Goal: Information Seeking & Learning: Learn about a topic

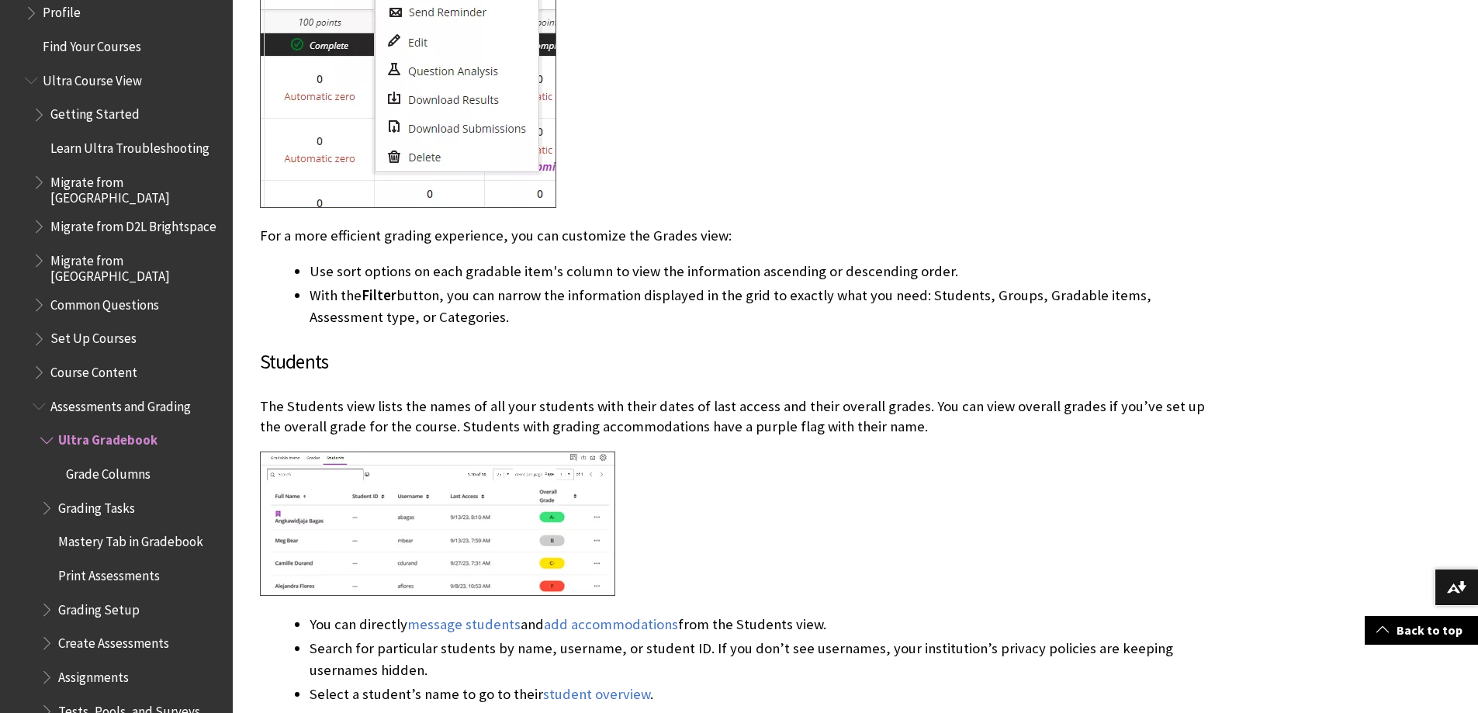
scroll to position [1994, 0]
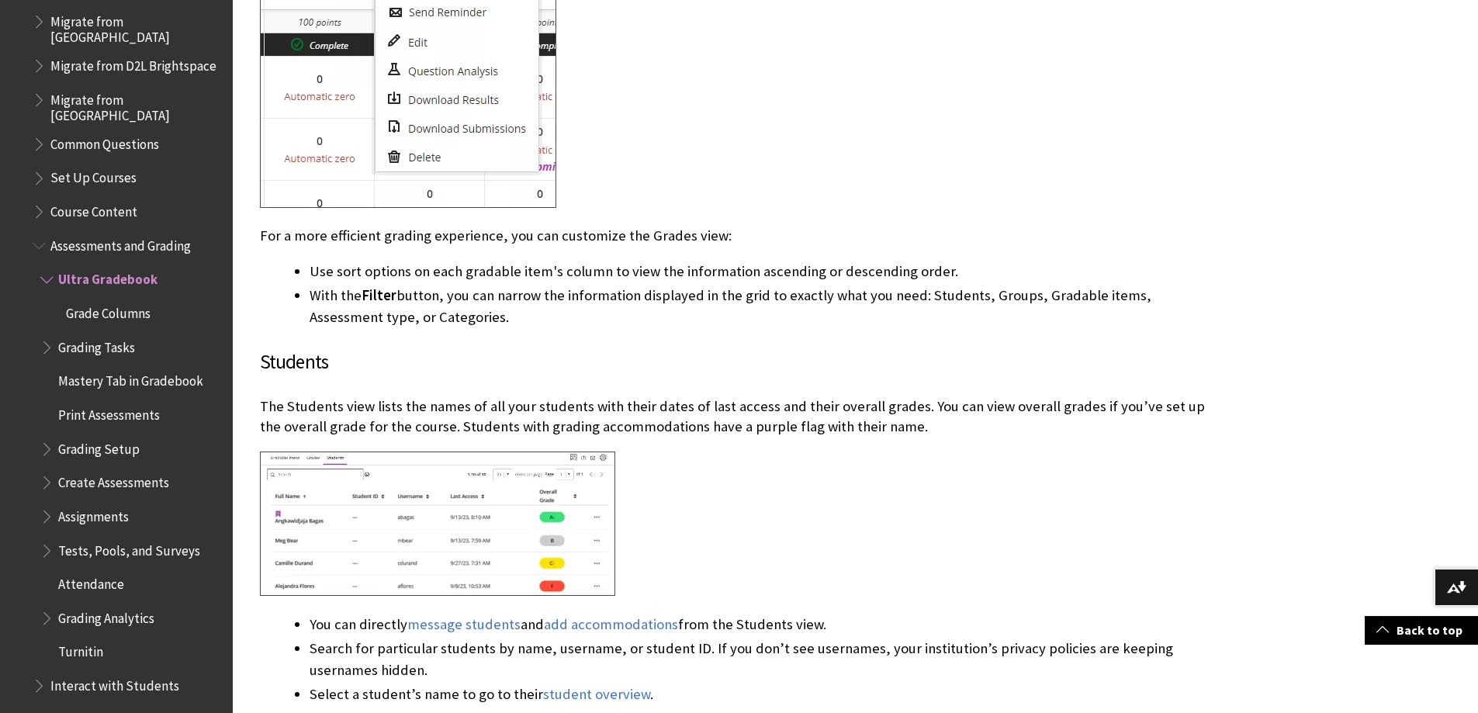
click at [45, 237] on span "Book outline for Blackboard Learn Help" at bounding box center [41, 242] width 16 height 19
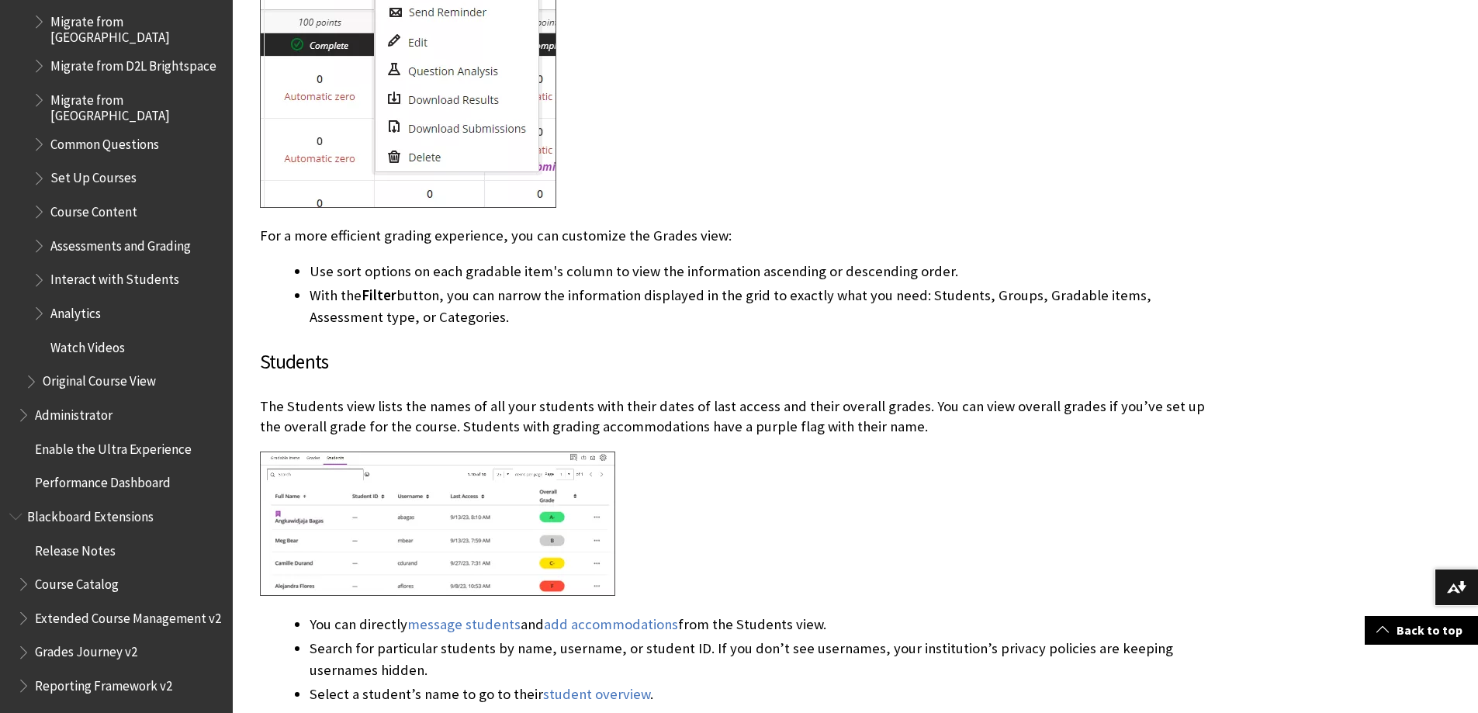
click at [45, 237] on span "Book outline for Blackboard Learn Help" at bounding box center [41, 242] width 16 height 19
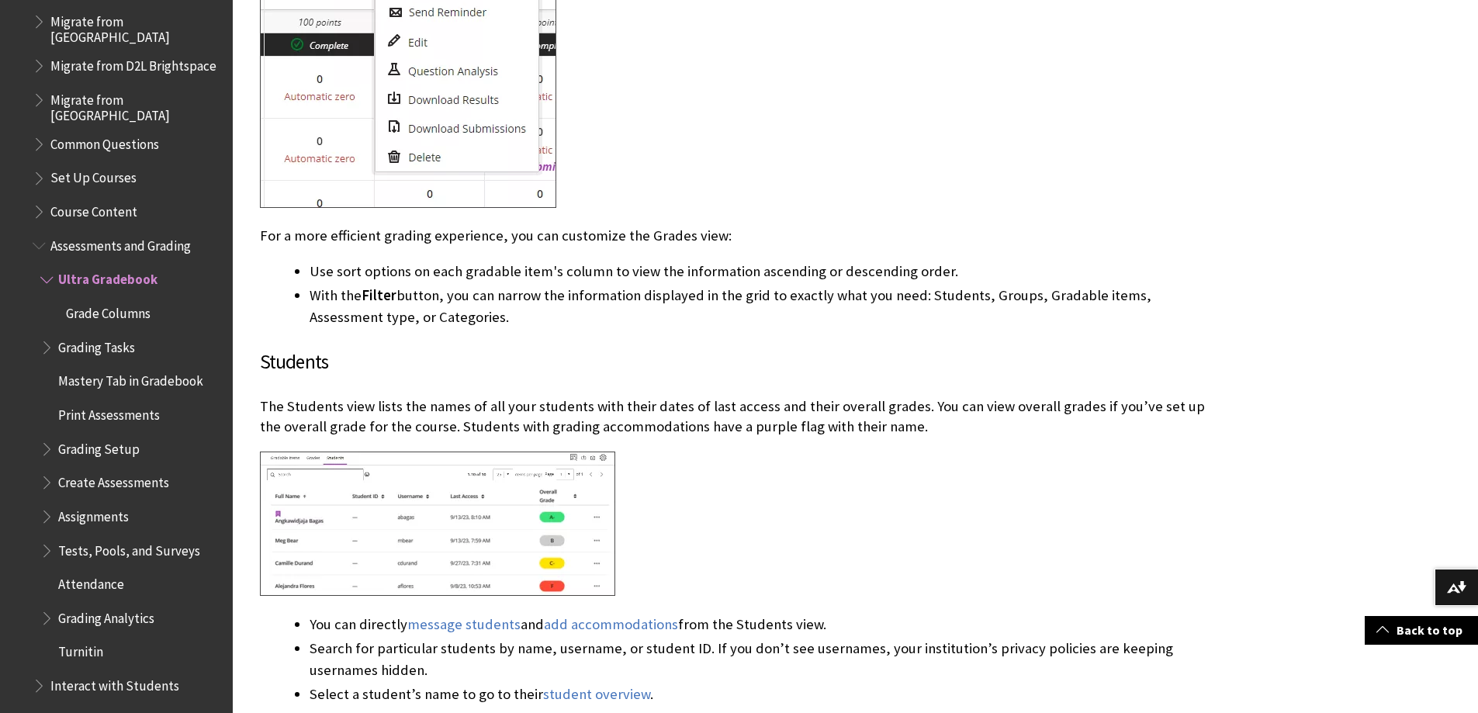
click at [45, 237] on span "Book outline for Blackboard Learn Help" at bounding box center [41, 242] width 16 height 19
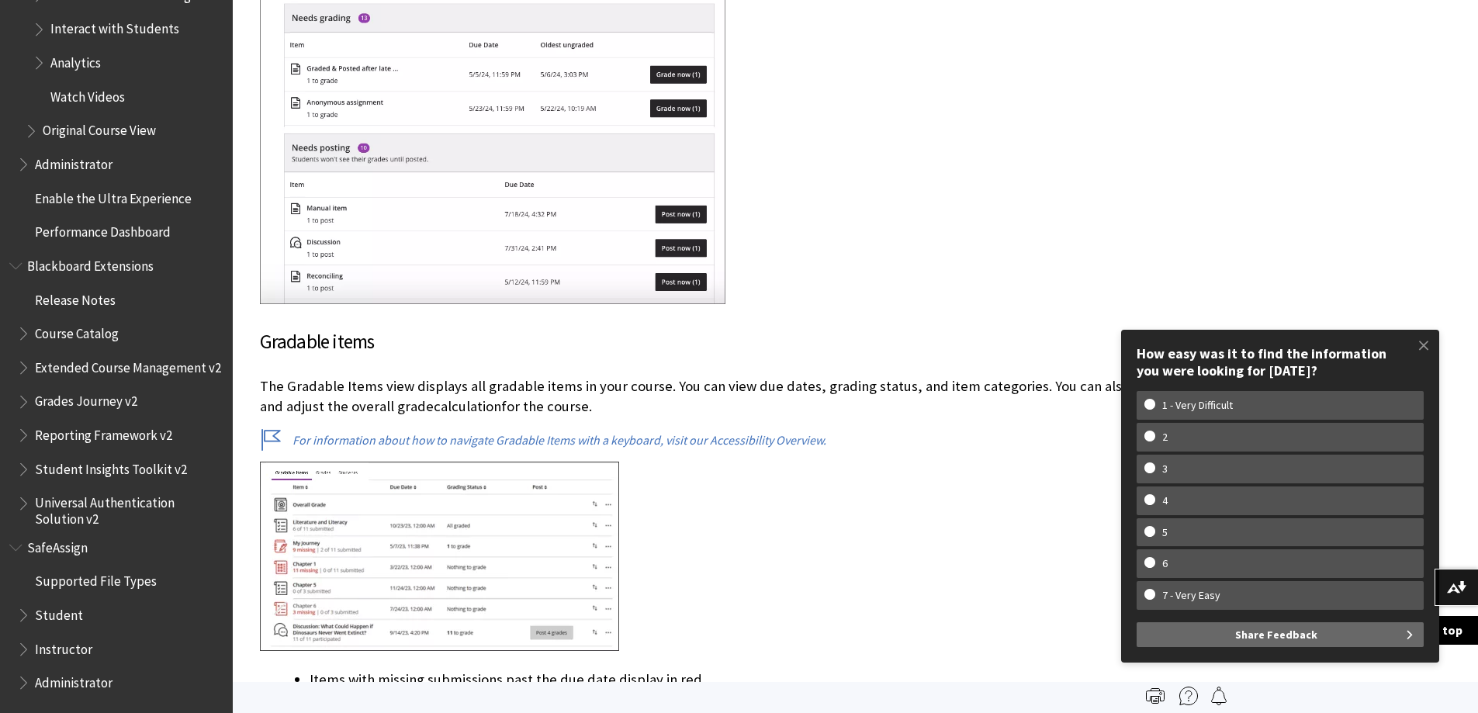
scroll to position [1233, 0]
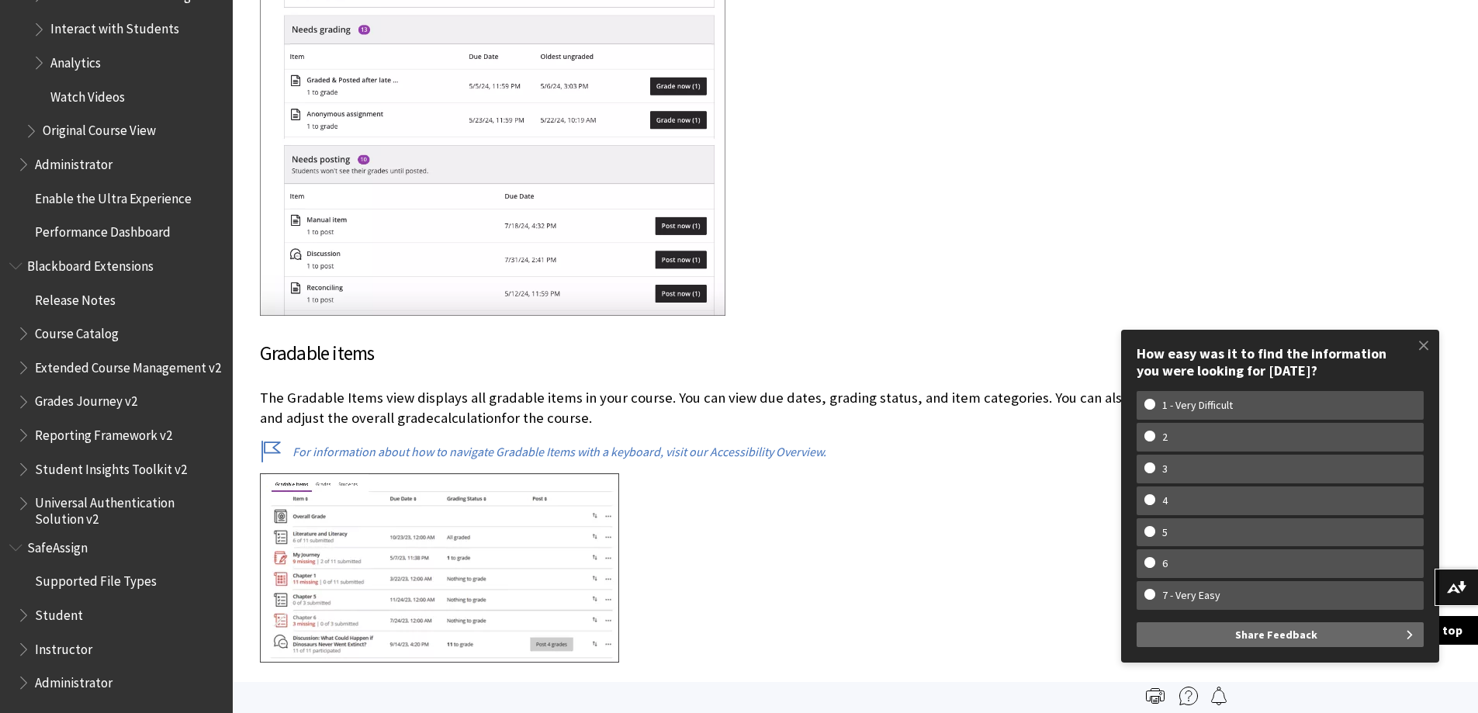
drag, startPoint x: 1414, startPoint y: 341, endPoint x: 1474, endPoint y: 265, distance: 96.7
click at [1415, 341] on span at bounding box center [1423, 345] width 33 height 33
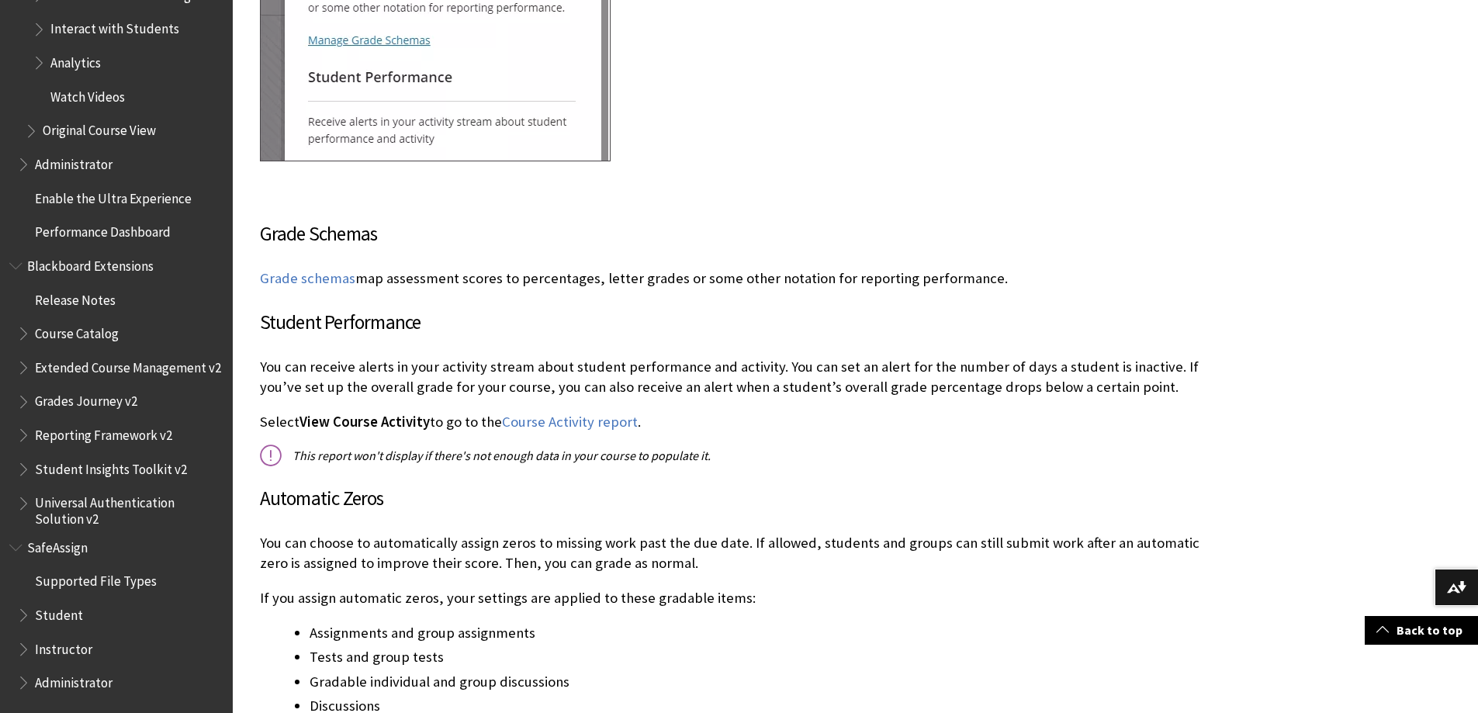
scroll to position [4111, 0]
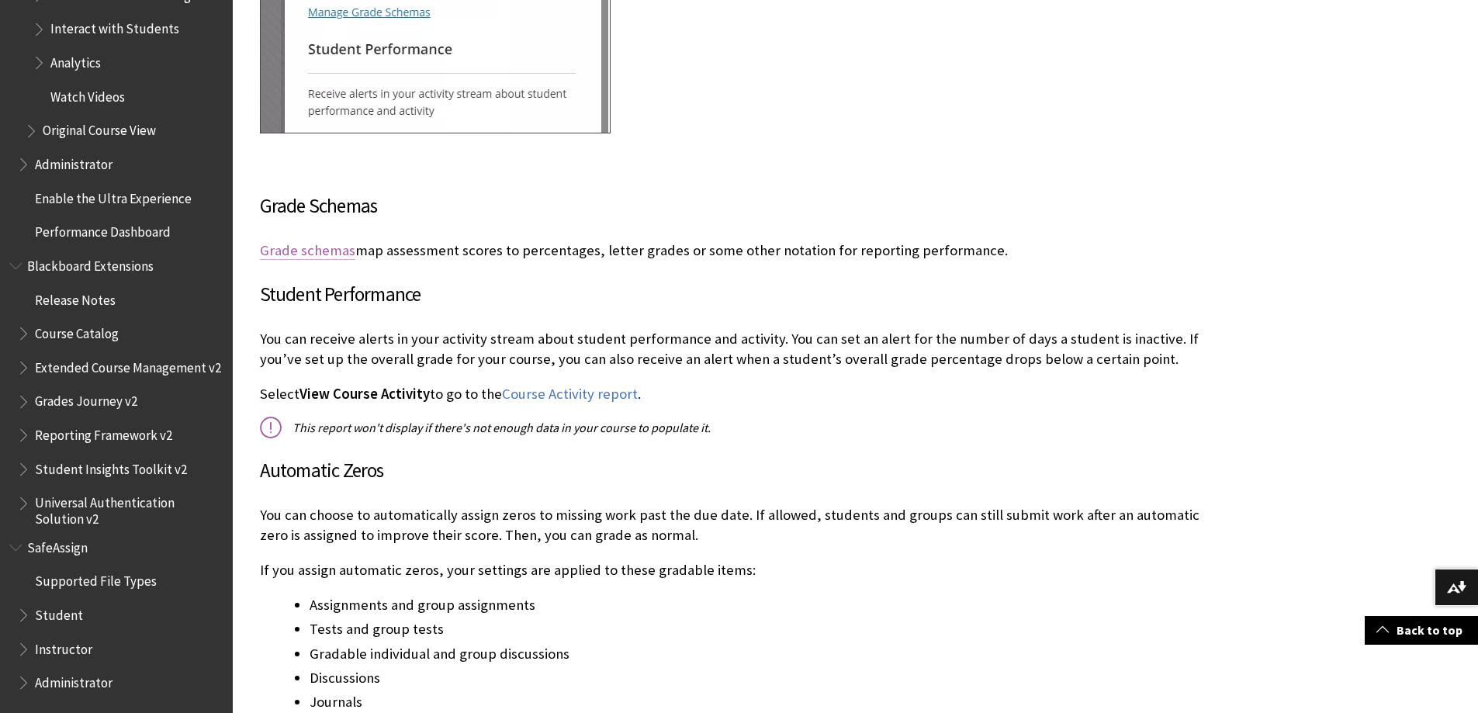
click at [303, 242] on link "Grade schemas" at bounding box center [307, 250] width 95 height 19
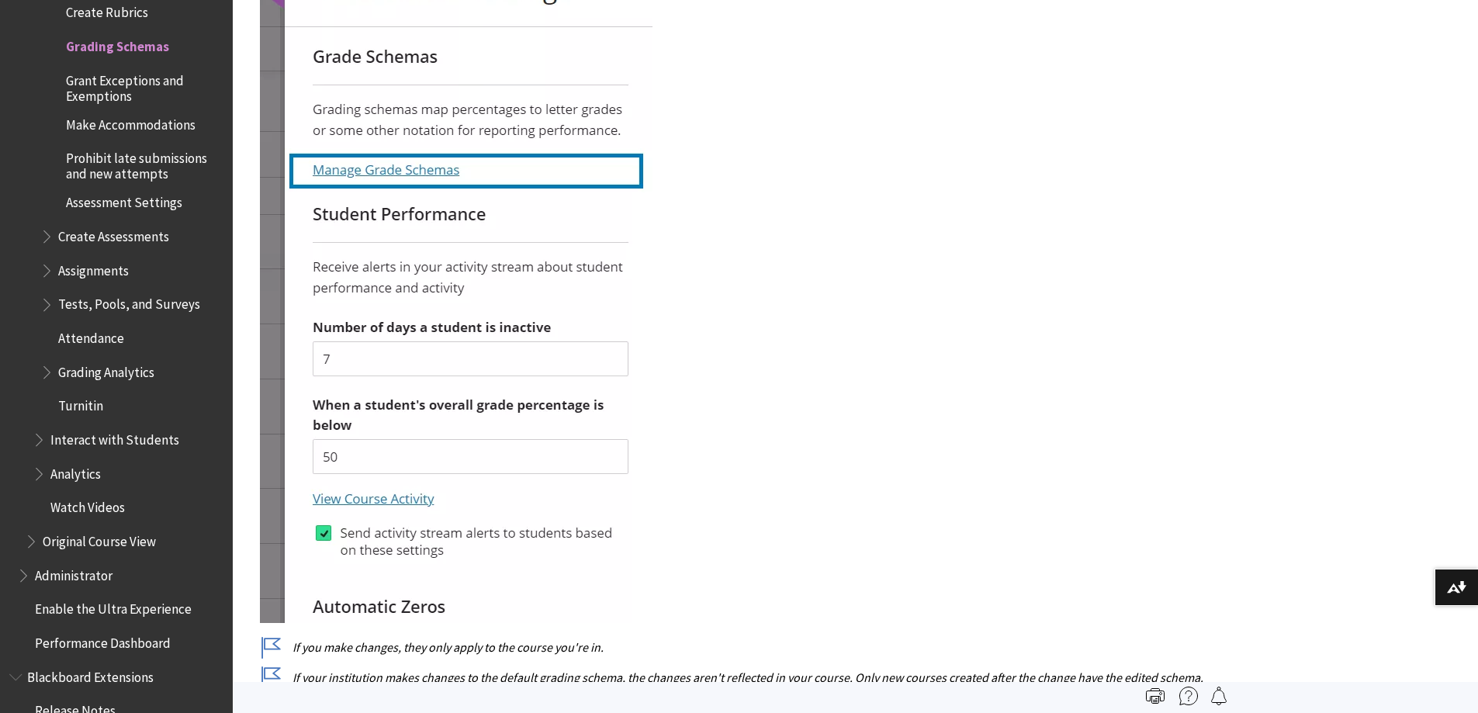
scroll to position [1784, 0]
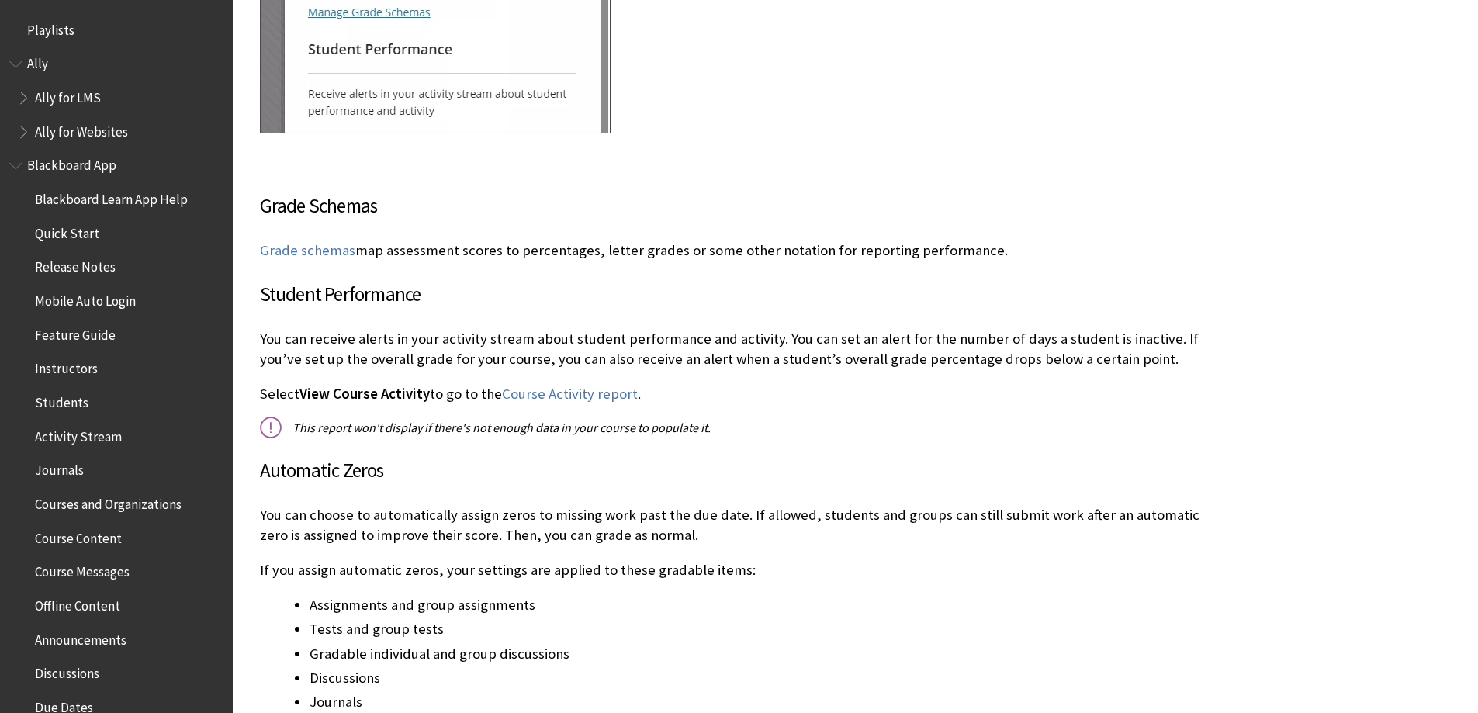
scroll to position [2226, 0]
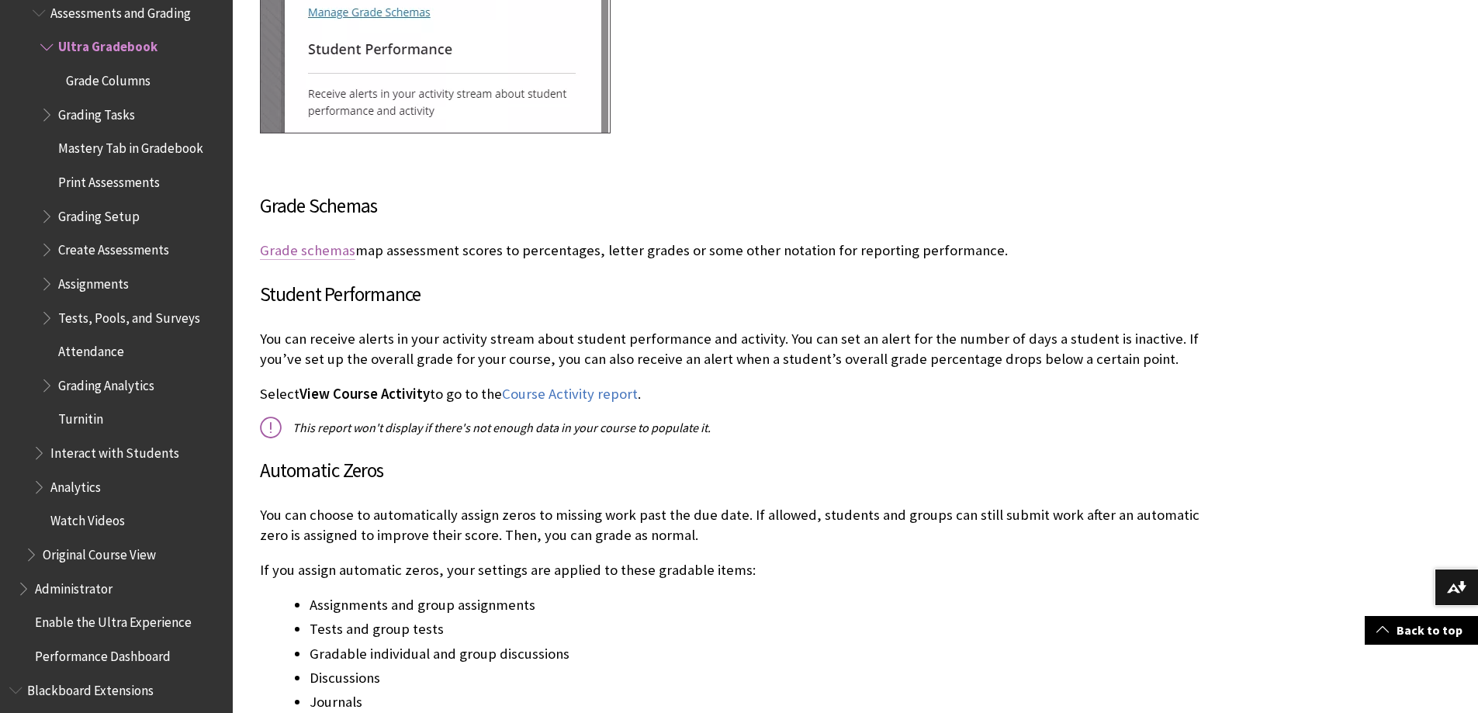
click at [312, 257] on link "Grade schemas" at bounding box center [307, 250] width 95 height 19
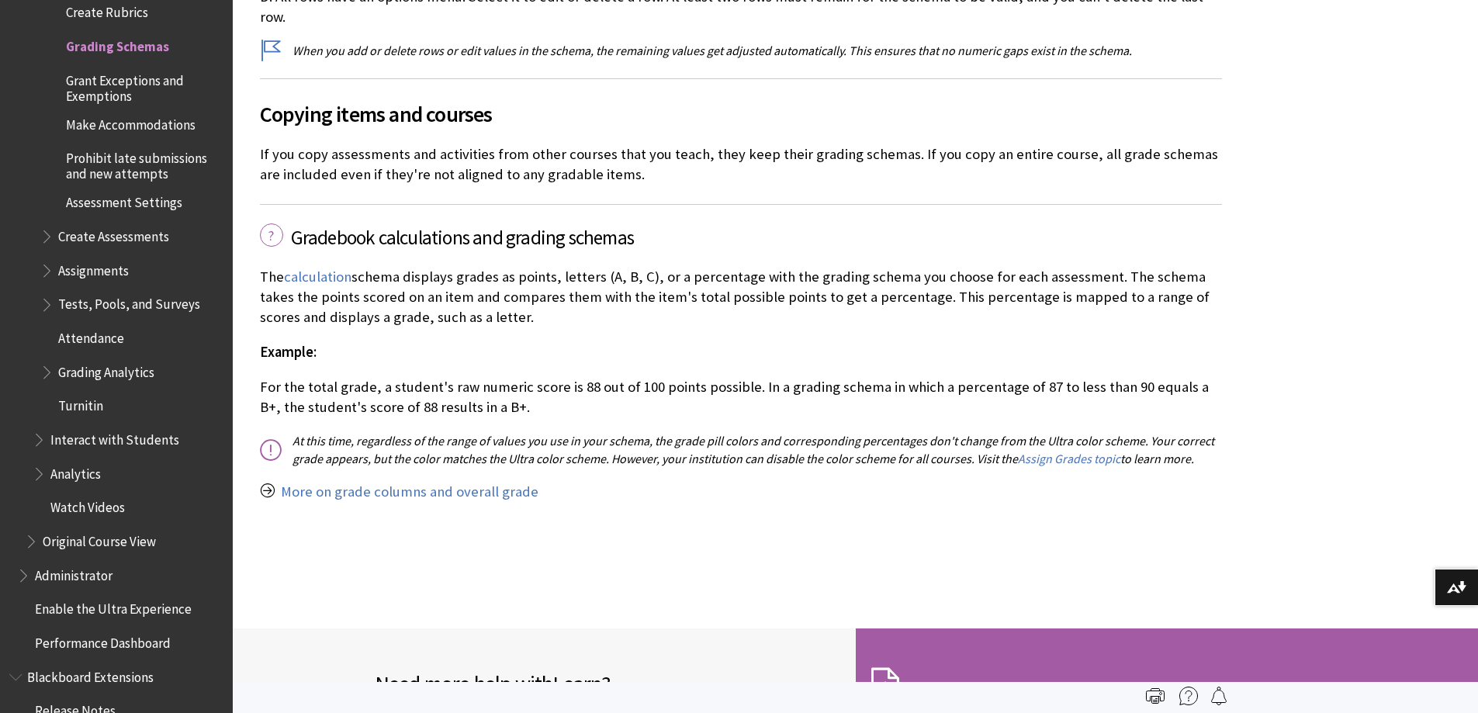
scroll to position [3568, 0]
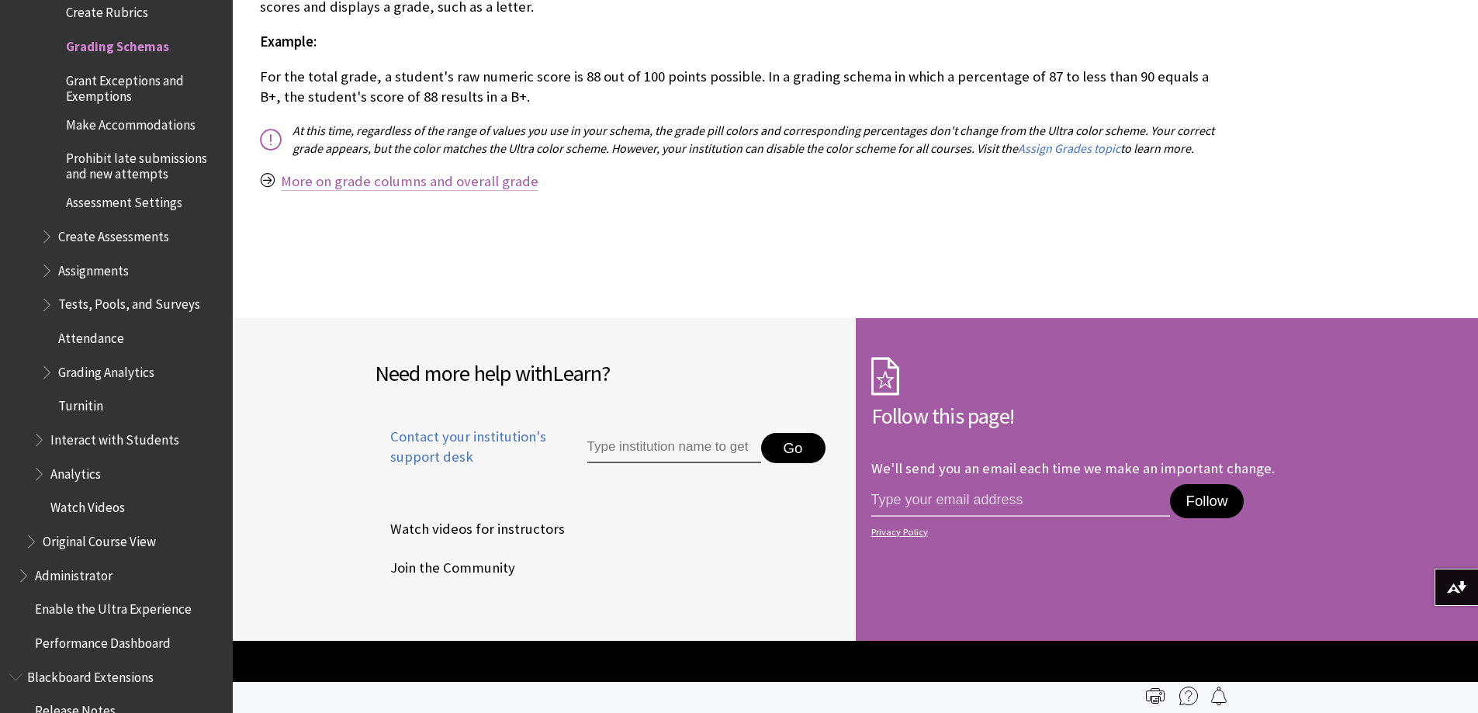
click at [373, 172] on link "More on grade columns and overall grade" at bounding box center [410, 181] width 258 height 19
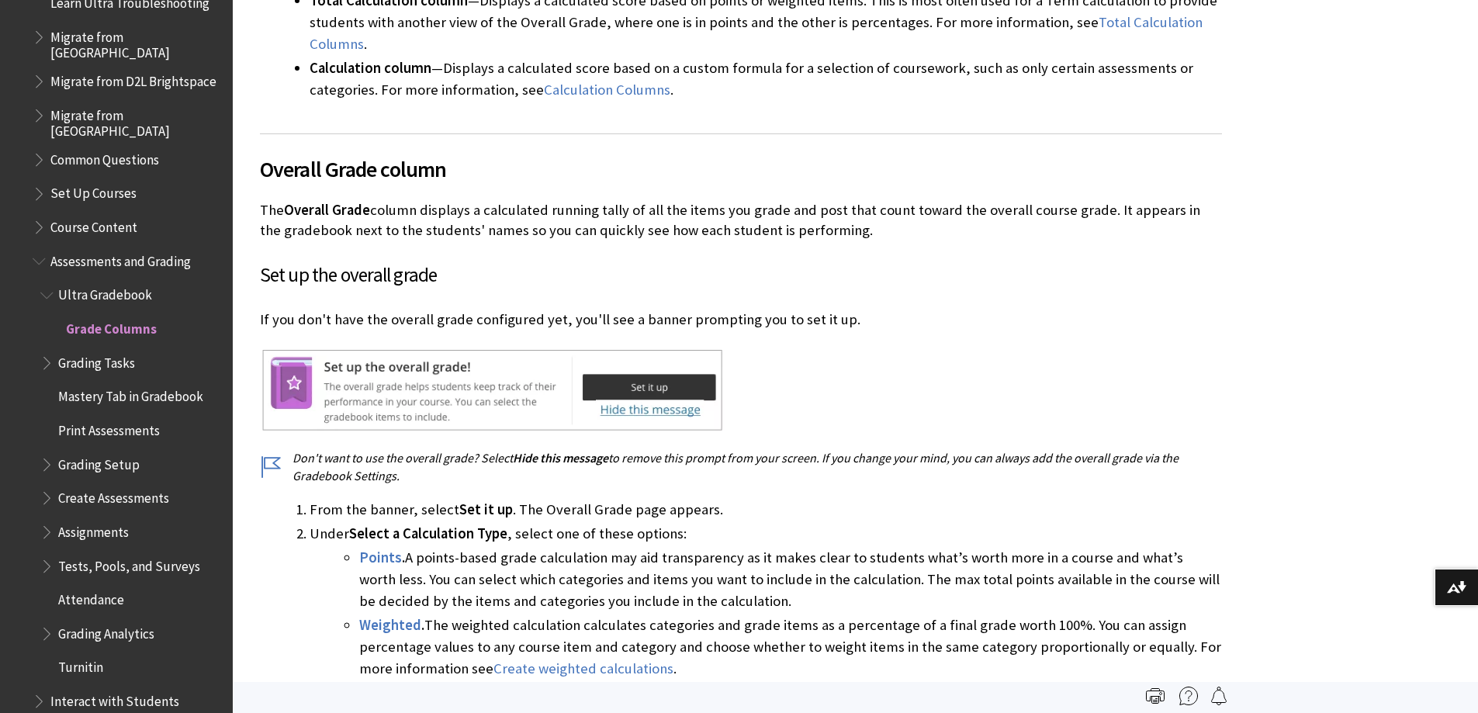
scroll to position [1950, 0]
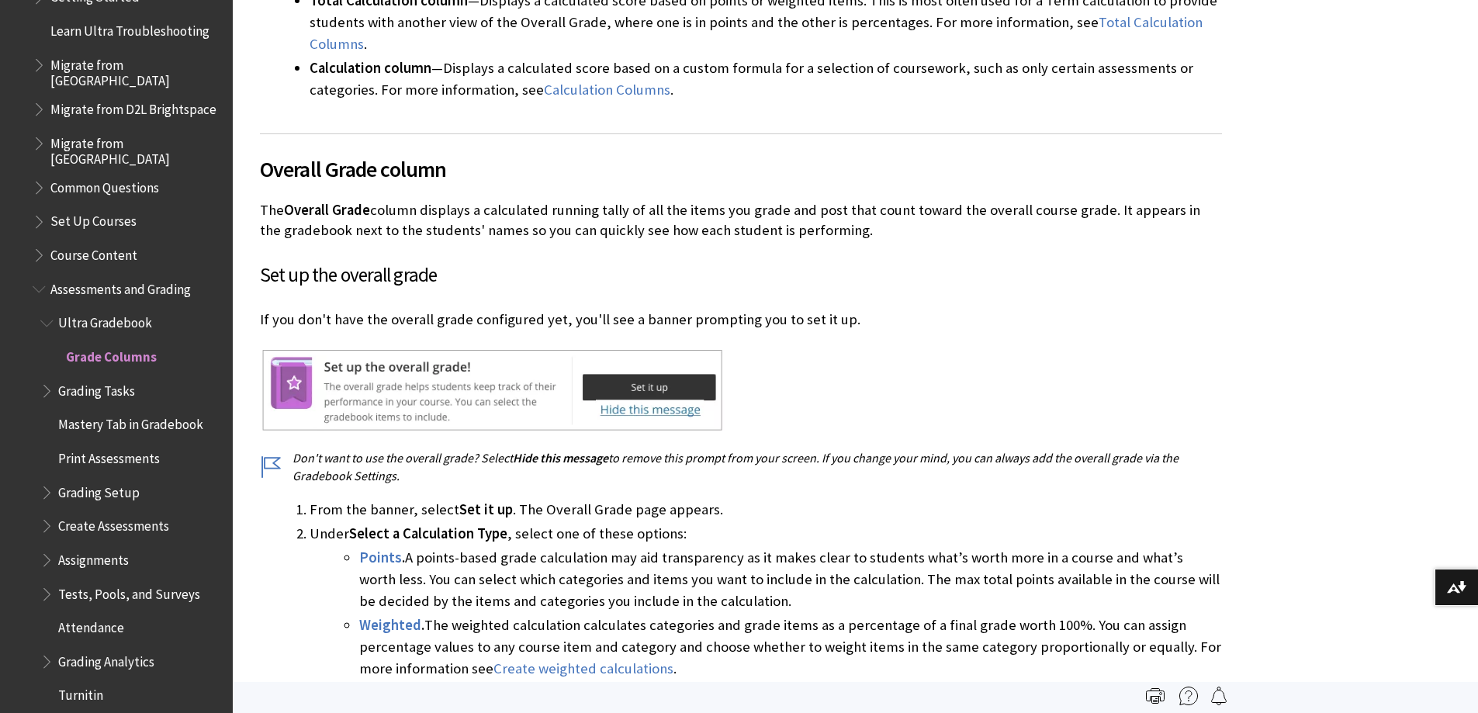
click at [77, 276] on span "Assessments and Grading" at bounding box center [120, 286] width 140 height 21
click at [42, 278] on span "Book outline for Blackboard Learn Help" at bounding box center [41, 285] width 16 height 19
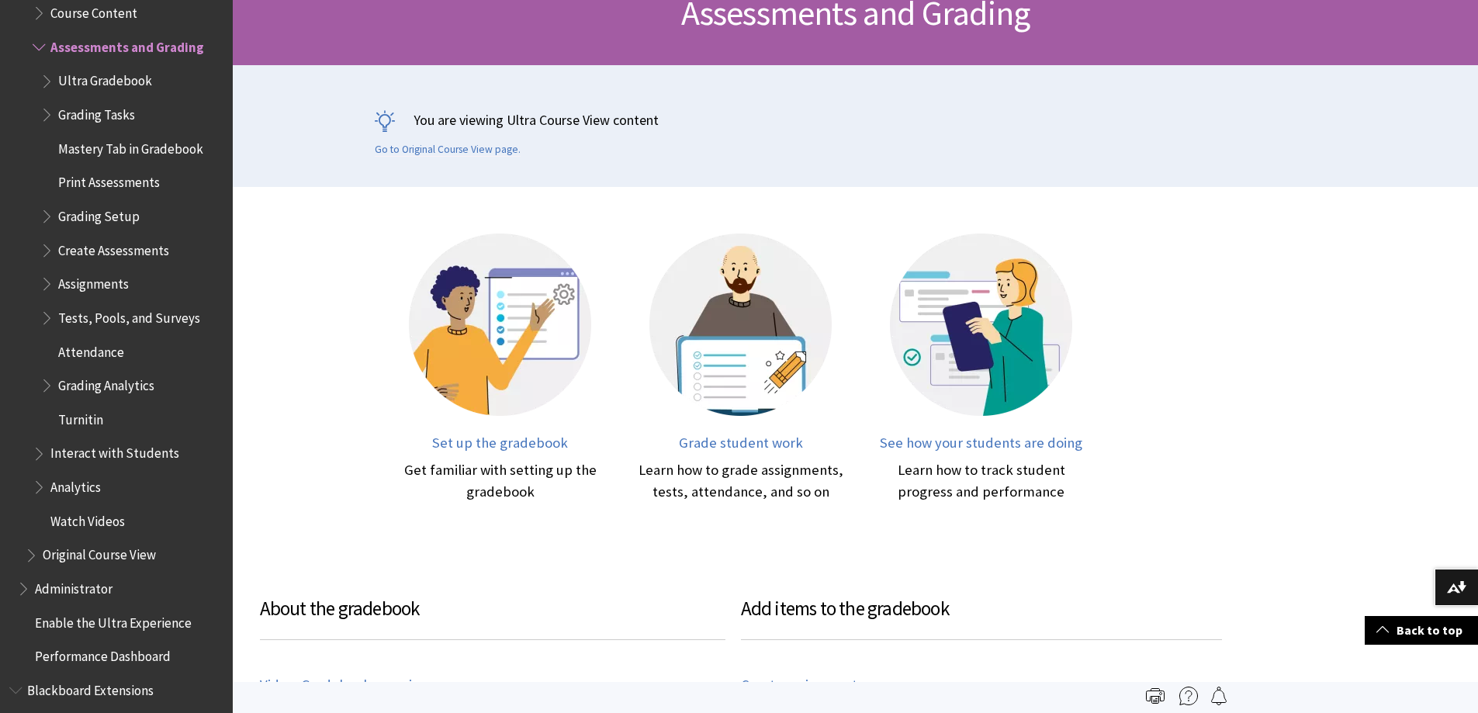
scroll to position [233, 0]
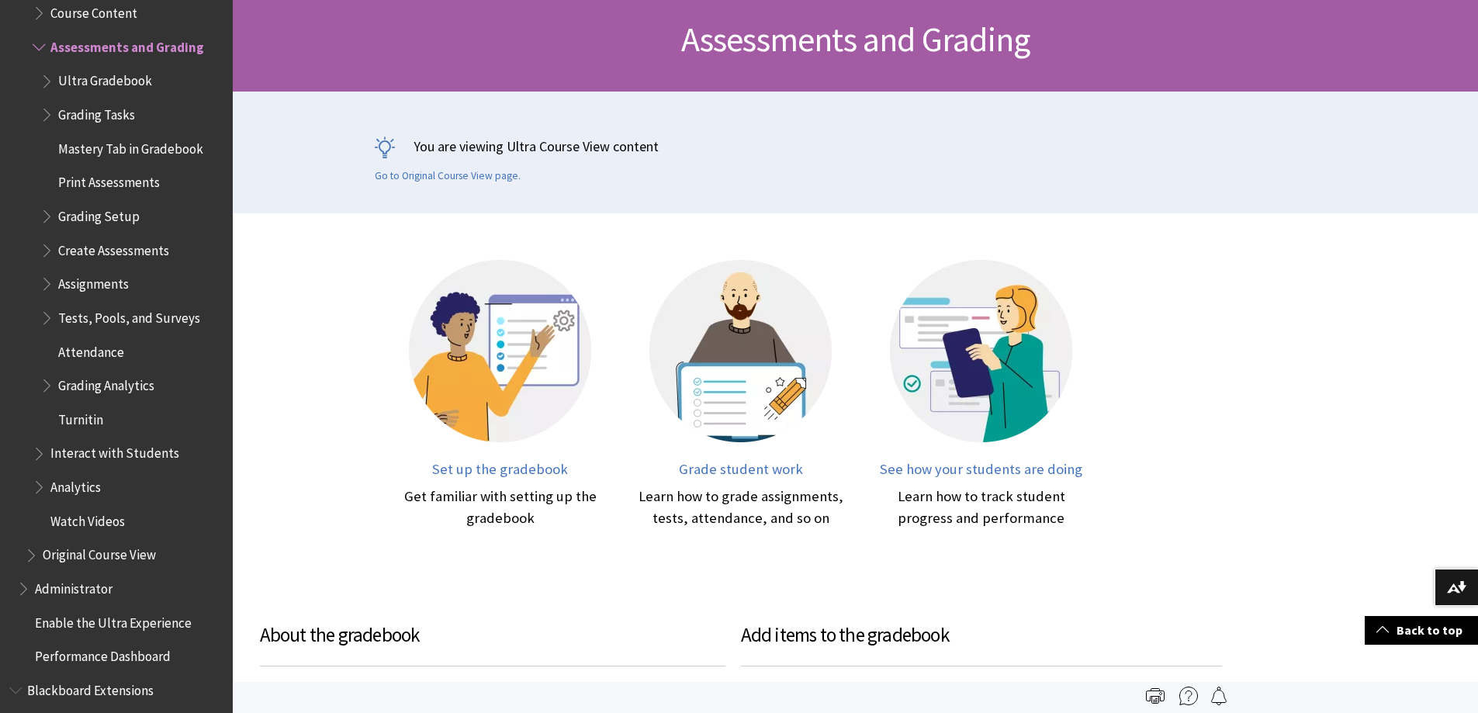
click at [47, 271] on span "Book outline for Blackboard Learn Help" at bounding box center [48, 280] width 16 height 19
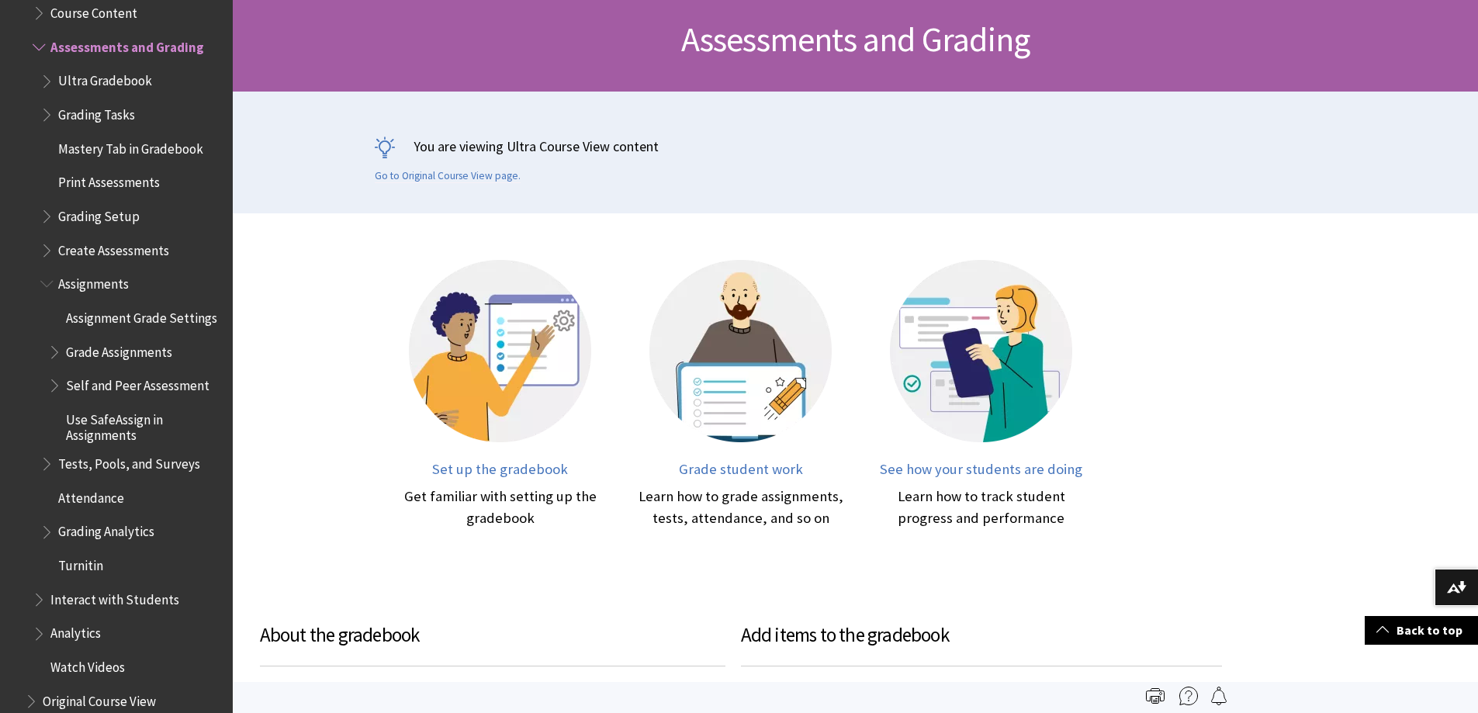
click at [47, 271] on span "Book outline for Blackboard Learn Help" at bounding box center [48, 280] width 16 height 19
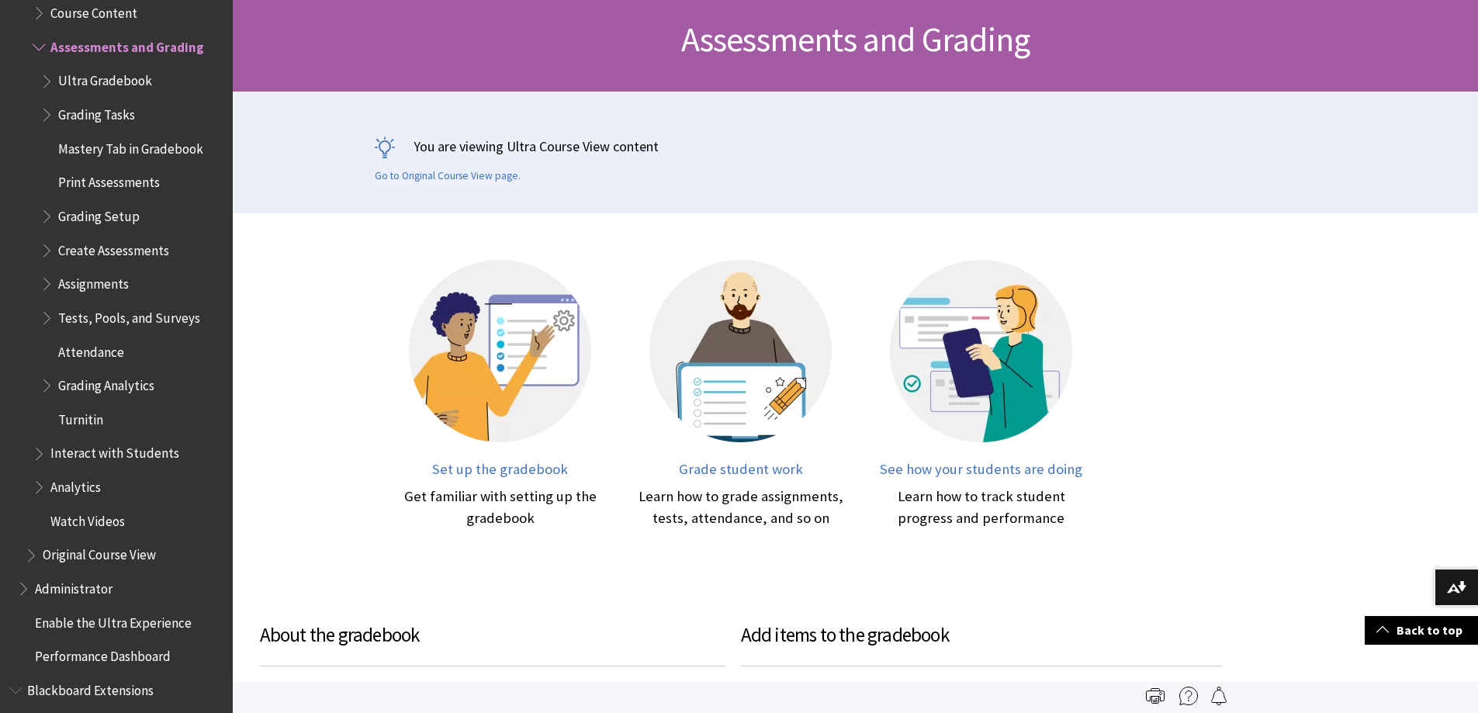
click at [46, 240] on span "Book outline for Blackboard Learn Help" at bounding box center [48, 246] width 16 height 19
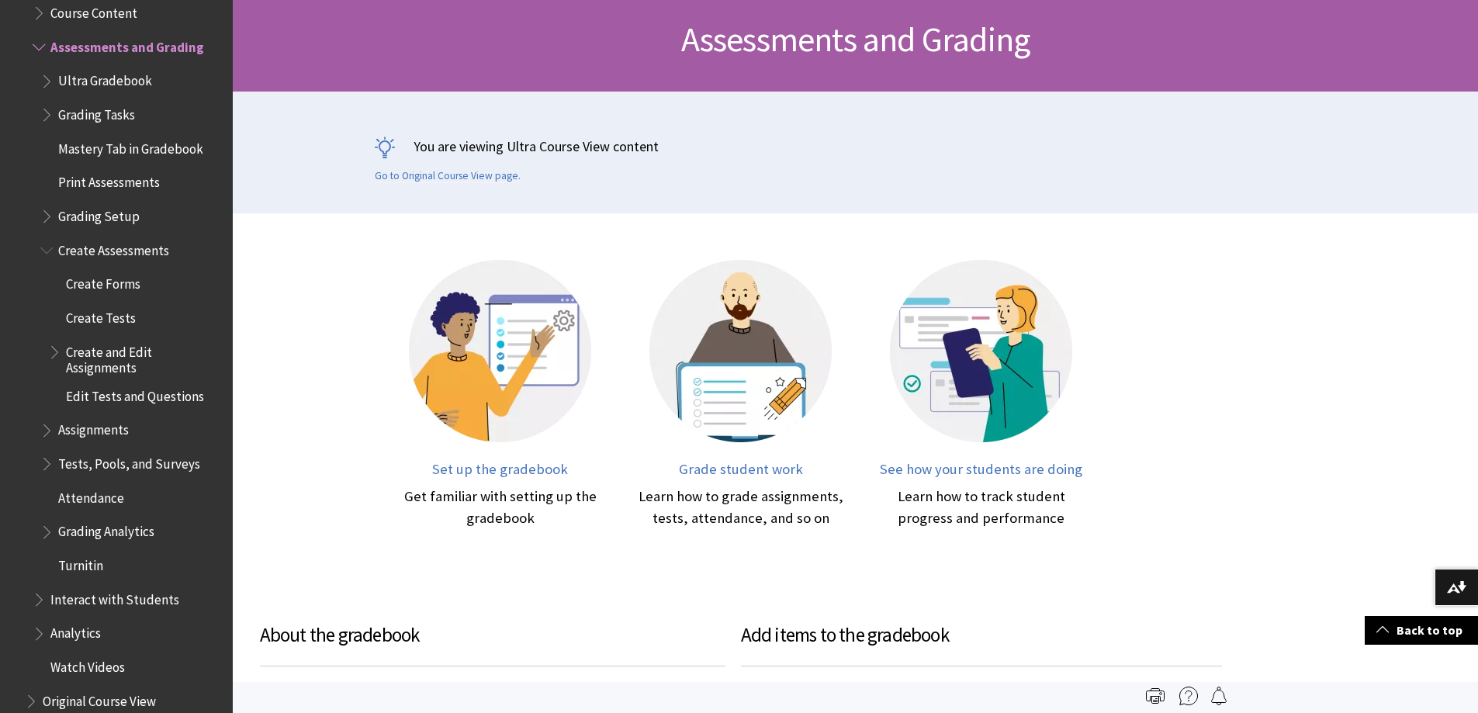
click at [46, 240] on span "Book outline for Blackboard Learn Help" at bounding box center [48, 246] width 16 height 19
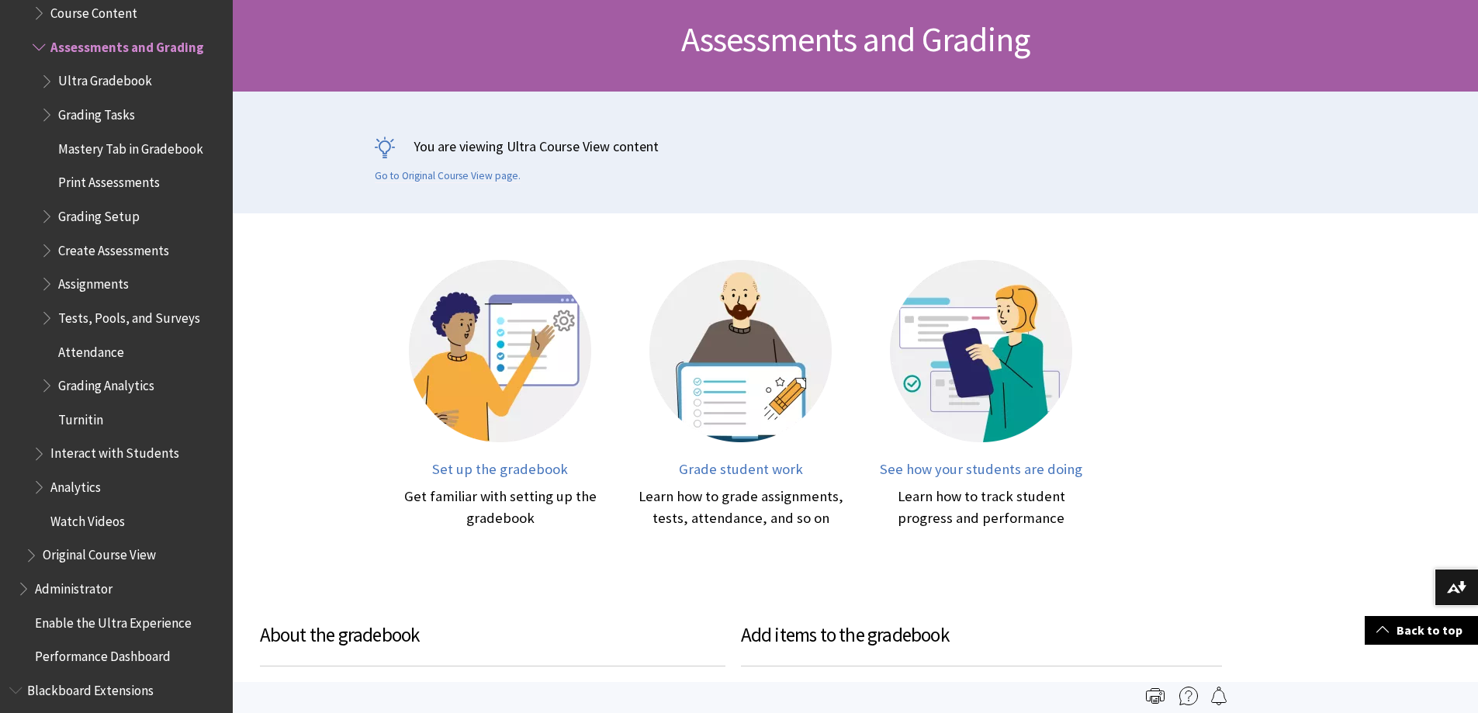
click at [47, 213] on span "Book outline for Blackboard Learn Help" at bounding box center [48, 212] width 16 height 19
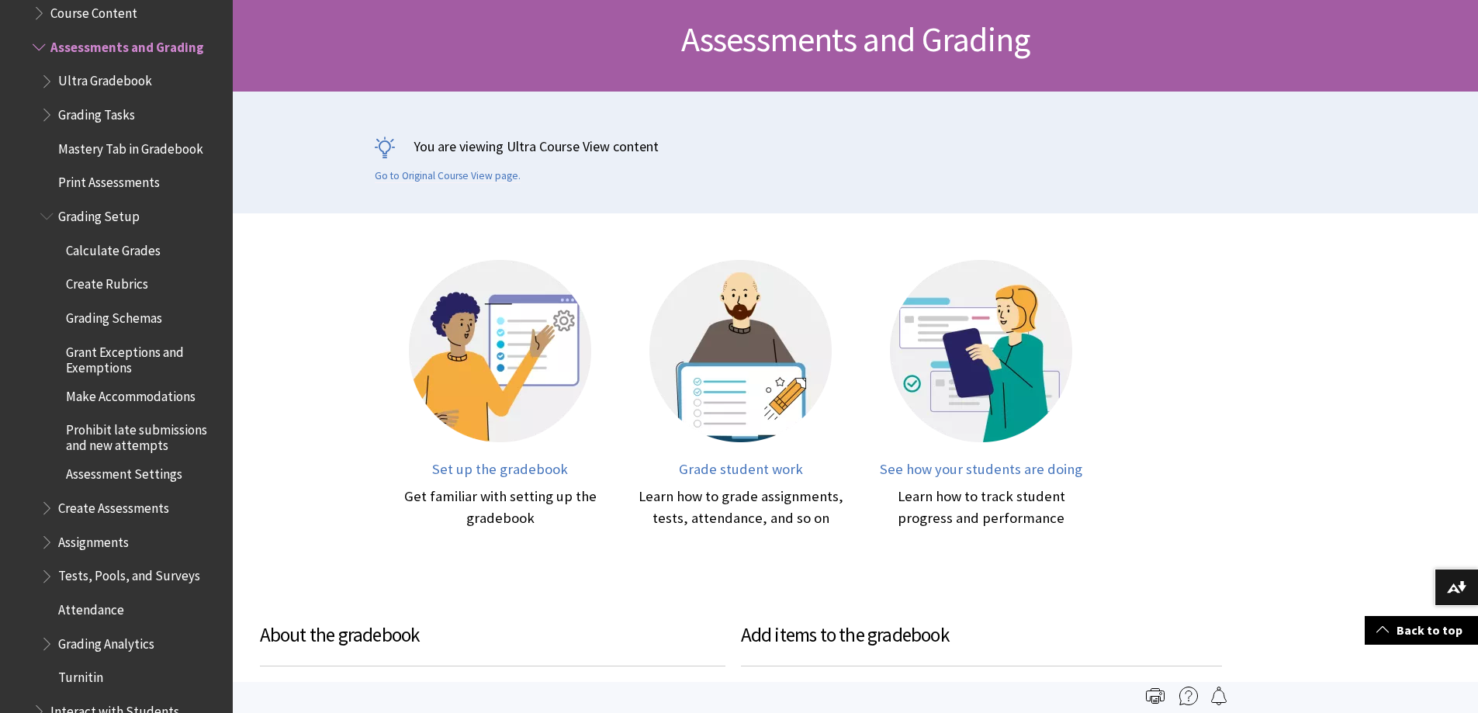
click at [95, 271] on span "Create Rubrics" at bounding box center [107, 281] width 82 height 21
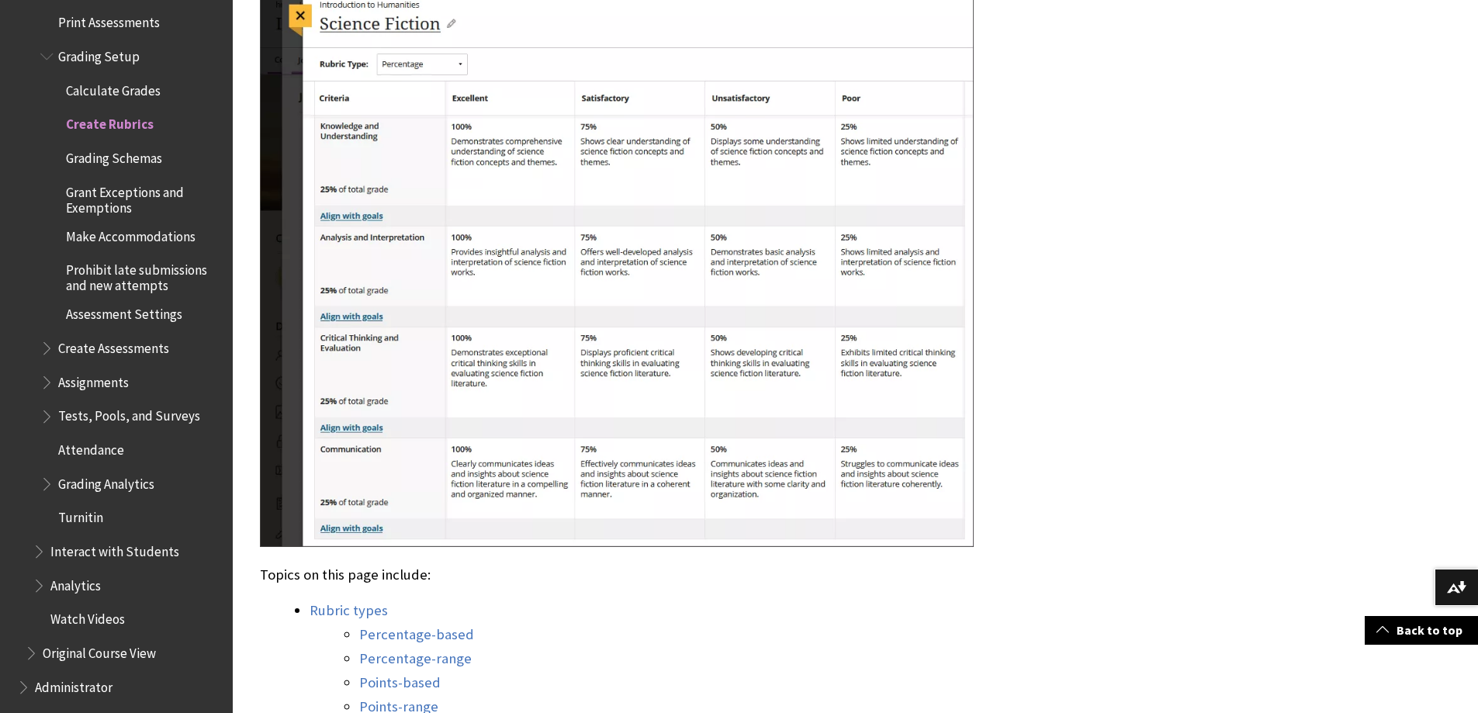
scroll to position [853, 0]
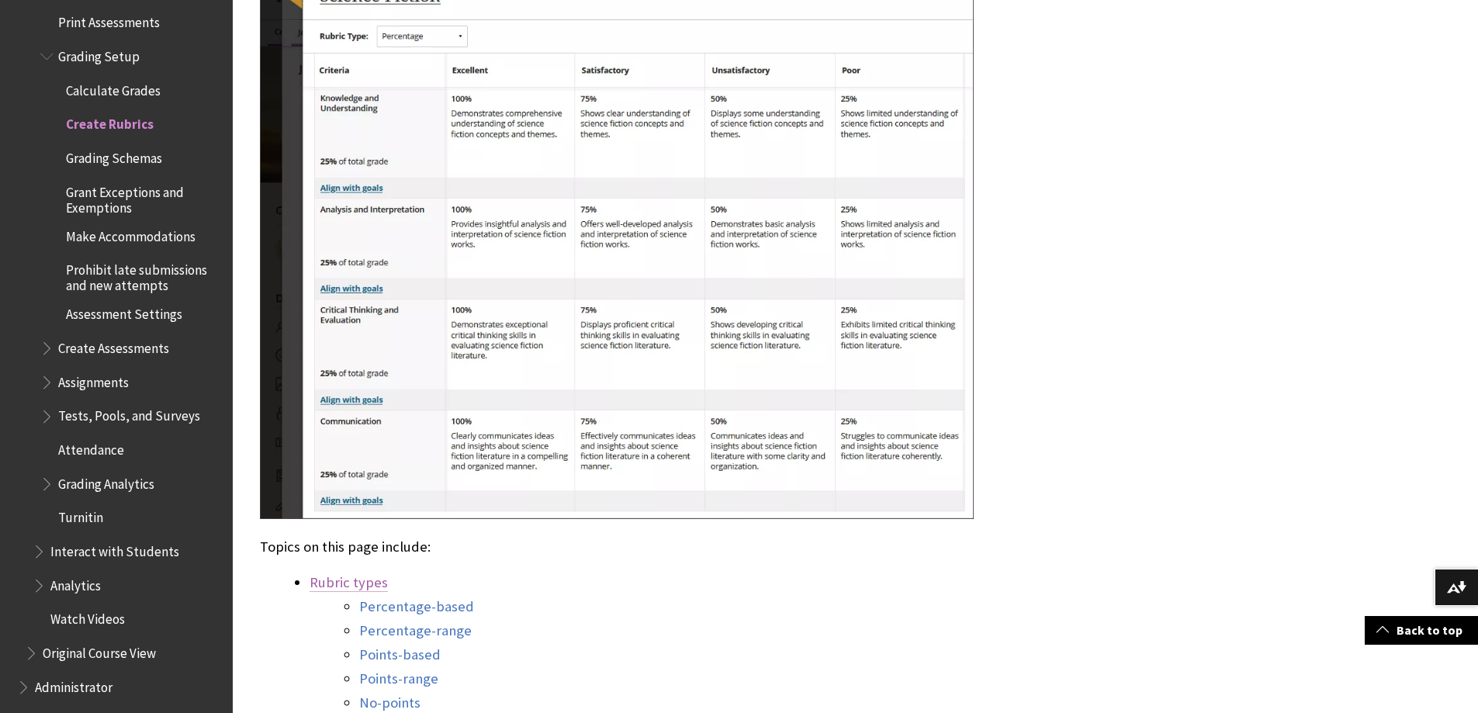
click at [327, 583] on link "Rubric types" at bounding box center [349, 582] width 78 height 19
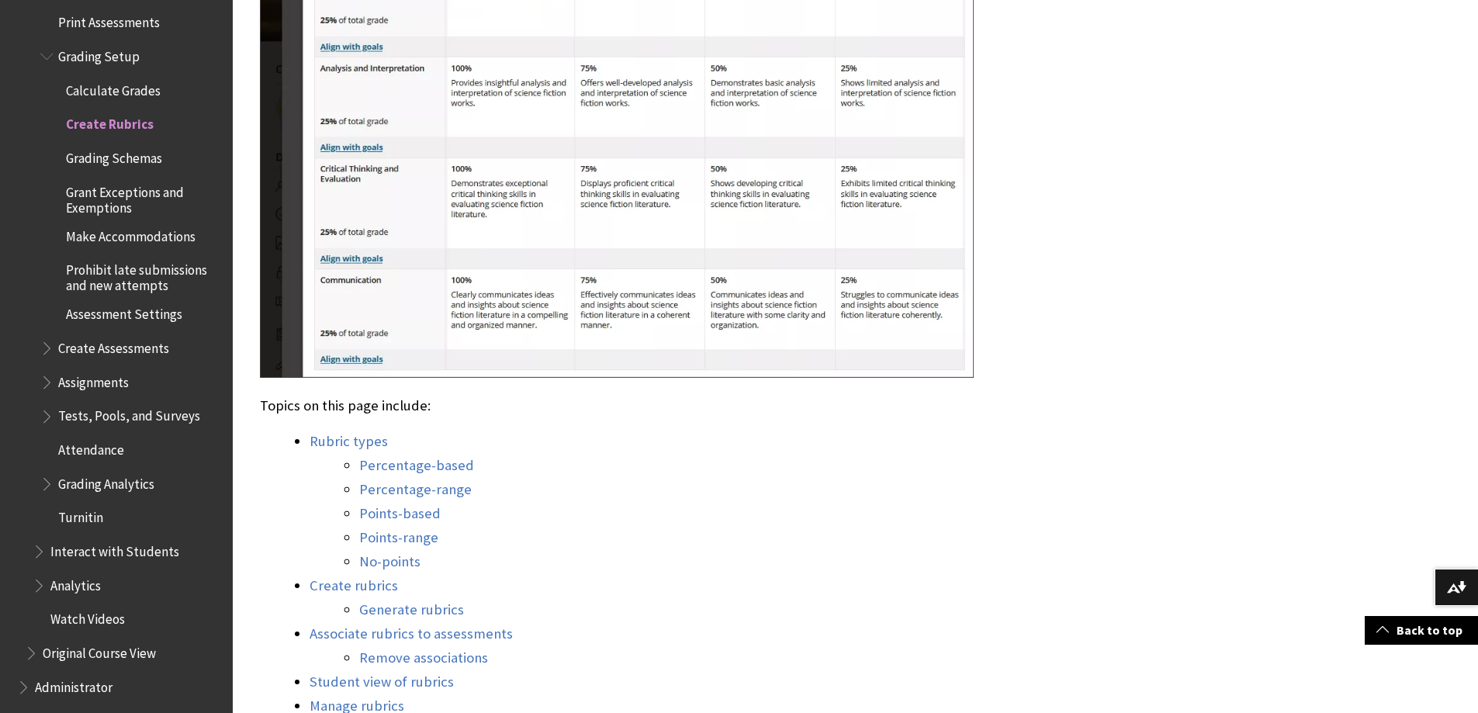
scroll to position [1164, 0]
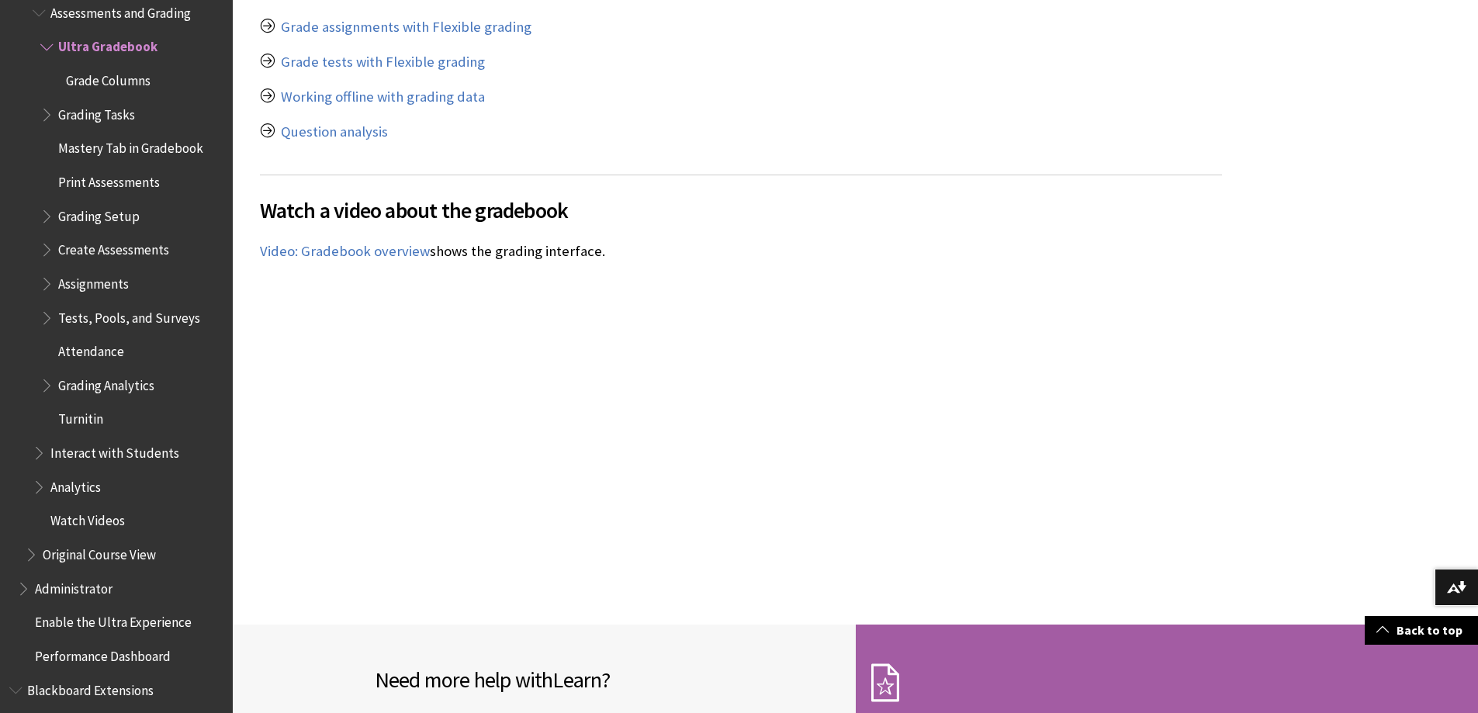
scroll to position [8675, 0]
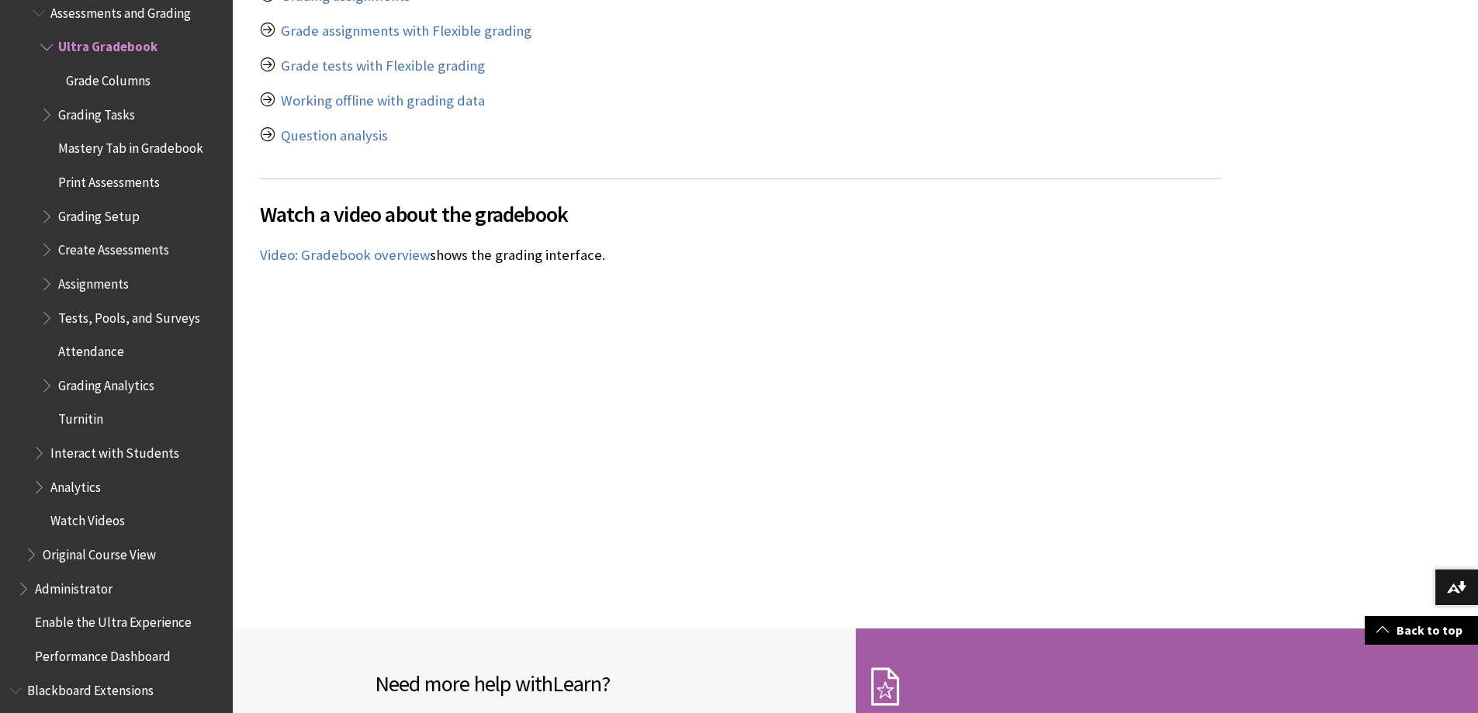
drag, startPoint x: 311, startPoint y: 550, endPoint x: 480, endPoint y: 580, distance: 171.8
click at [911, 437] on div "Watch a video about the gradebook The following narrated video provides a visua…" at bounding box center [741, 364] width 962 height 372
click at [936, 403] on div "Watch a video about the gradebook The following narrated video provides a visua…" at bounding box center [741, 364] width 962 height 372
click at [790, 413] on div "Watch a video about the gradebook The following narrated video provides a visua…" at bounding box center [741, 364] width 962 height 372
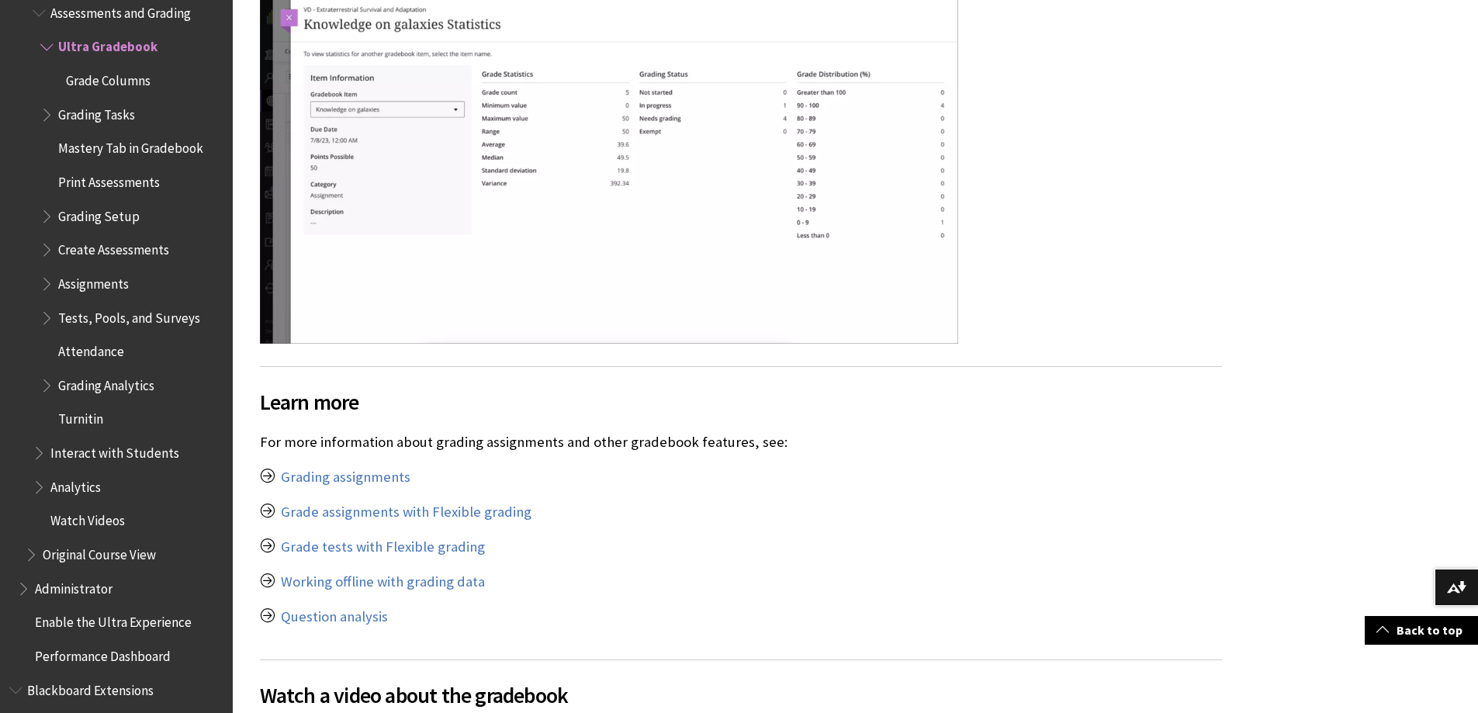
scroll to position [8210, 0]
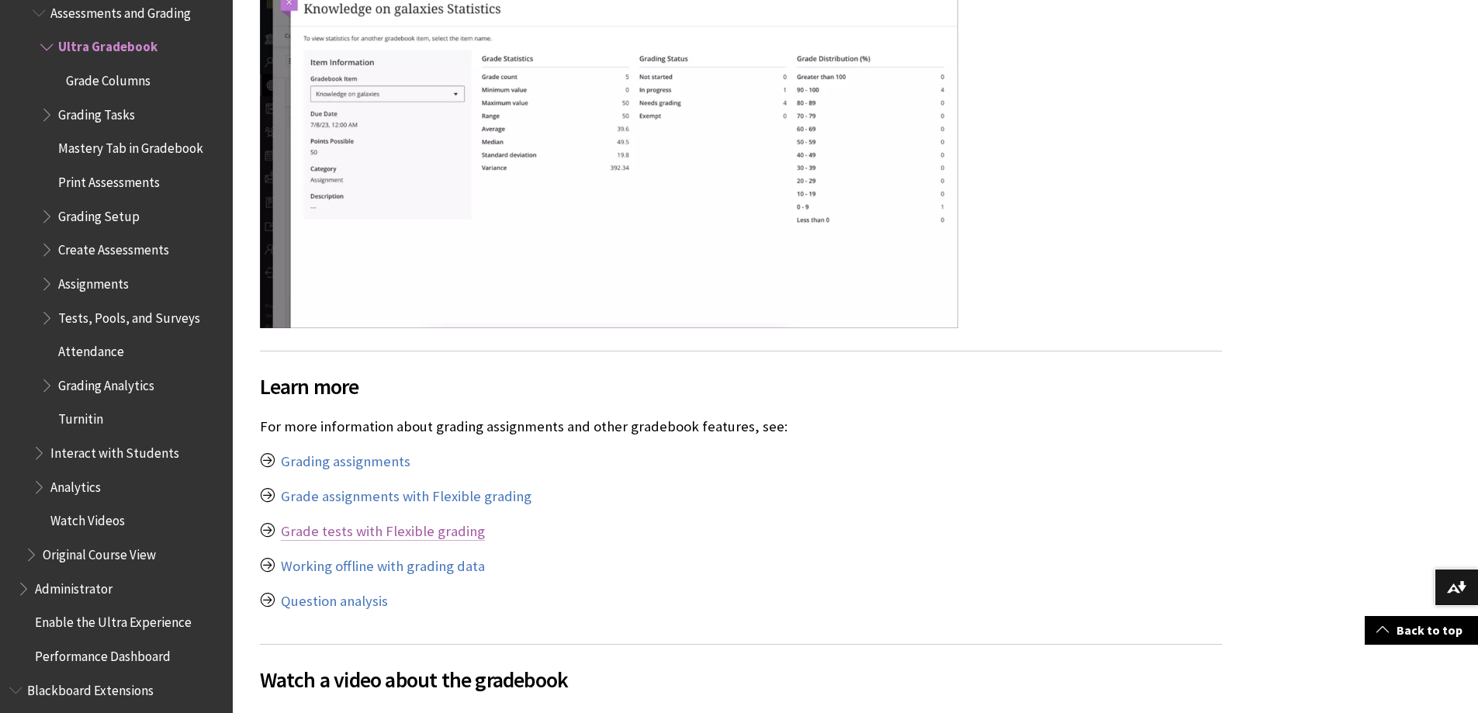
click at [450, 534] on link "Grade tests with Flexible grading" at bounding box center [383, 531] width 204 height 19
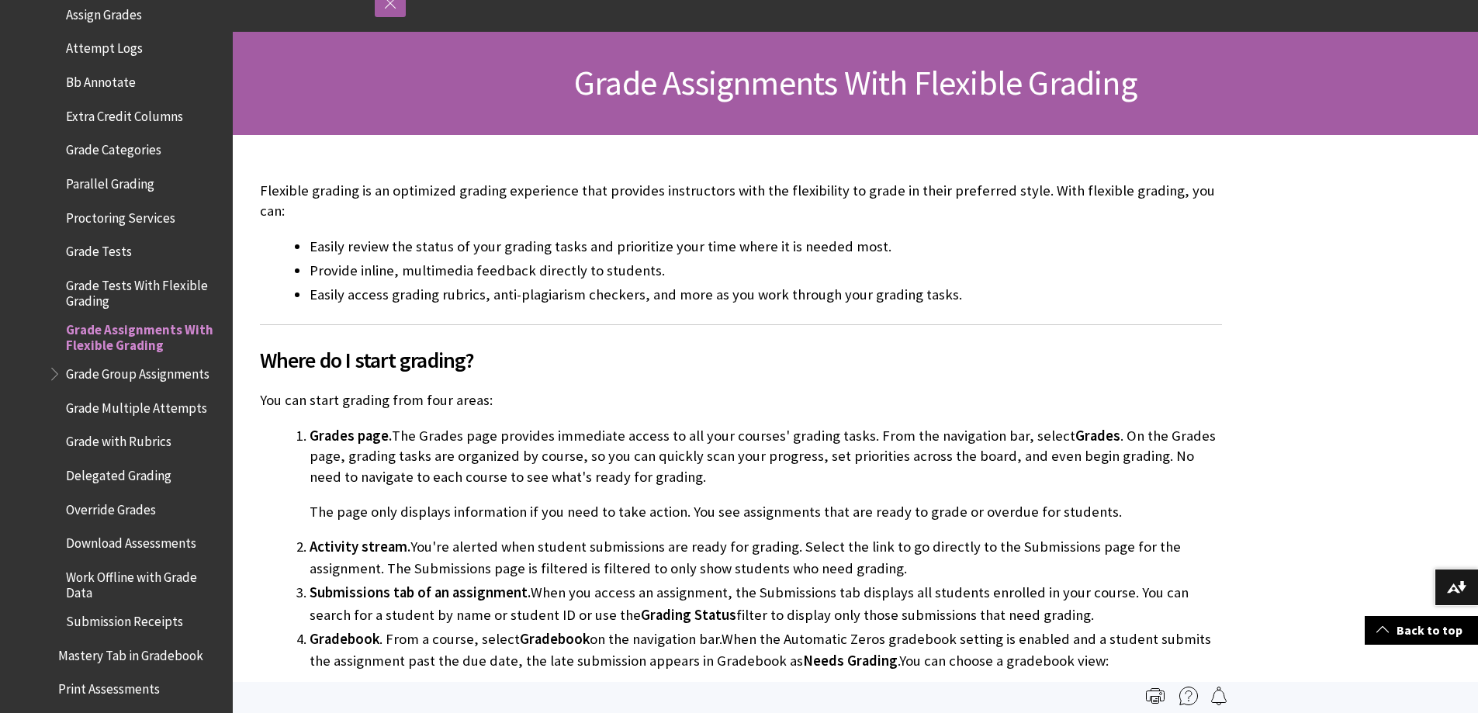
scroll to position [2299, 0]
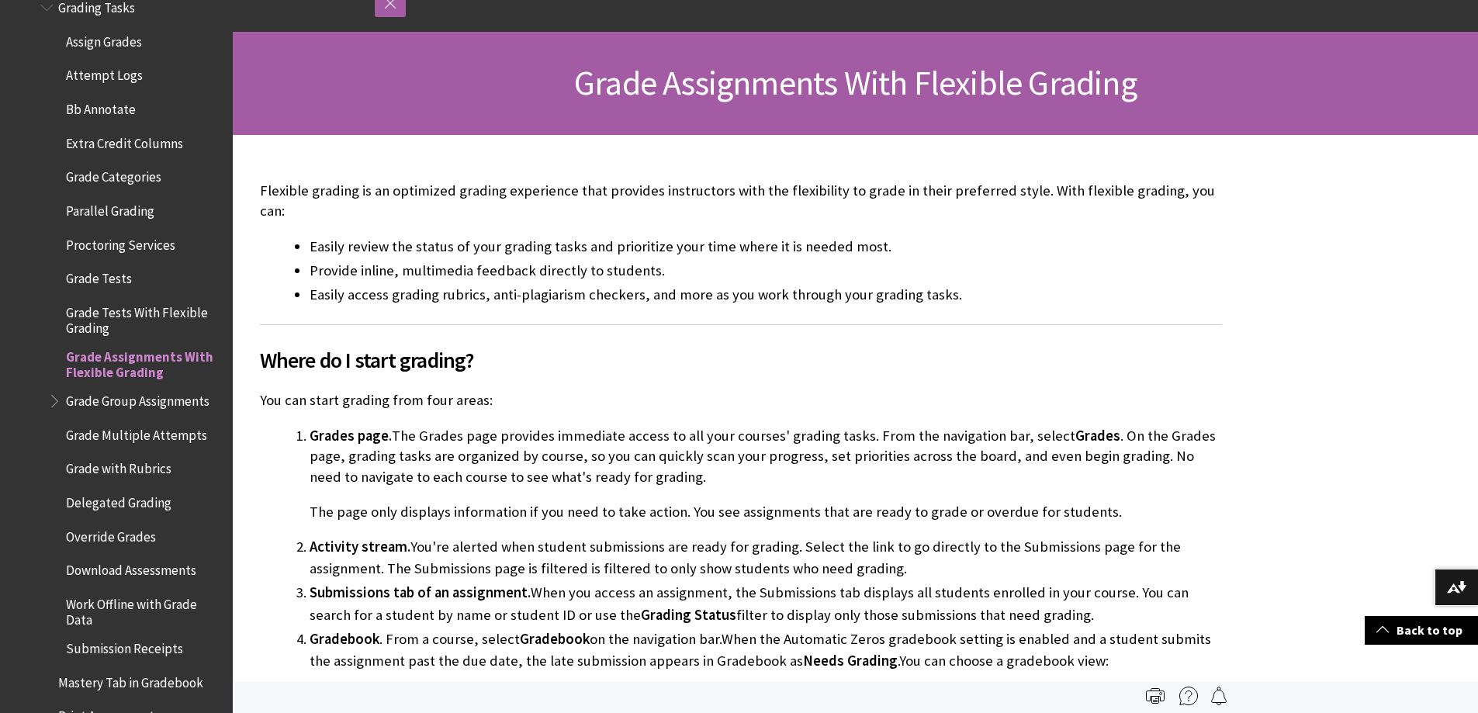
click at [112, 315] on span "Grade Tests With Flexible Grading" at bounding box center [144, 317] width 156 height 36
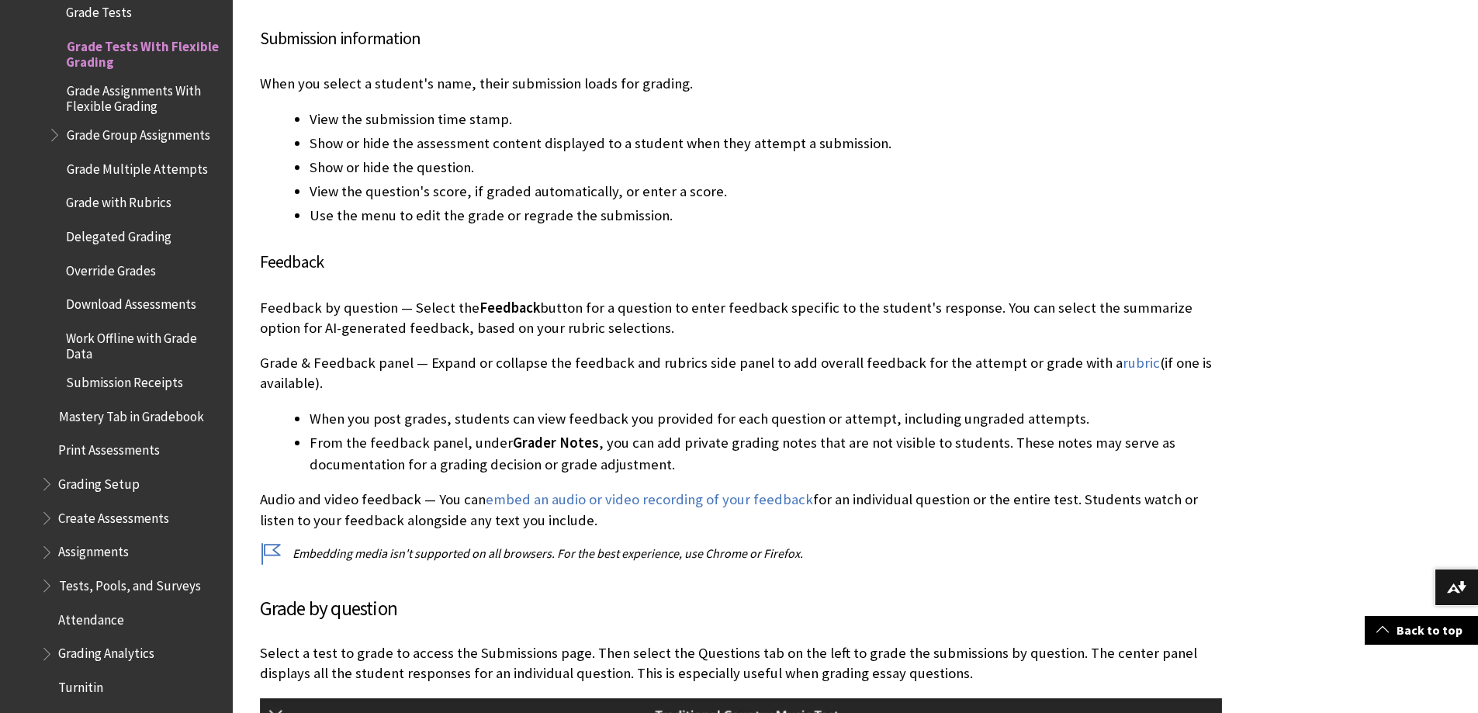
scroll to position [2177, 0]
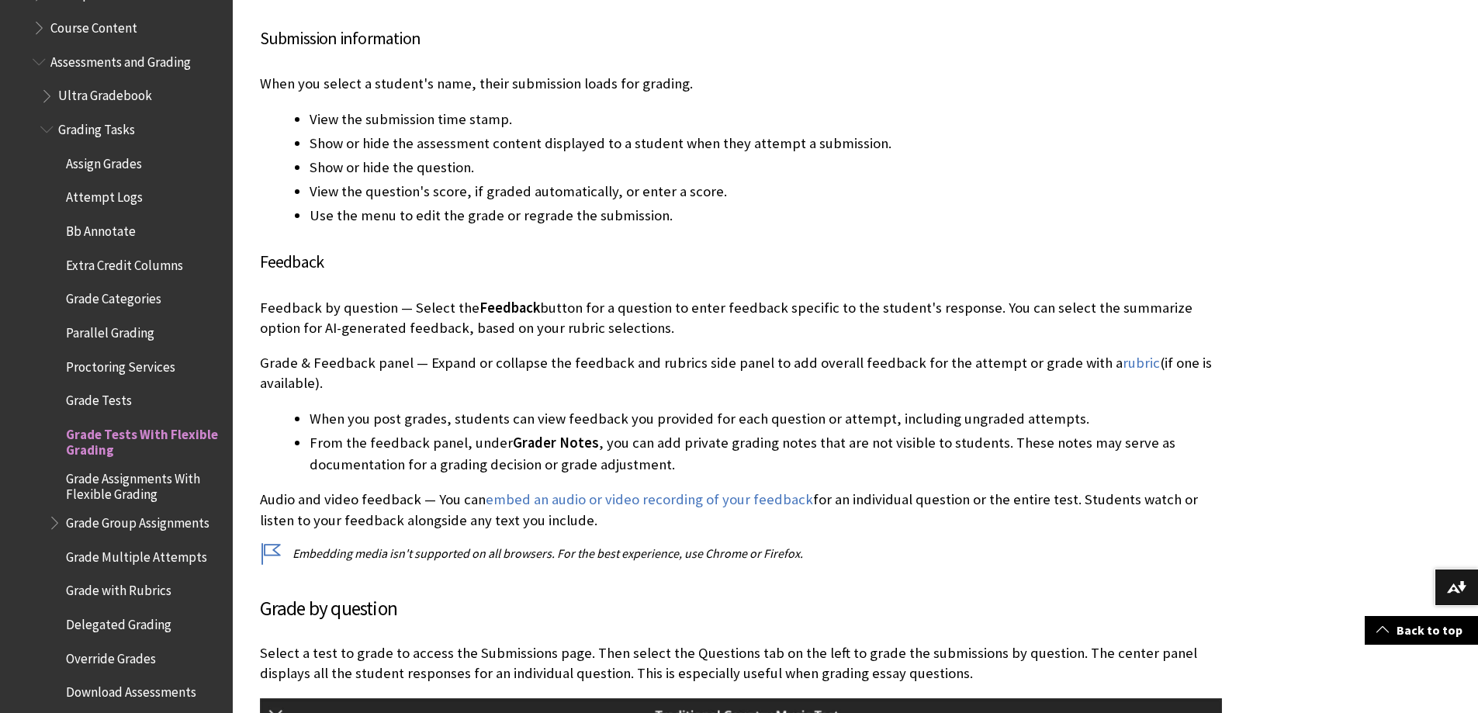
click at [123, 325] on span "Parallel Grading" at bounding box center [110, 330] width 88 height 21
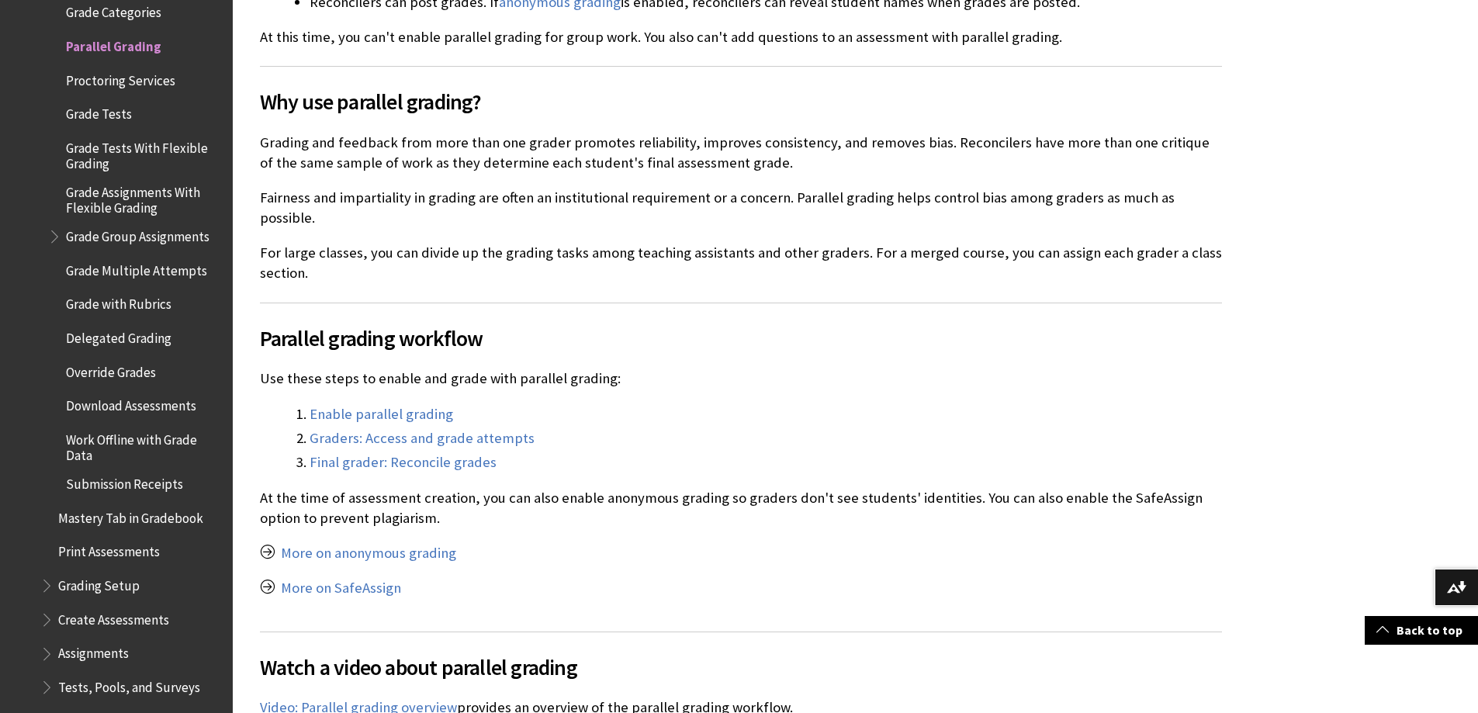
scroll to position [853, 0]
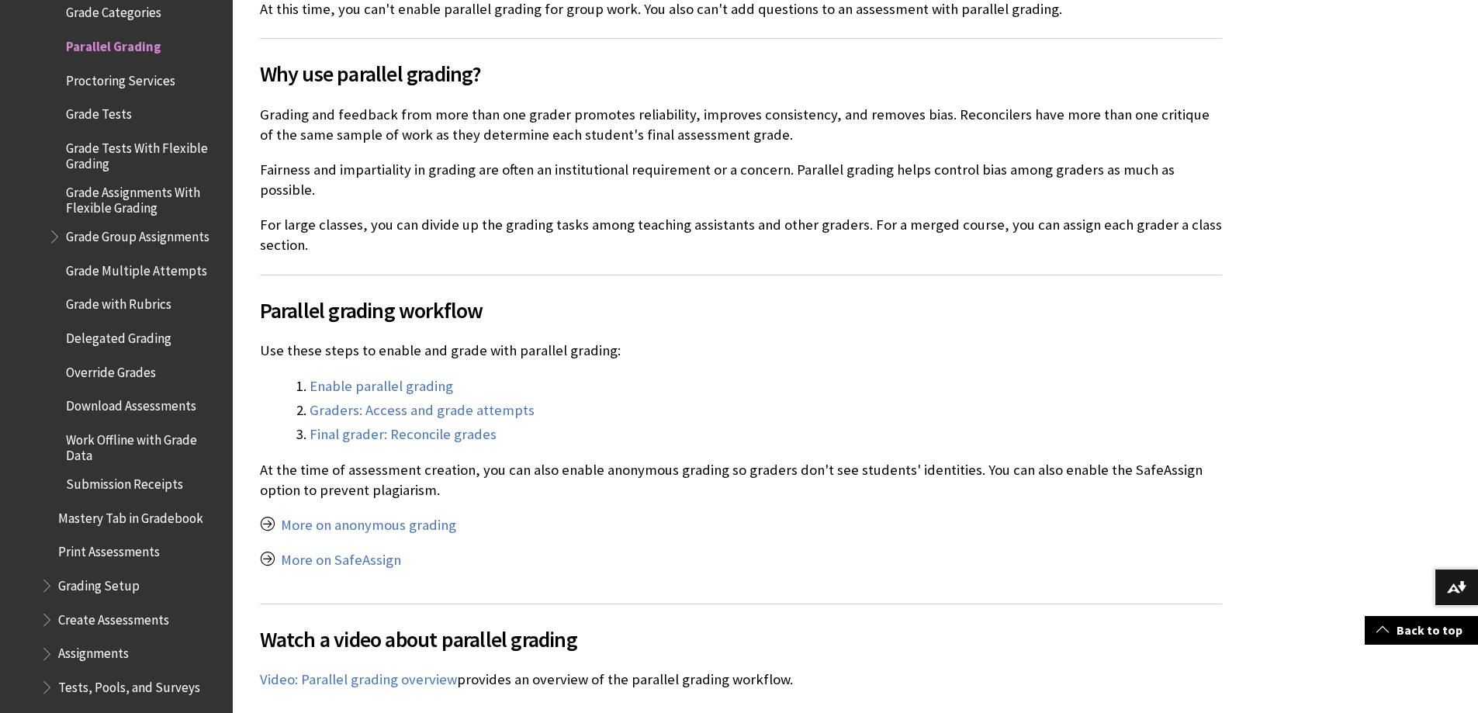
click at [140, 144] on span "Grade Tests With Flexible Grading" at bounding box center [144, 153] width 156 height 36
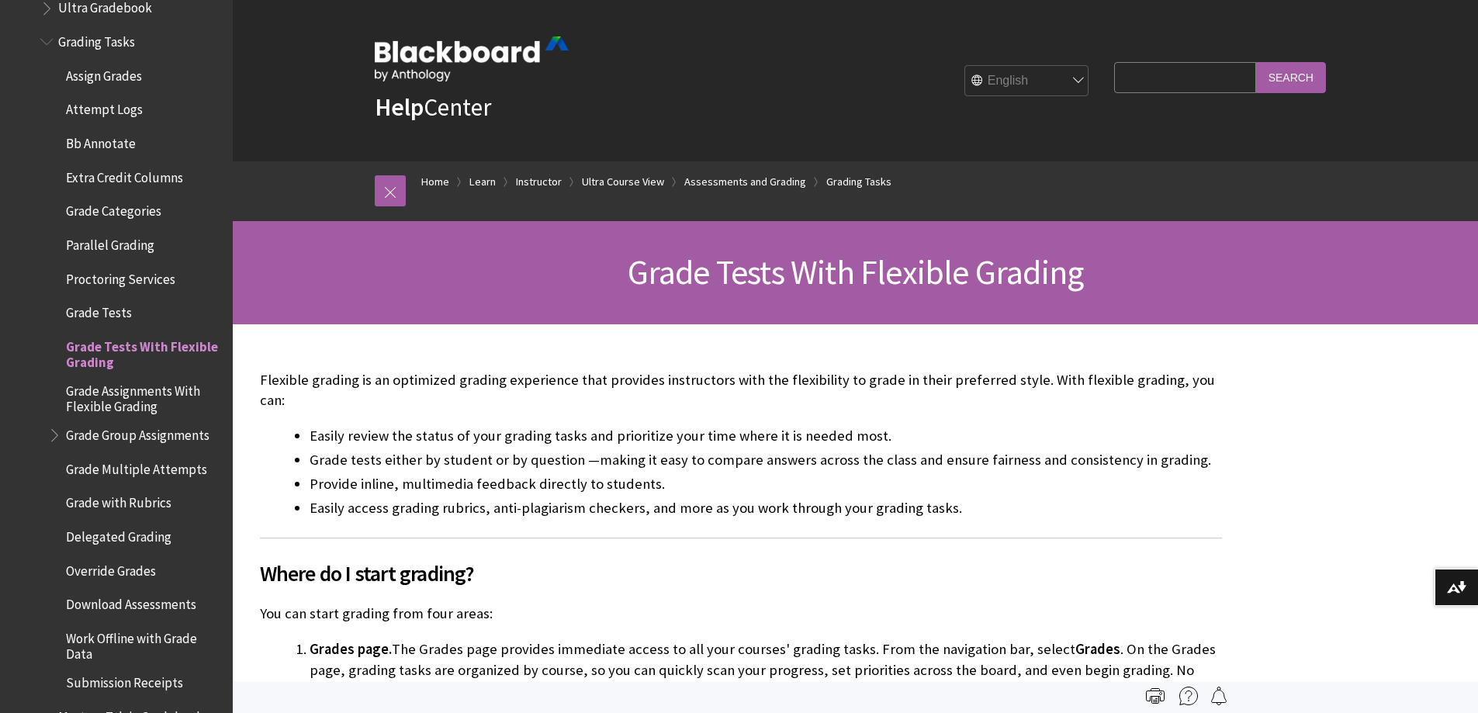
scroll to position [2177, 0]
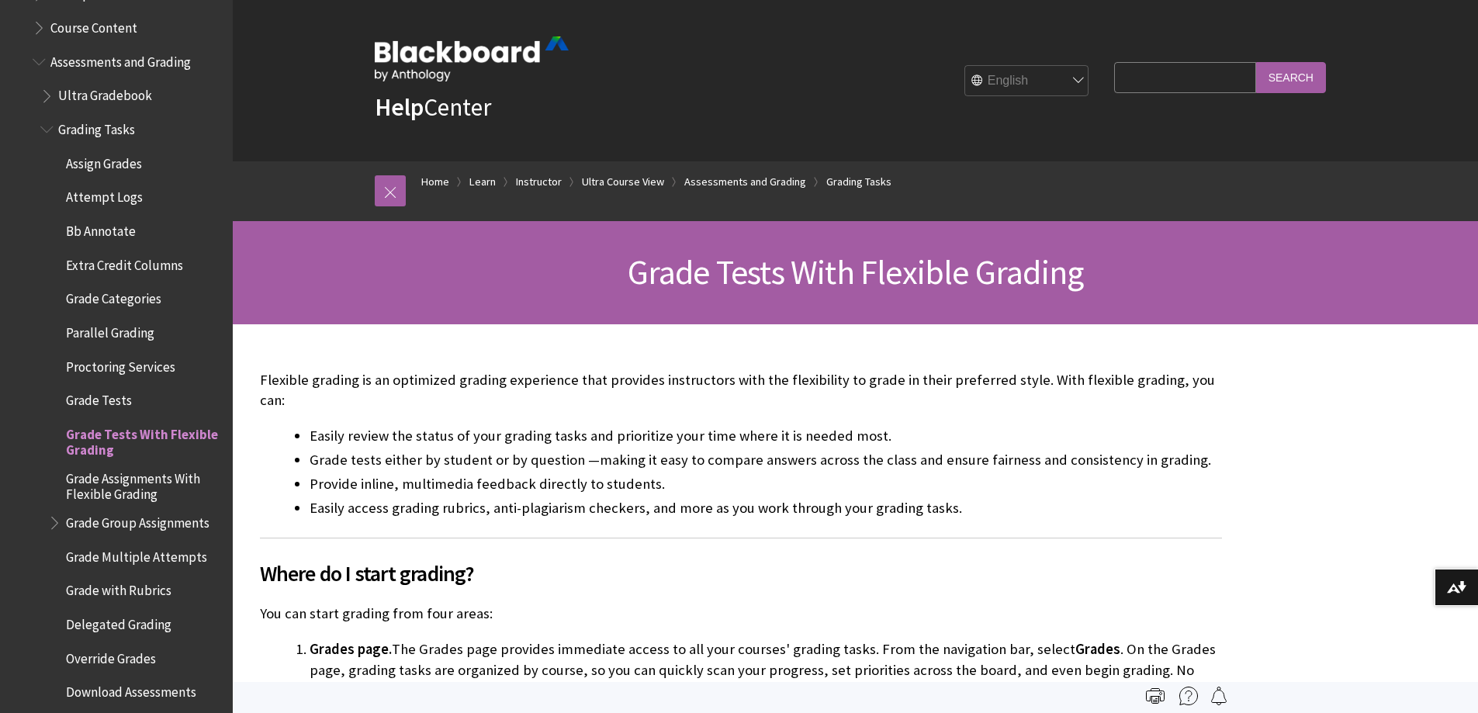
click at [131, 361] on span "Proctoring Services" at bounding box center [120, 364] width 109 height 21
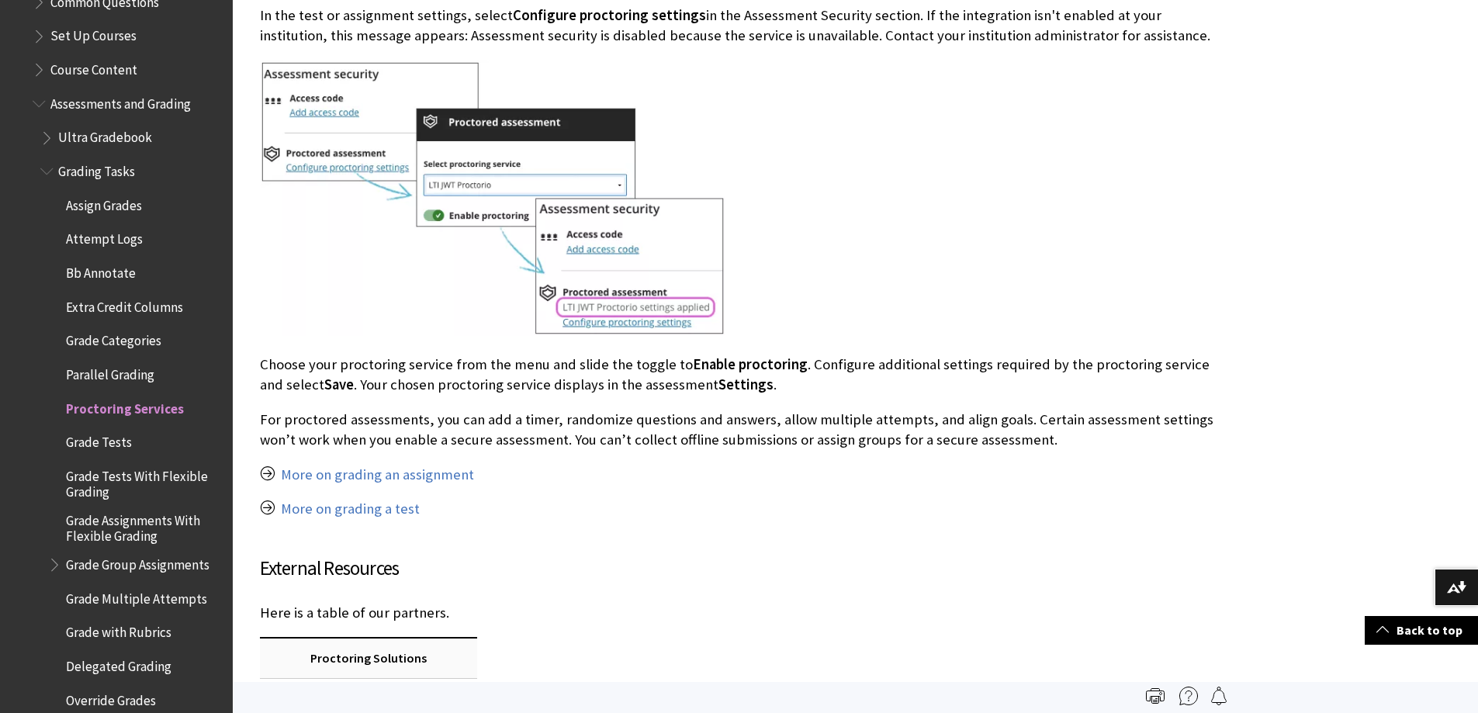
scroll to position [2109, 0]
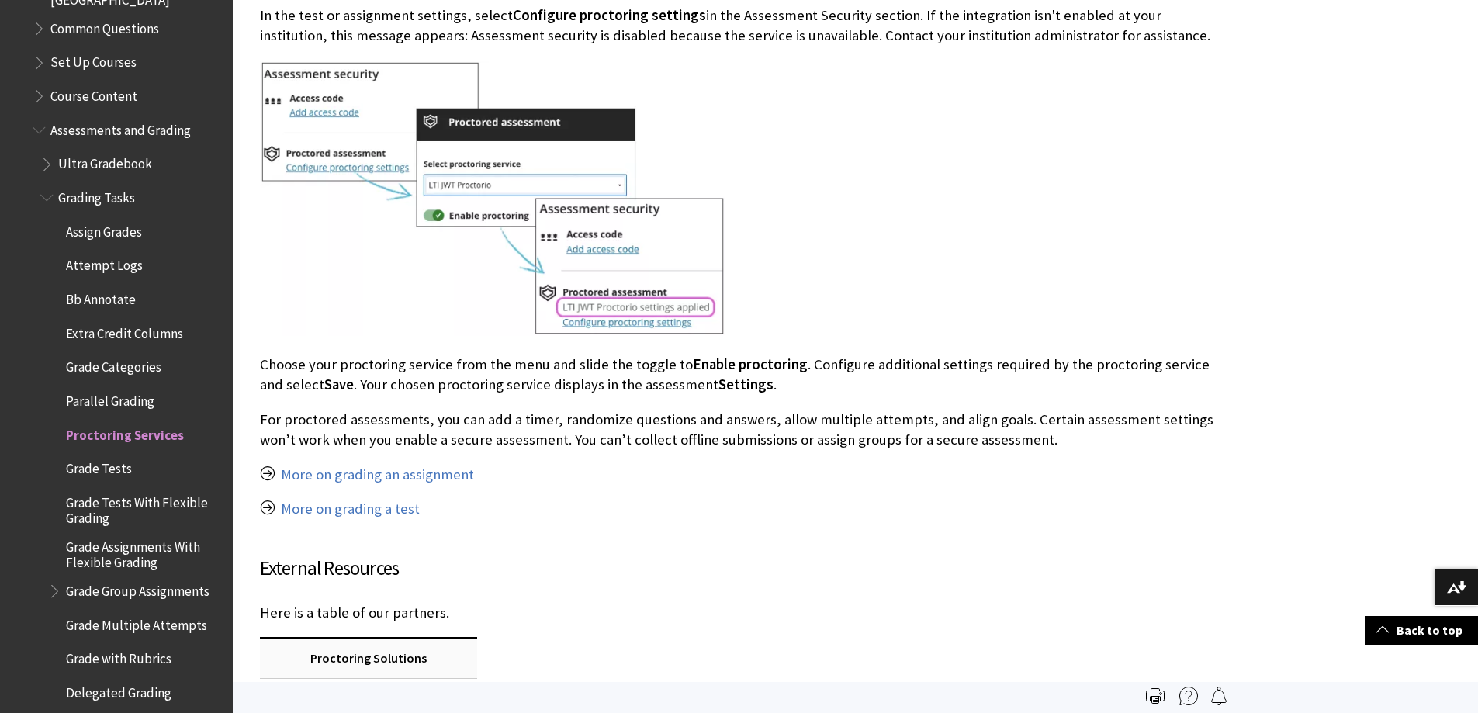
click at [122, 355] on span "Grade Categories" at bounding box center [113, 364] width 95 height 21
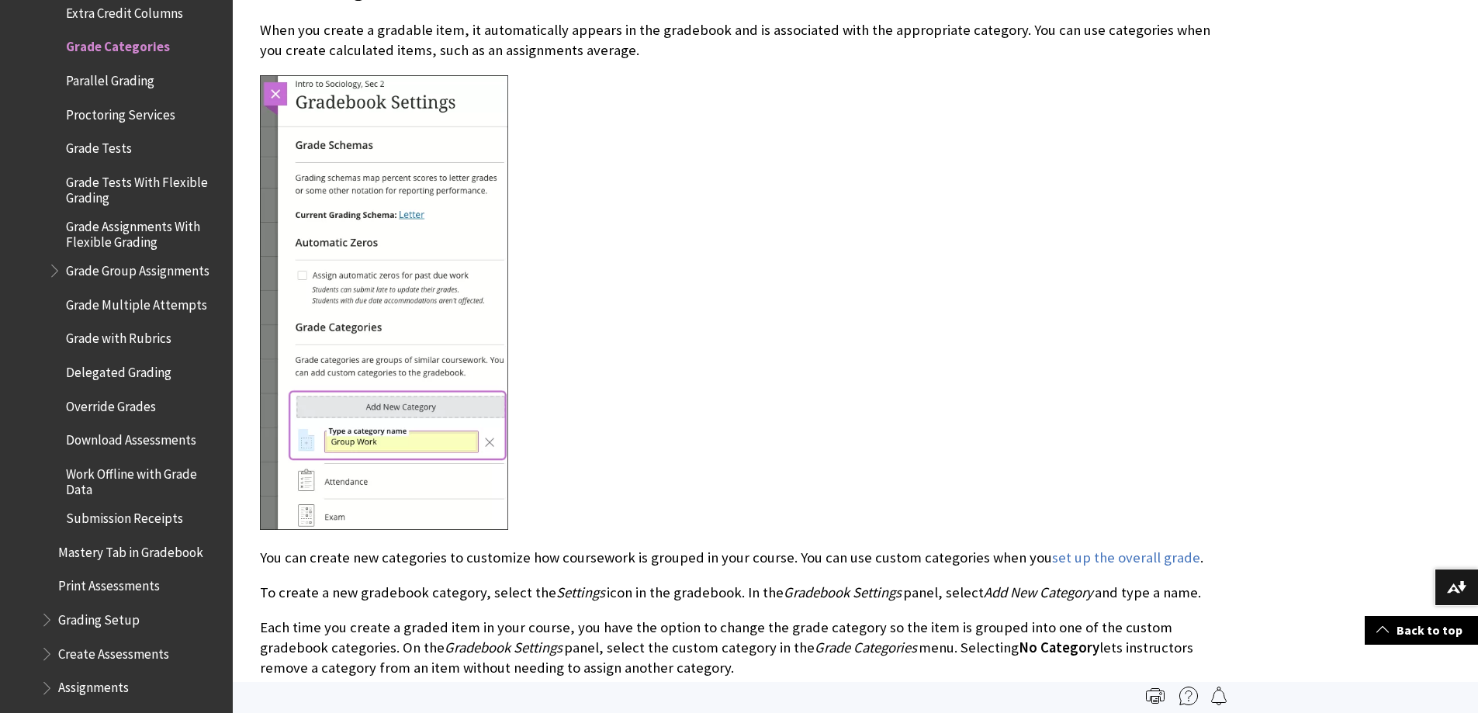
scroll to position [78, 0]
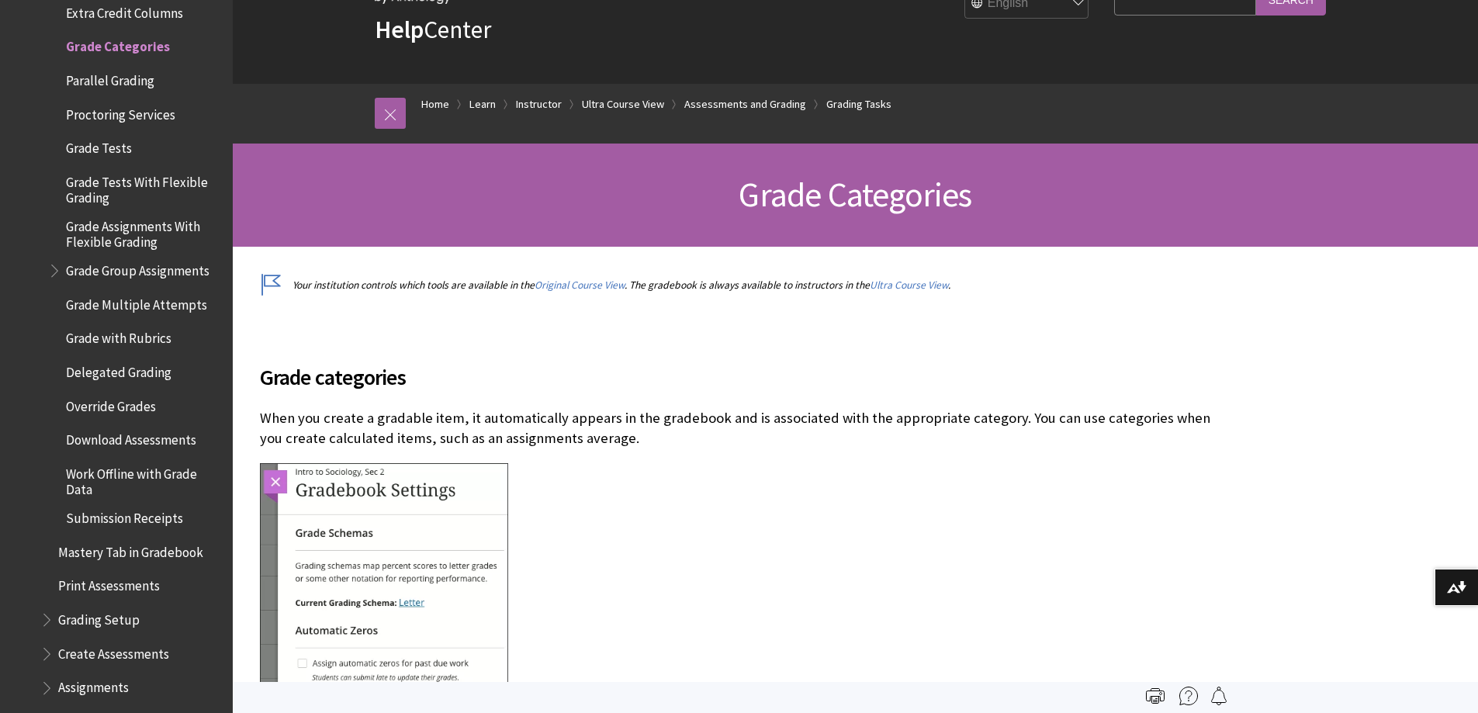
click at [153, 539] on span "Mastery Tab in Gradebook" at bounding box center [130, 549] width 145 height 21
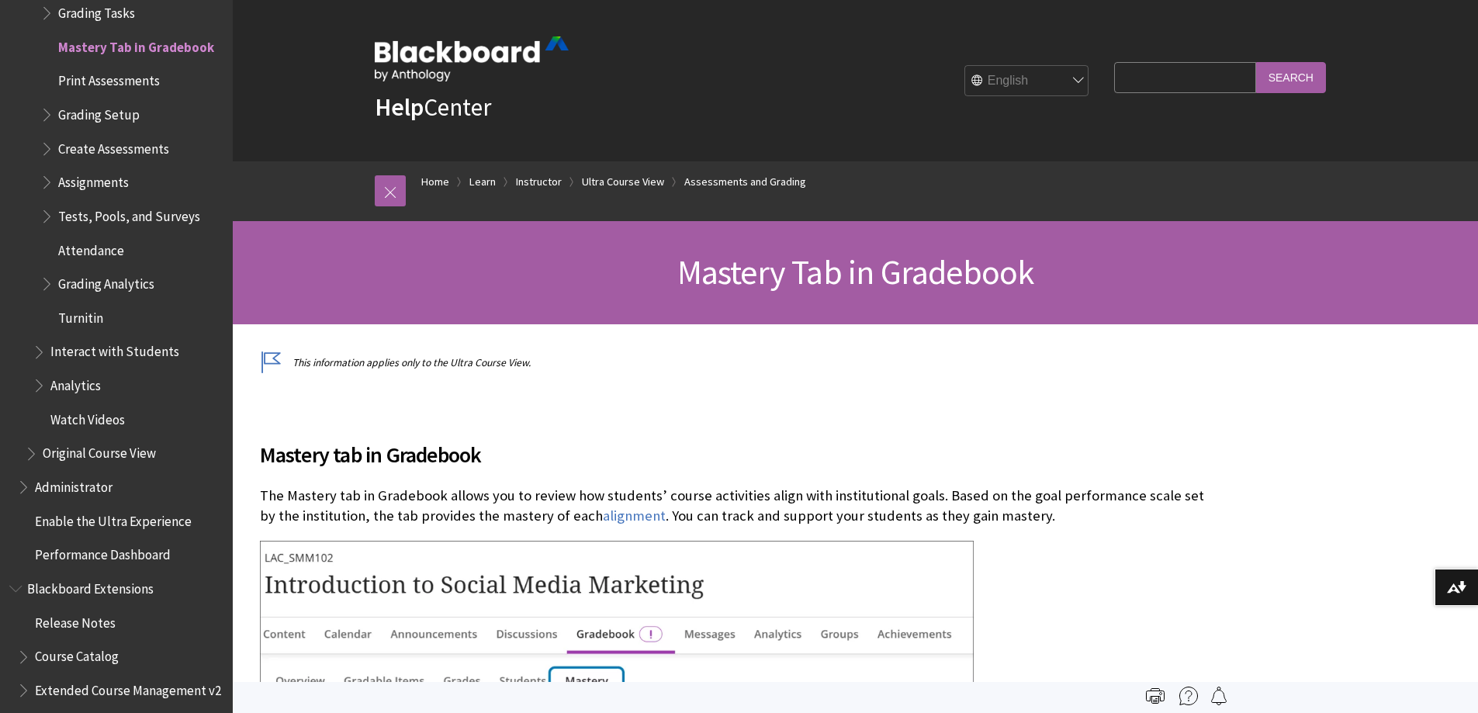
click at [99, 102] on span "Grading Setup" at bounding box center [98, 112] width 81 height 21
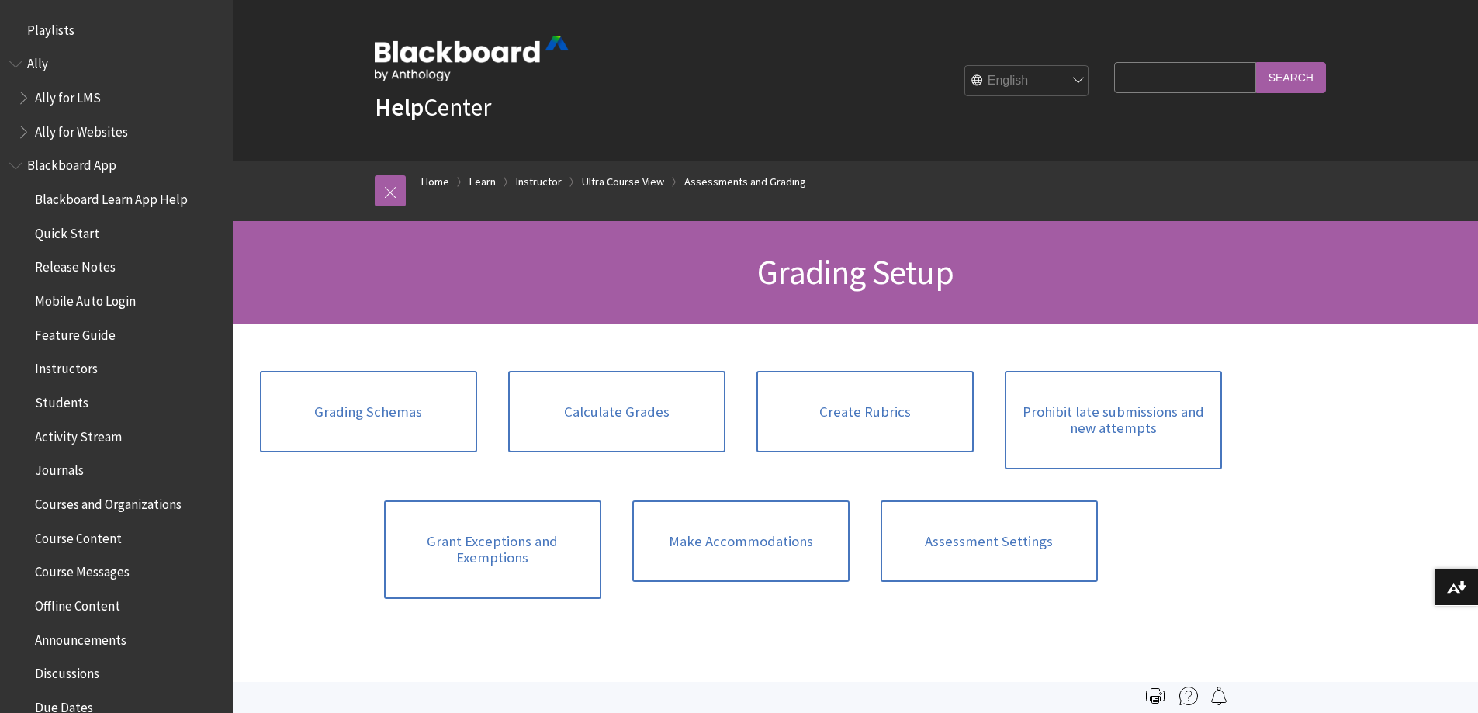
scroll to position [2362, 0]
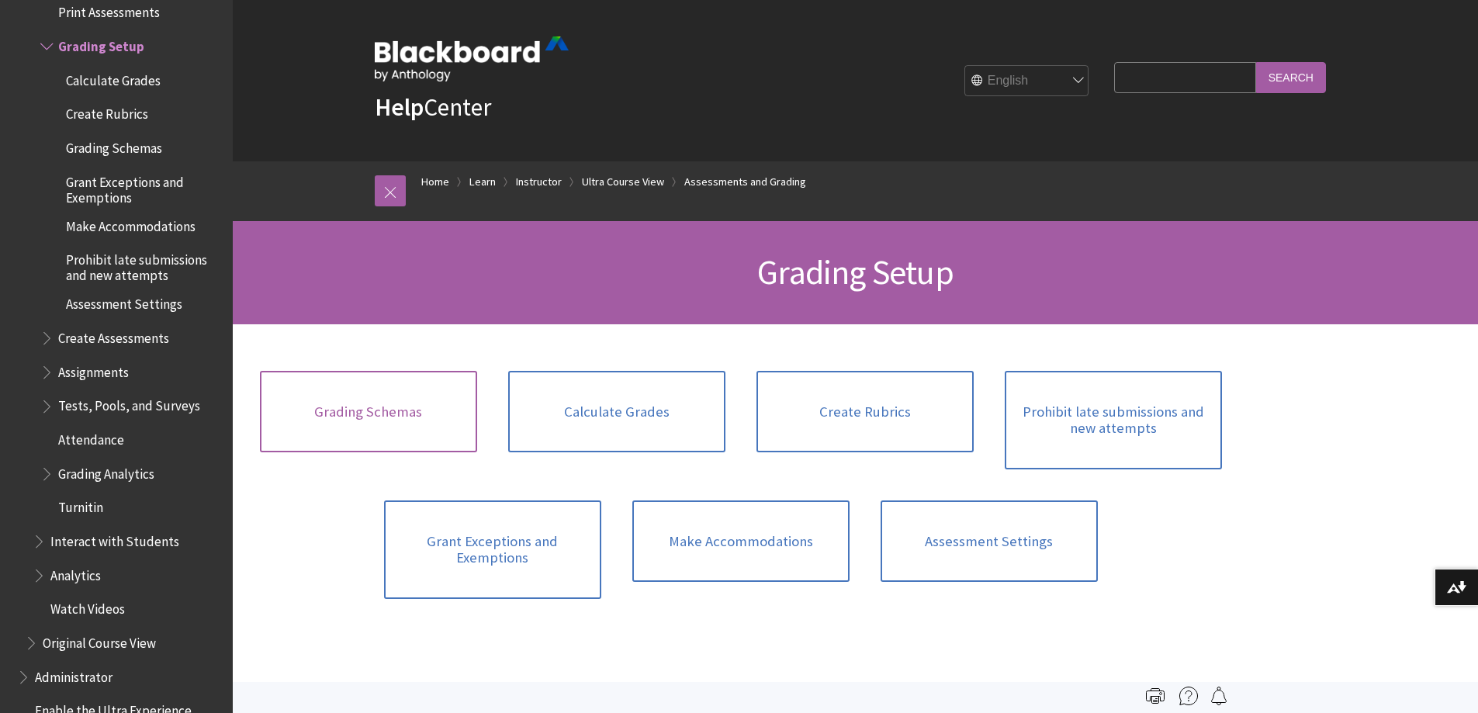
click at [389, 429] on link "Grading Schemas" at bounding box center [368, 412] width 217 height 82
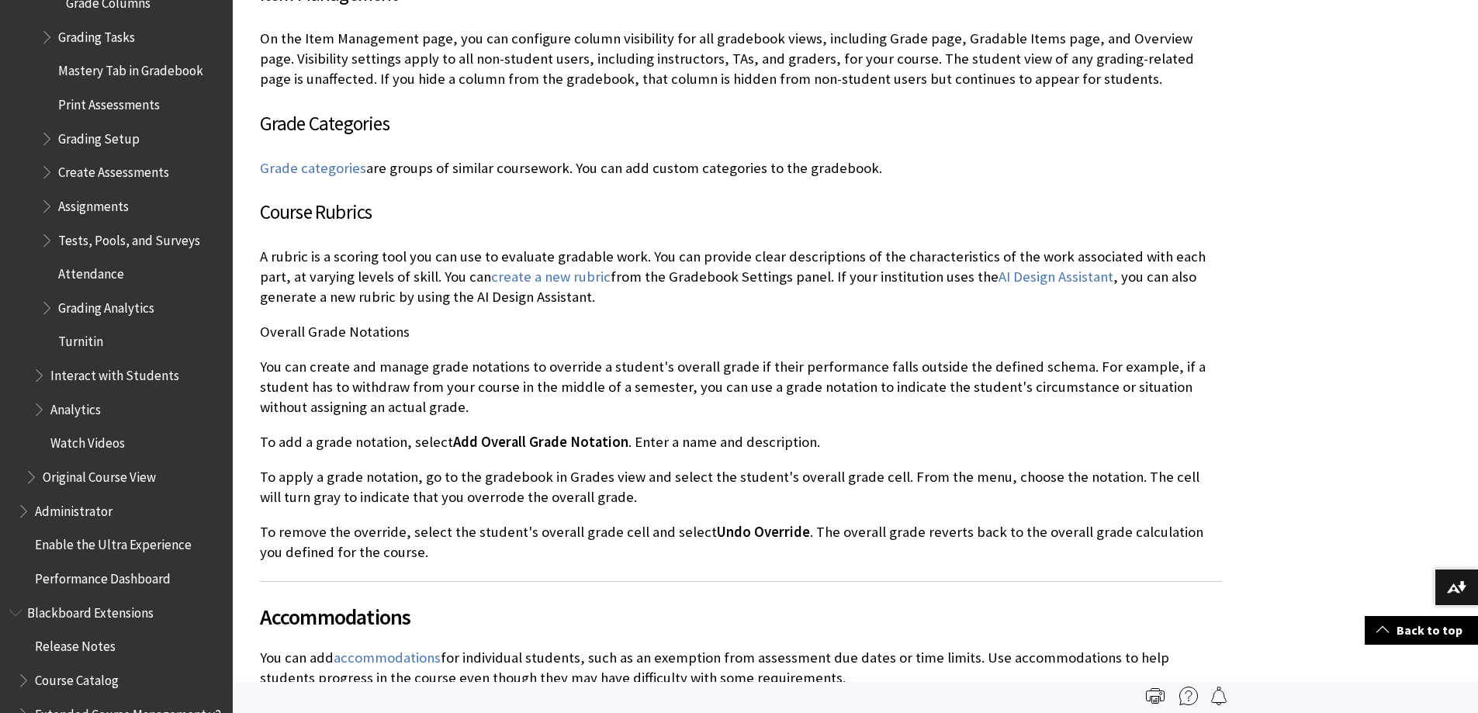
scroll to position [5353, 0]
click at [333, 167] on link "Grade categories" at bounding box center [313, 170] width 106 height 19
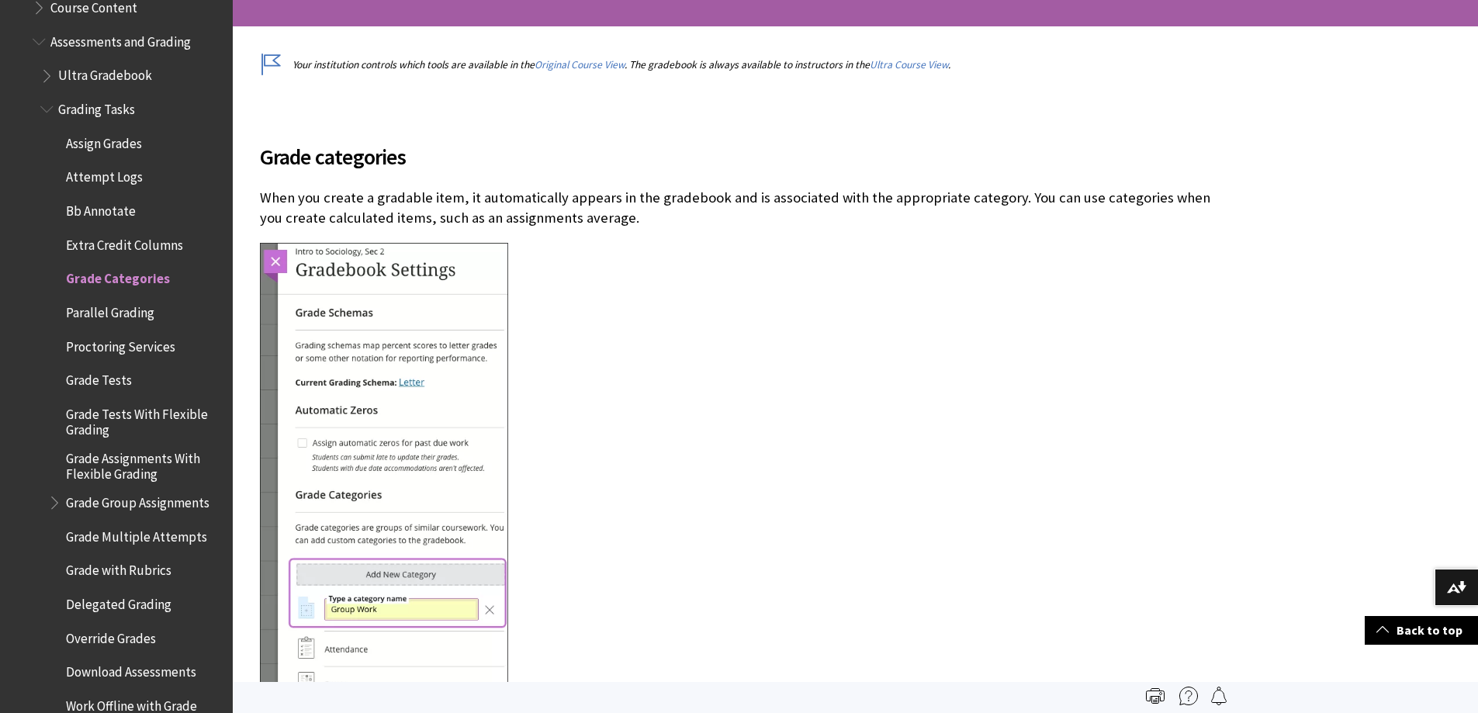
scroll to position [2197, 0]
click at [111, 139] on span "Assign Grades" at bounding box center [104, 141] width 76 height 21
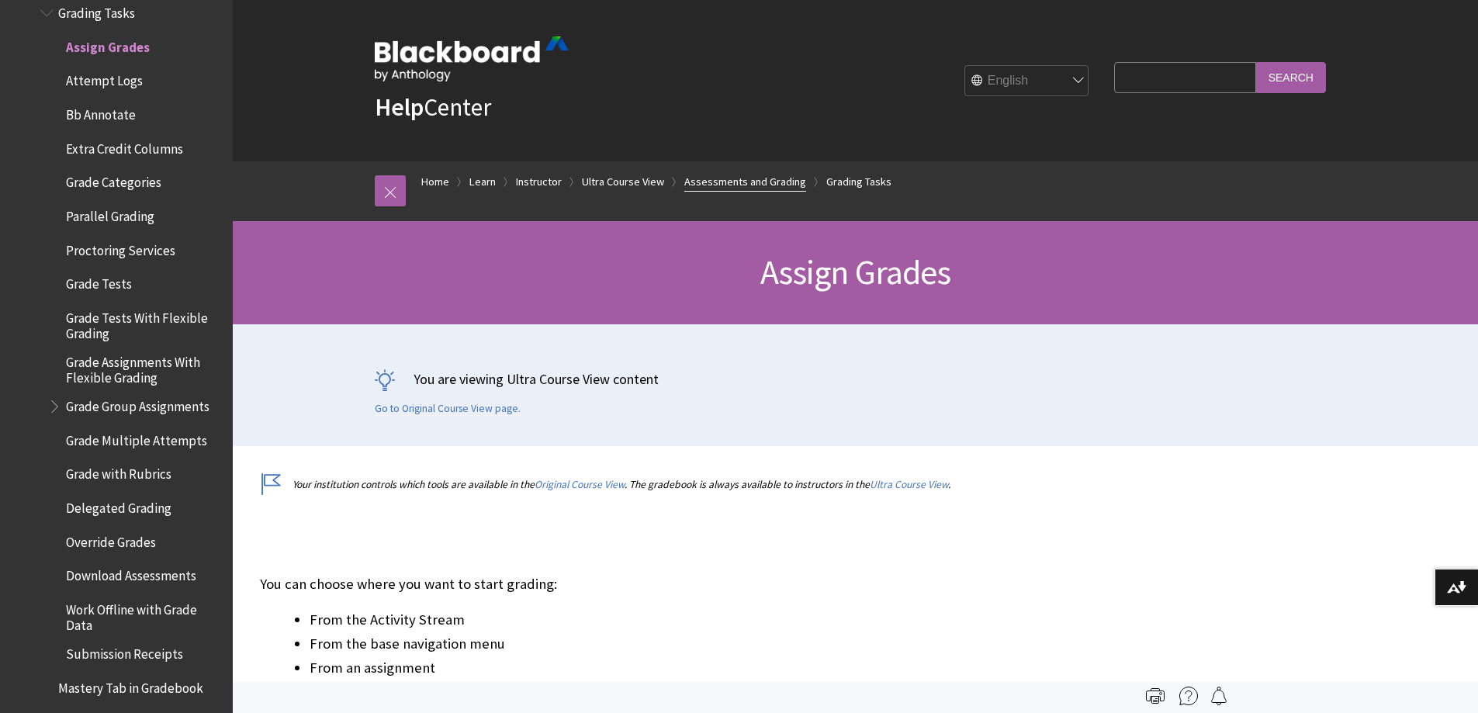
click at [753, 187] on link "Assessments and Grading" at bounding box center [745, 181] width 122 height 19
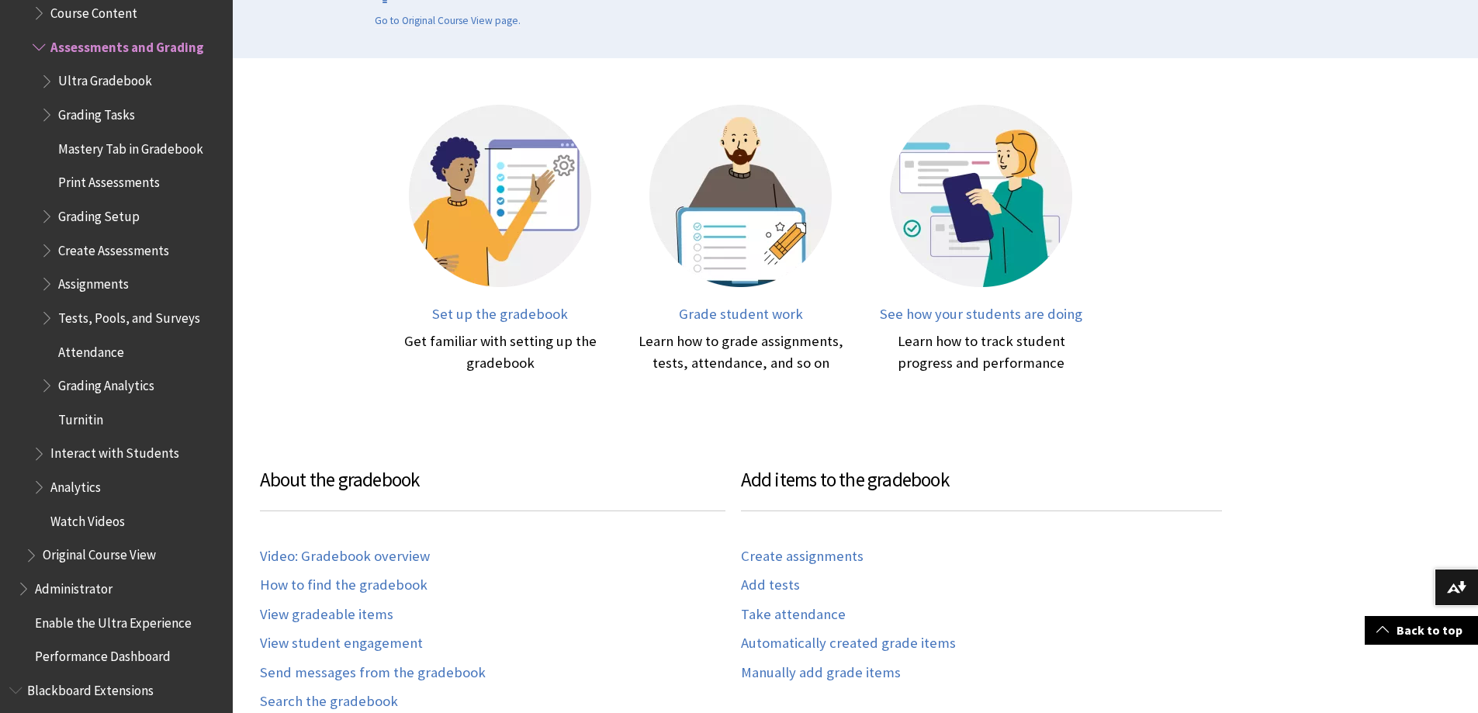
scroll to position [465, 0]
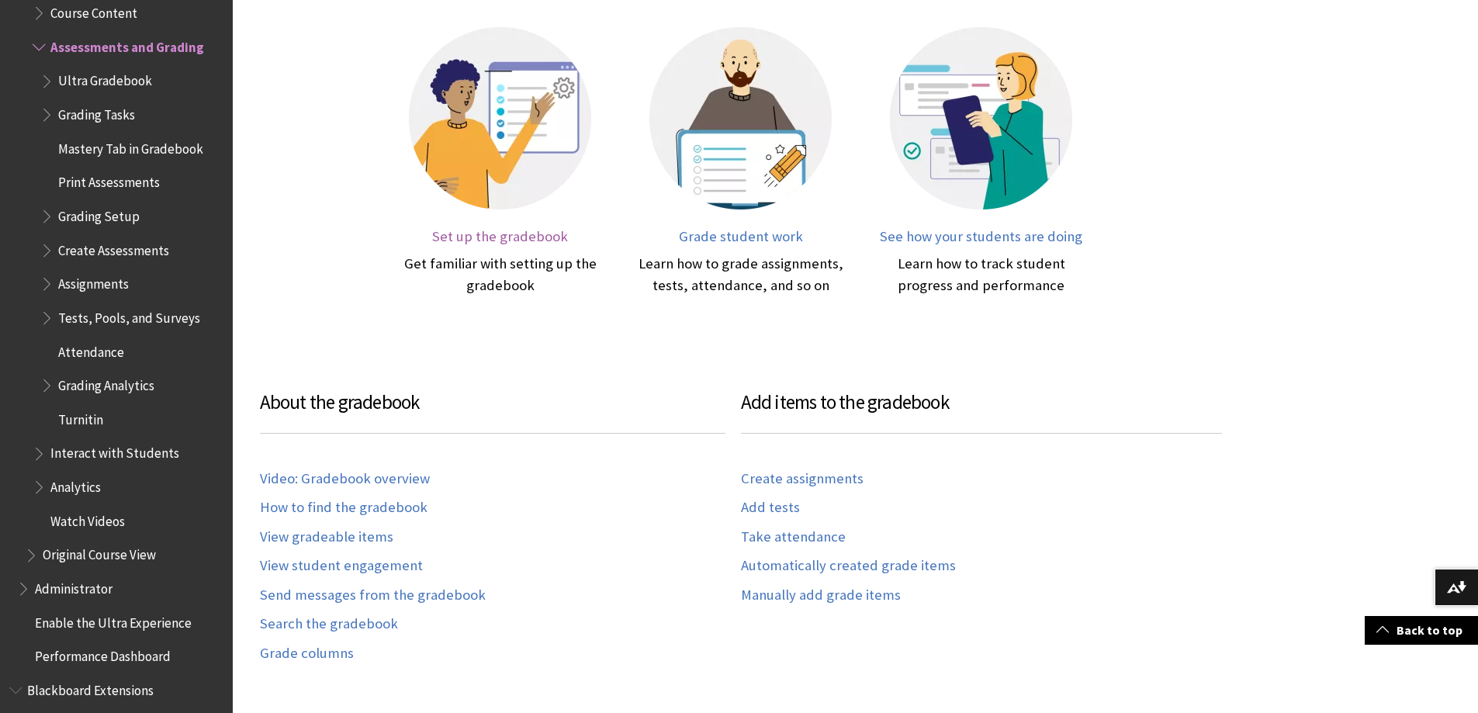
click at [483, 248] on link "Set up the gradebook Get familiar with setting up the gradebook" at bounding box center [500, 161] width 209 height 269
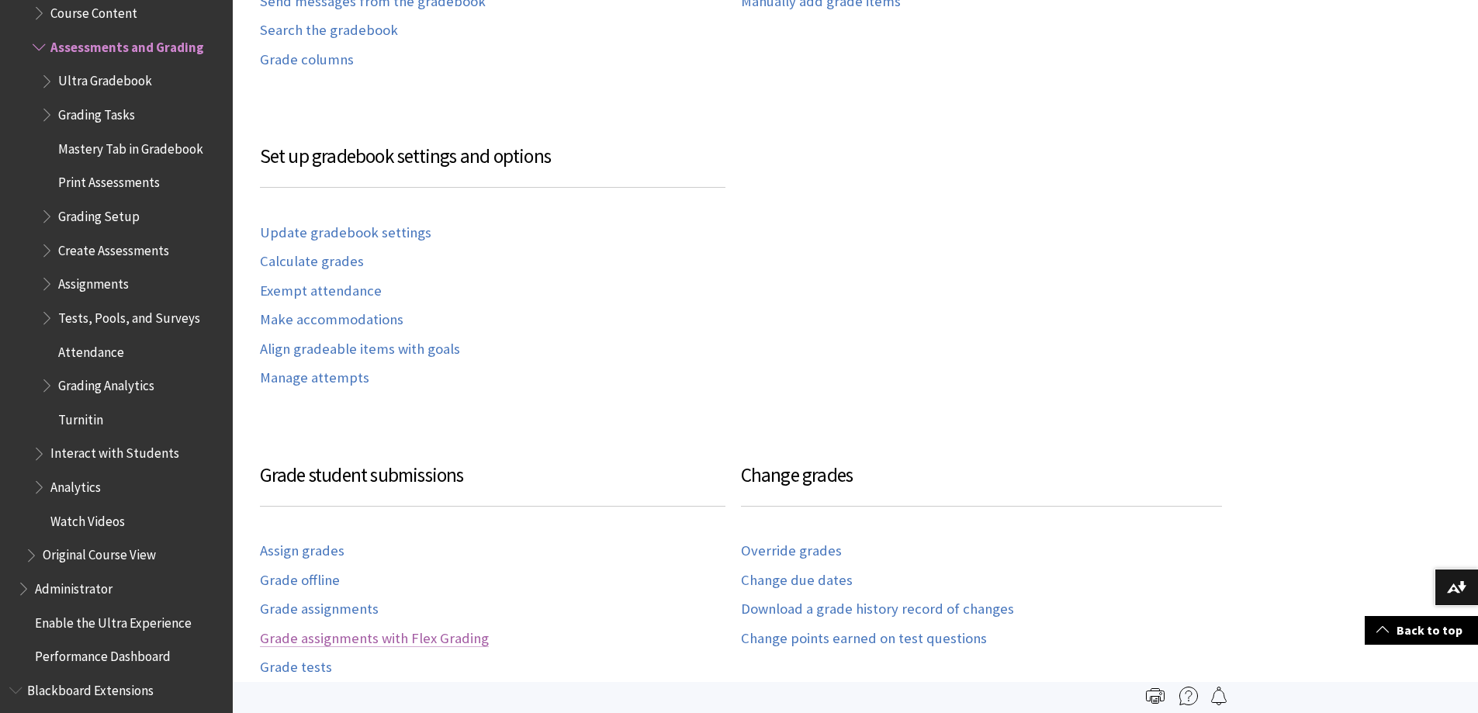
scroll to position [1055, 0]
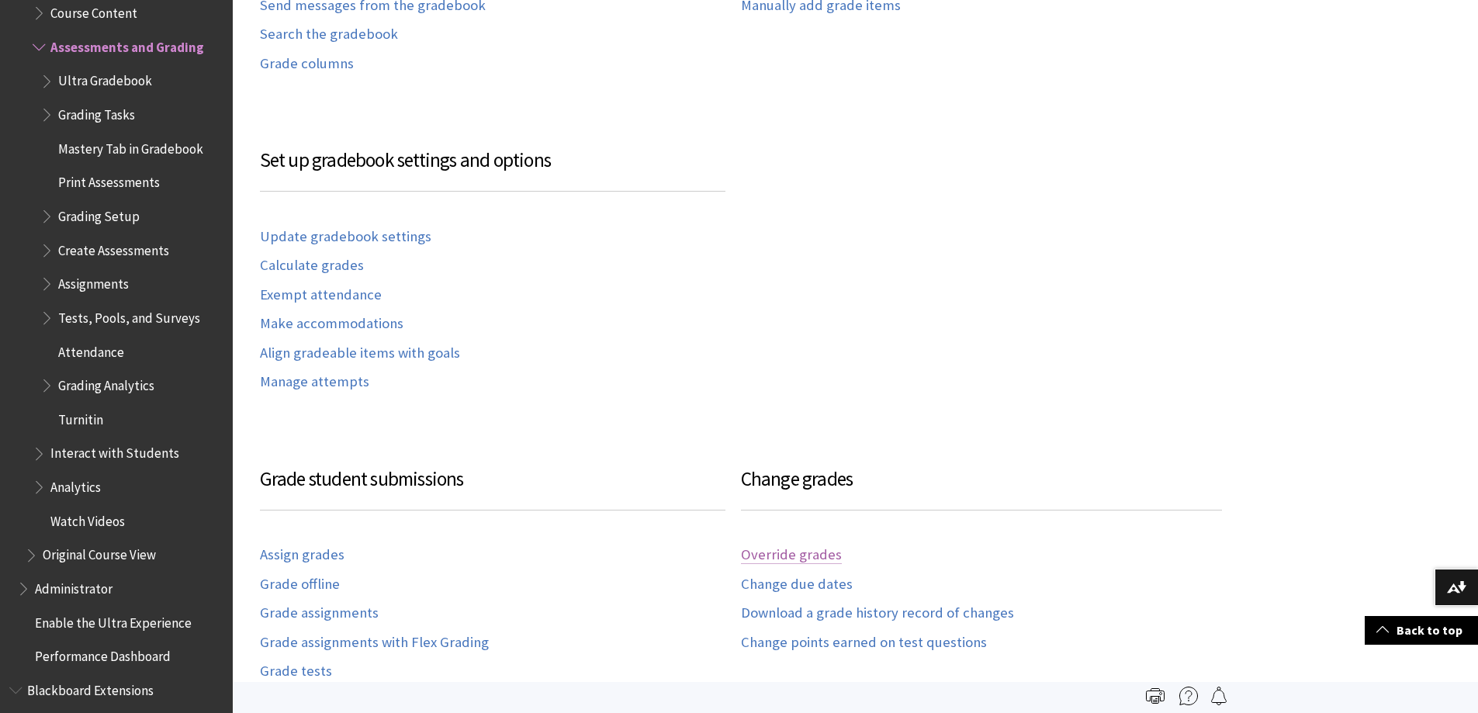
click at [818, 557] on link "Override grades" at bounding box center [791, 555] width 101 height 18
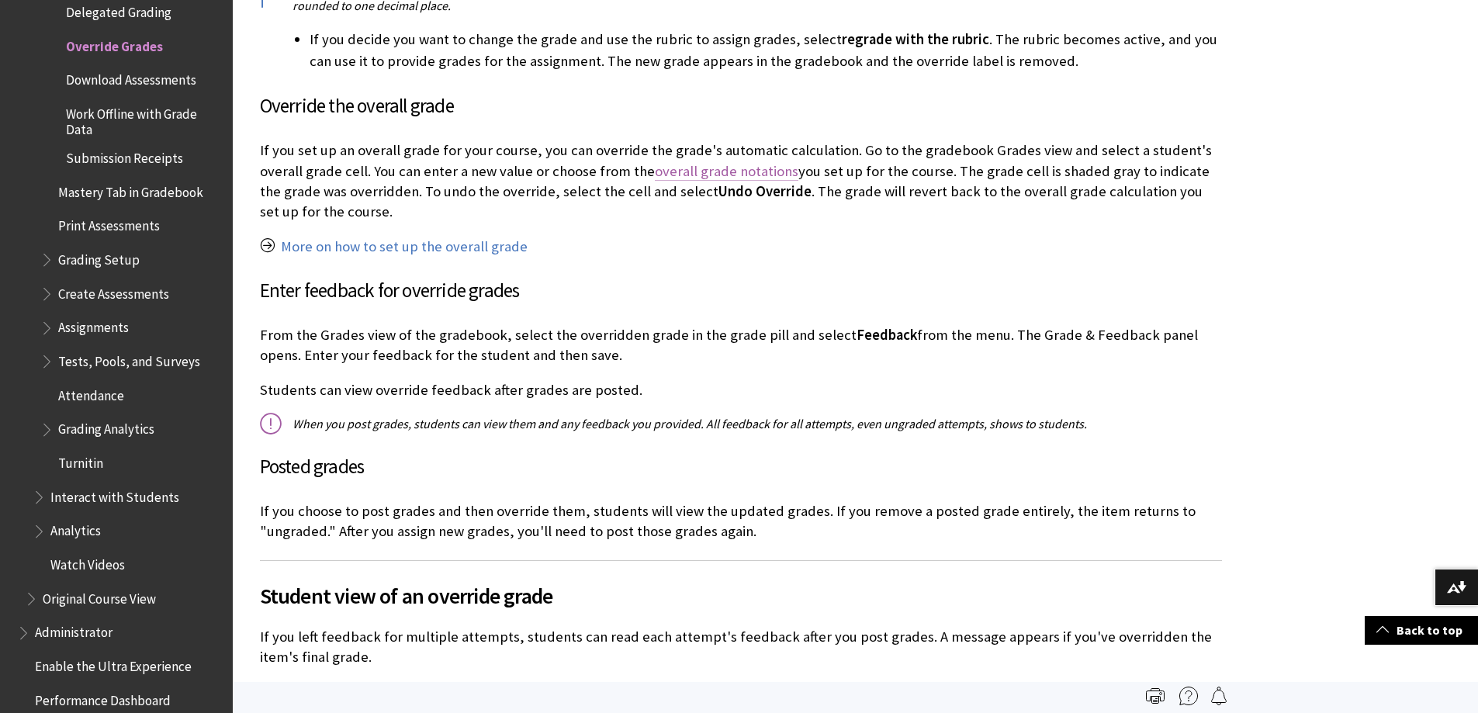
scroll to position [1492, 0]
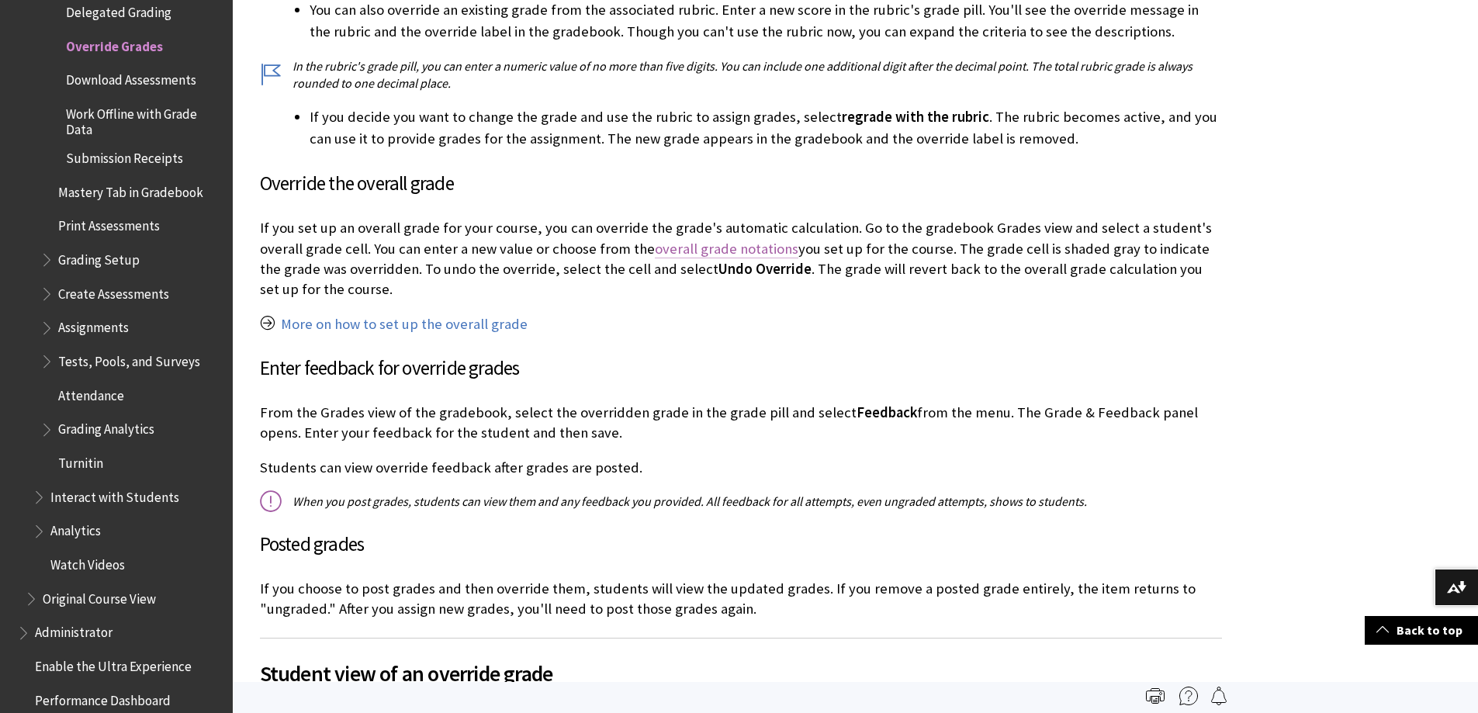
click at [711, 251] on link "overall grade notations" at bounding box center [727, 249] width 144 height 19
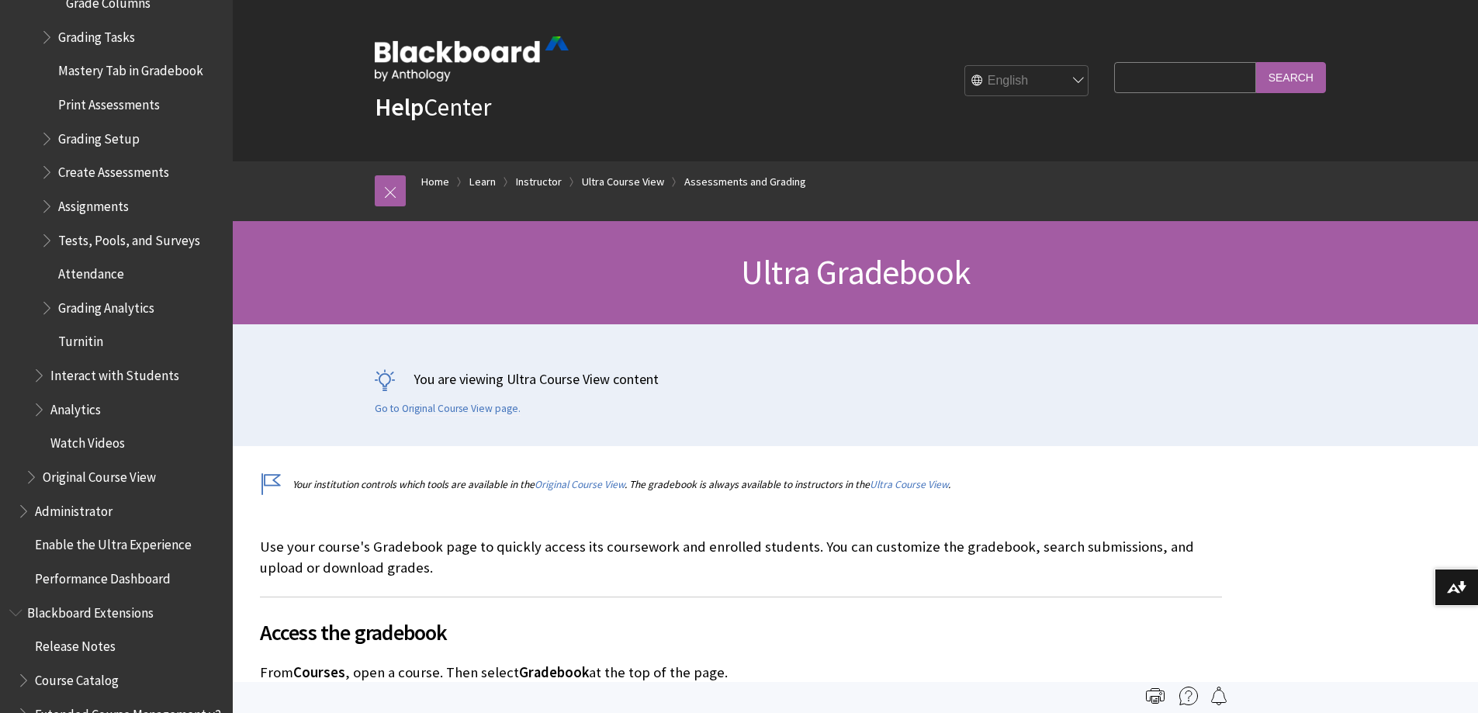
click at [1150, 65] on input "Search Query" at bounding box center [1184, 77] width 141 height 30
type input "feedback"
click at [1256, 62] on input "Search" at bounding box center [1291, 77] width 70 height 30
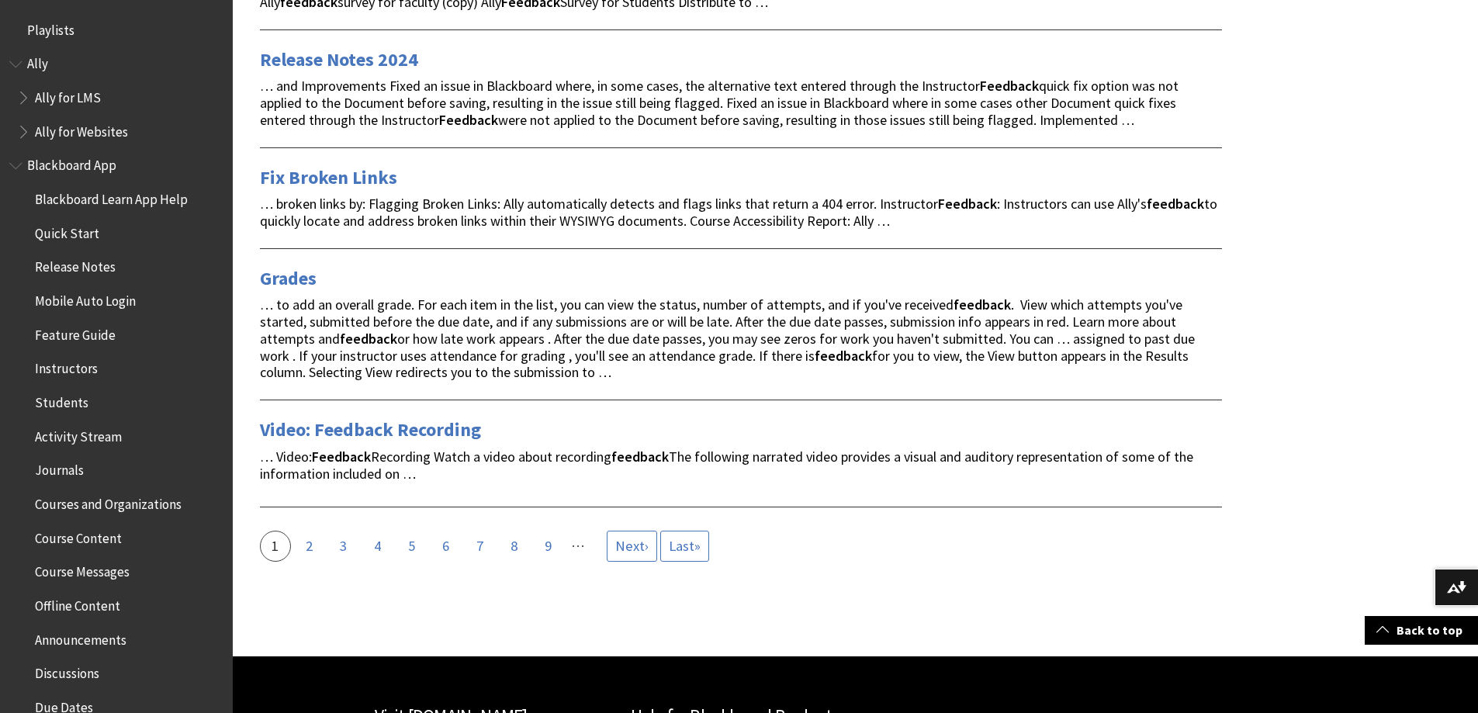
scroll to position [2172, 0]
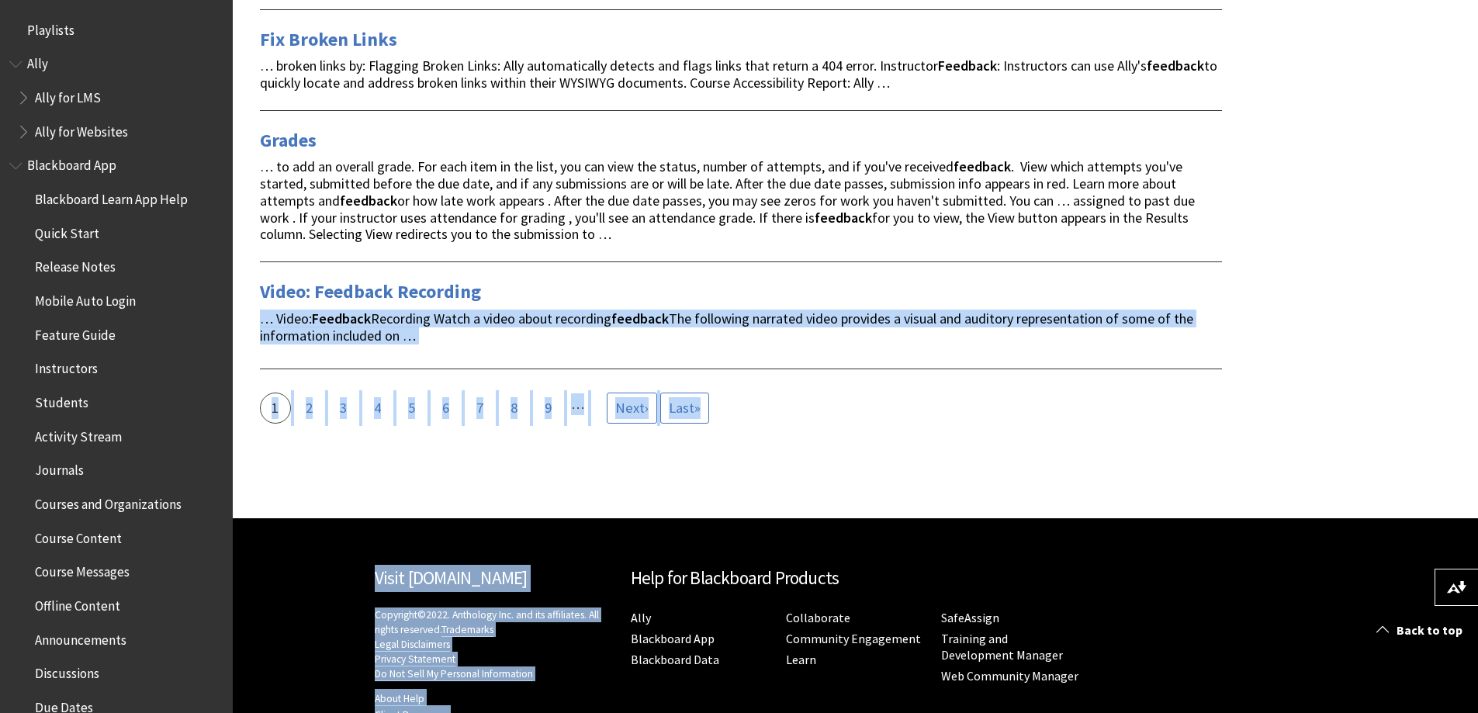
drag, startPoint x: 1477, startPoint y: 559, endPoint x: 1489, endPoint y: 275, distance: 284.2
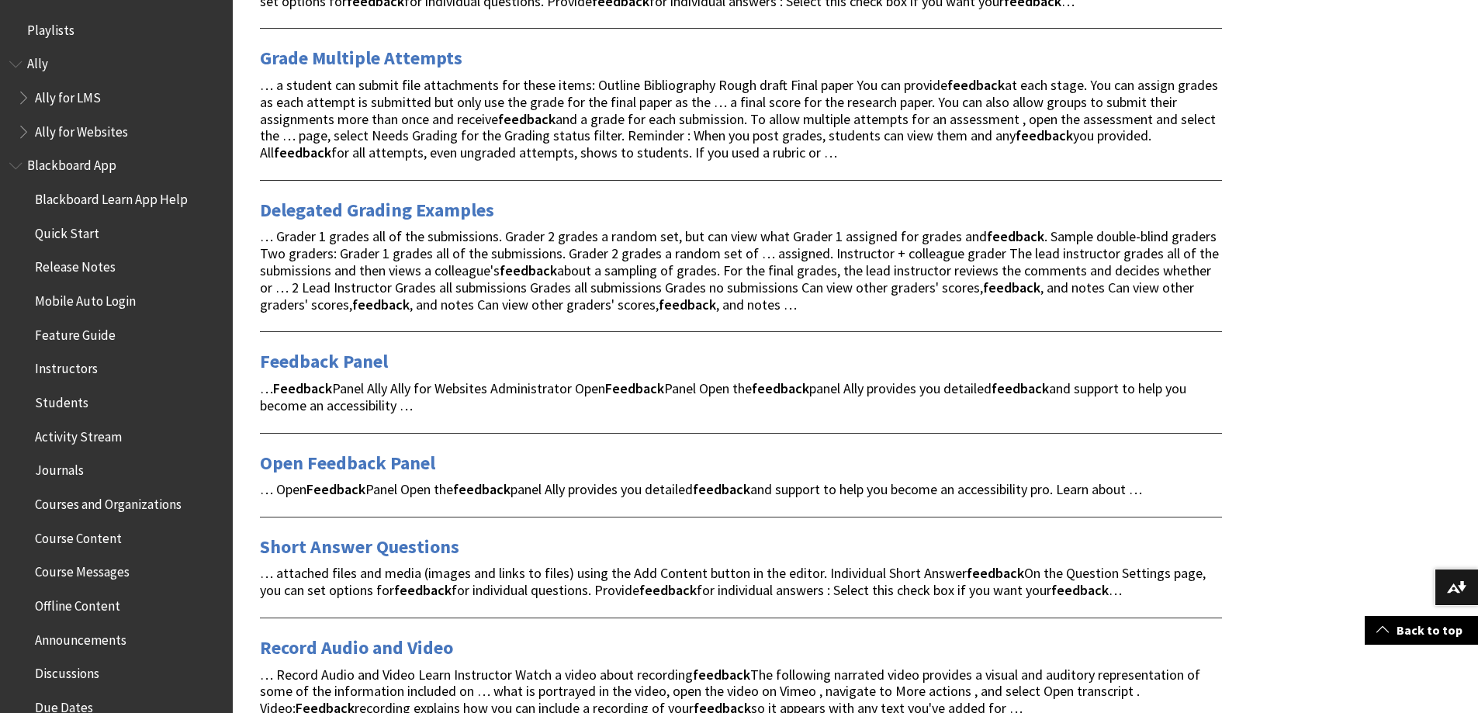
scroll to position [0, 0]
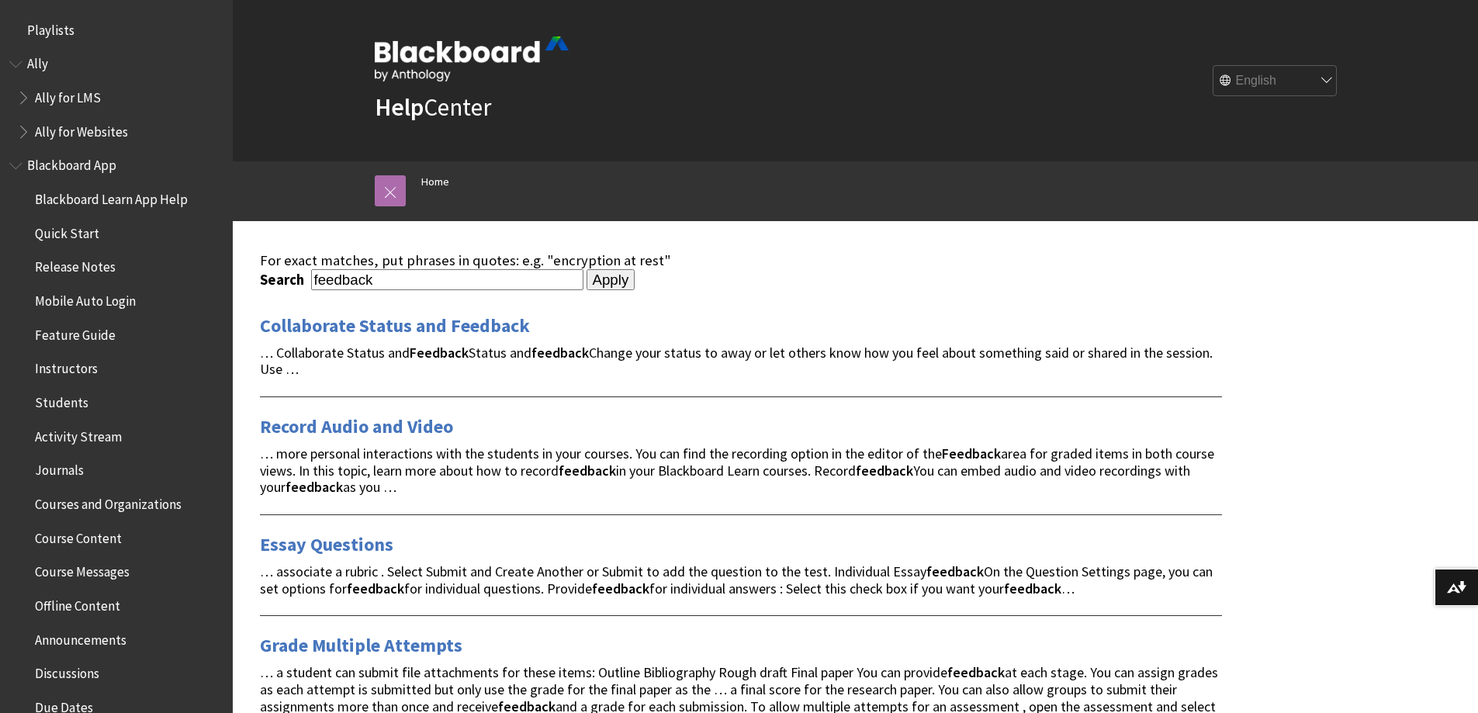
click at [385, 185] on link at bounding box center [390, 190] width 31 height 31
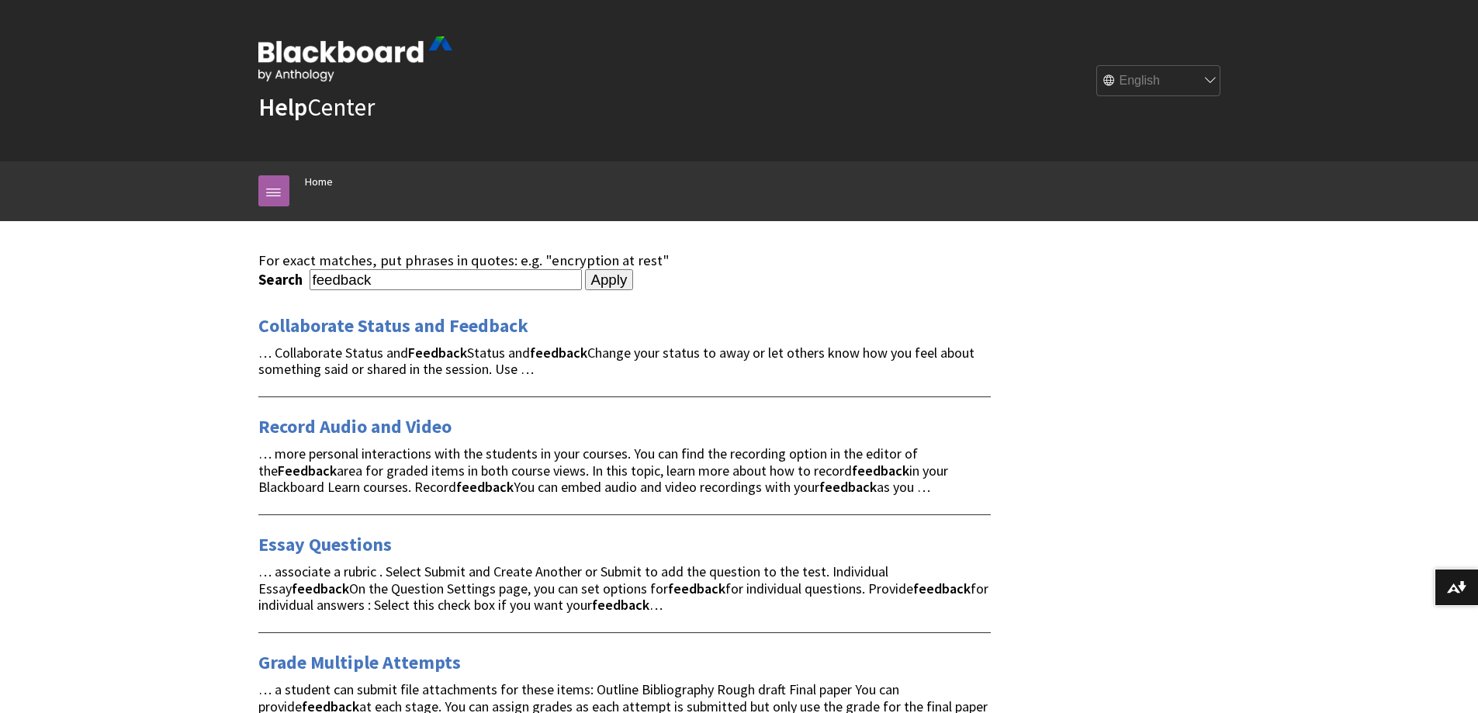
click at [316, 284] on input "feedback" at bounding box center [446, 279] width 272 height 21
type input "grade feedback"
click at [585, 269] on input "Apply" at bounding box center [609, 280] width 49 height 22
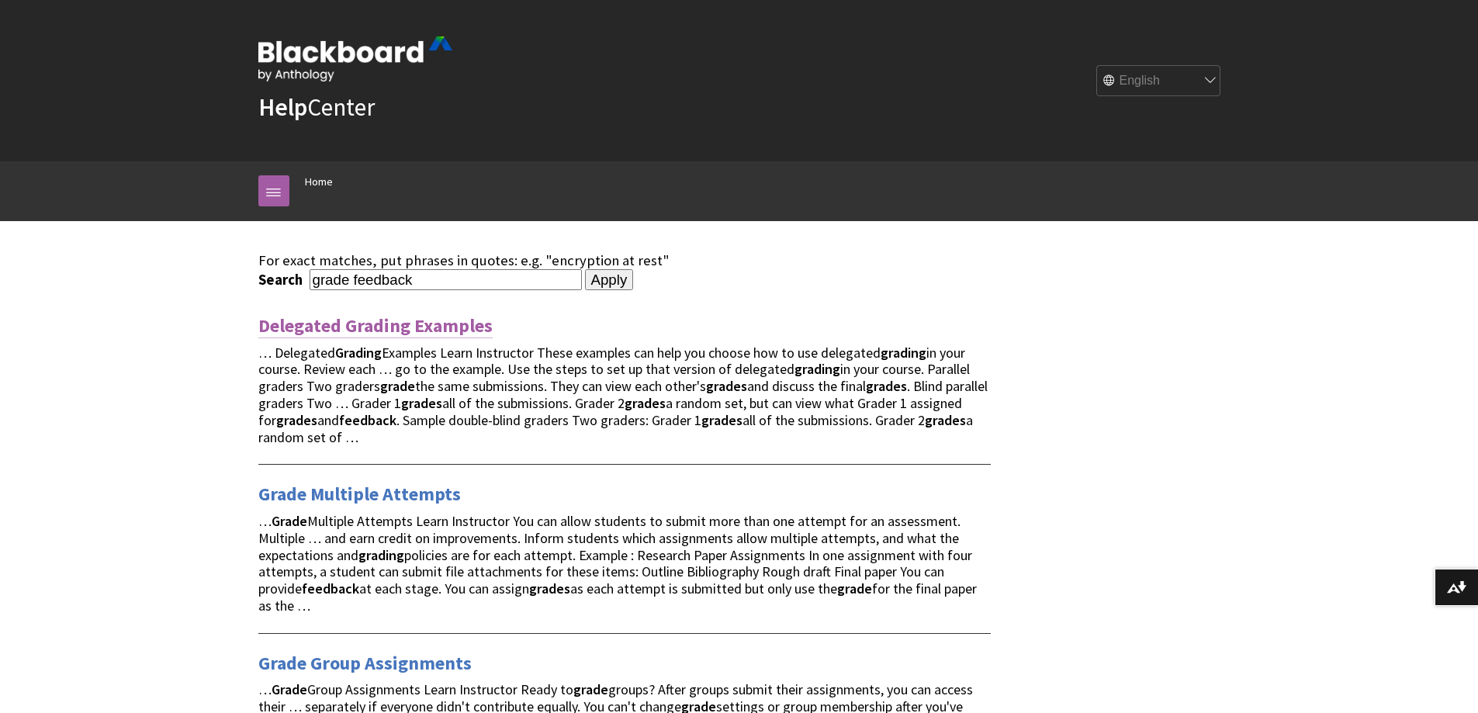
click at [400, 324] on link "Delegated Grading Examples" at bounding box center [375, 325] width 234 height 25
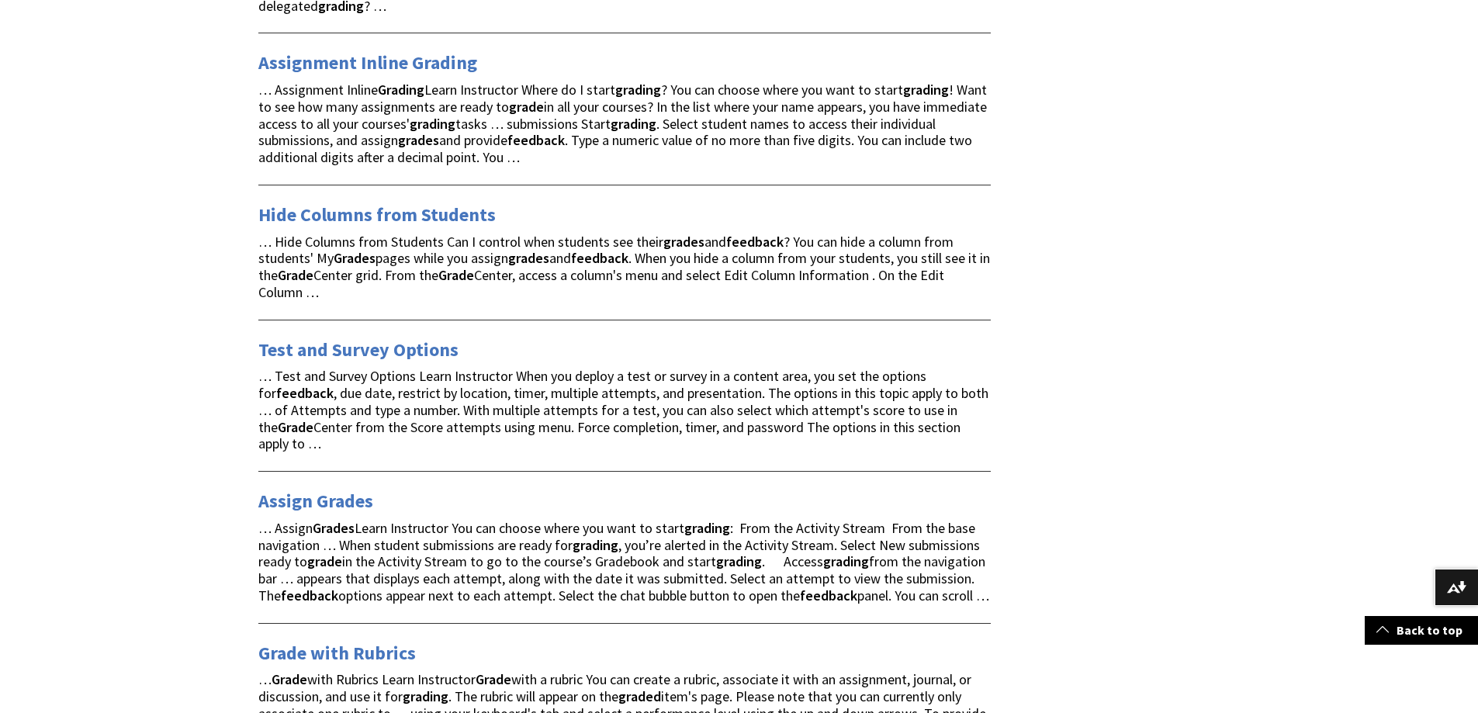
scroll to position [1862, 0]
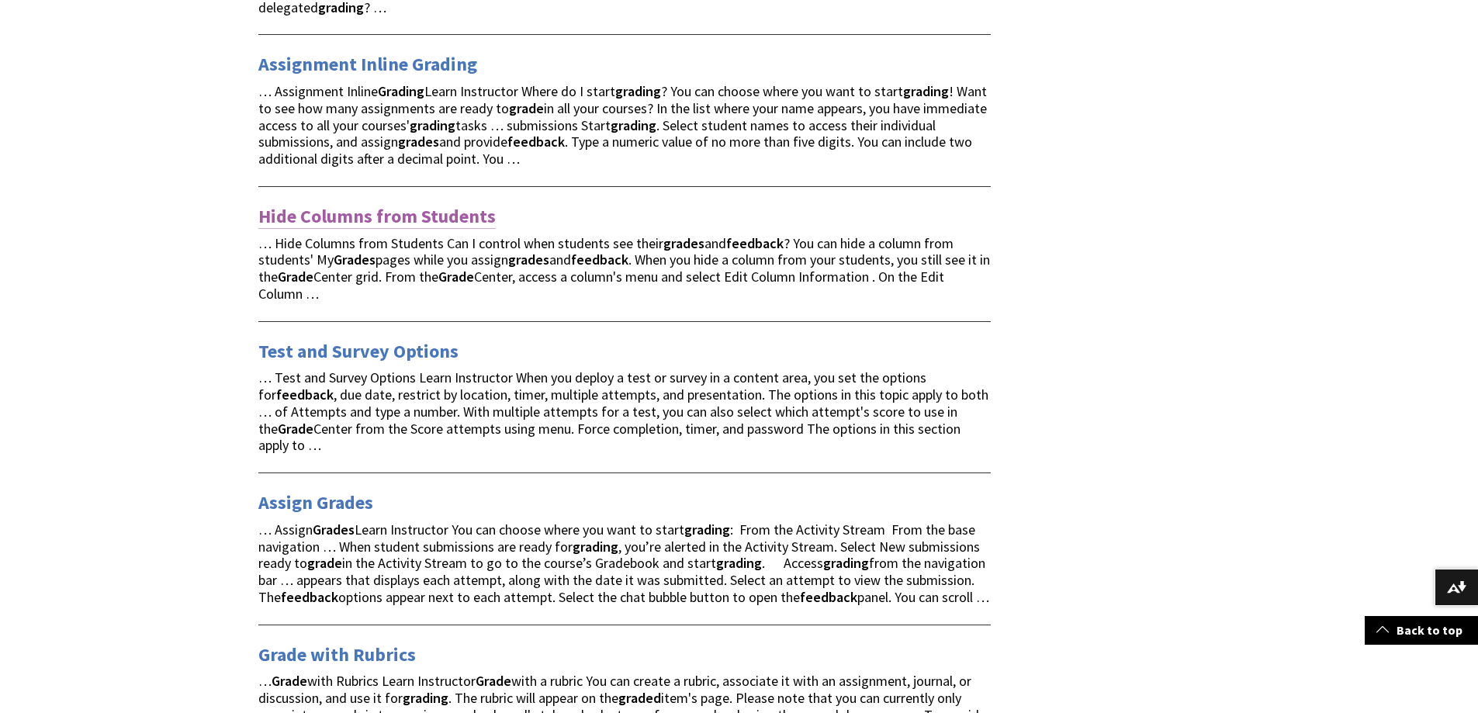
click at [449, 220] on link "Hide Columns from Students" at bounding box center [376, 216] width 237 height 25
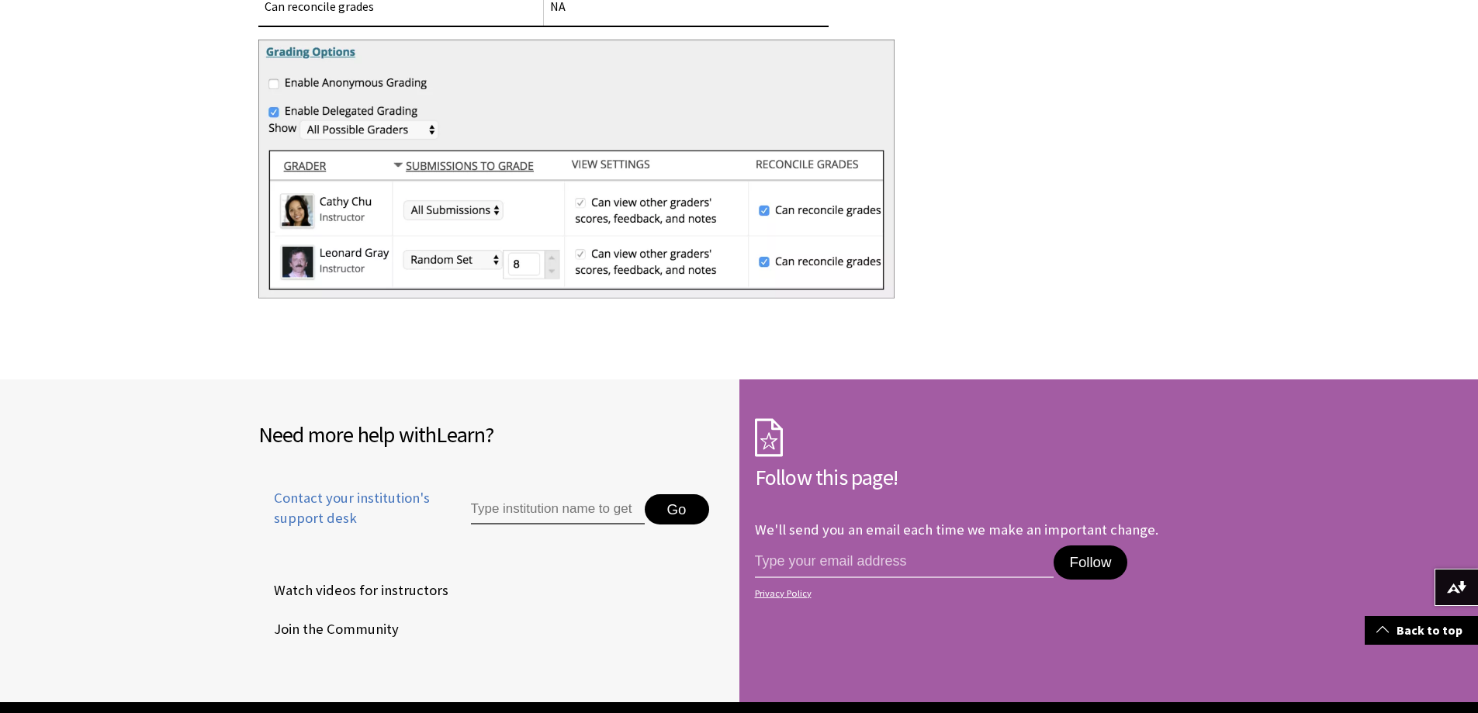
scroll to position [5042, 0]
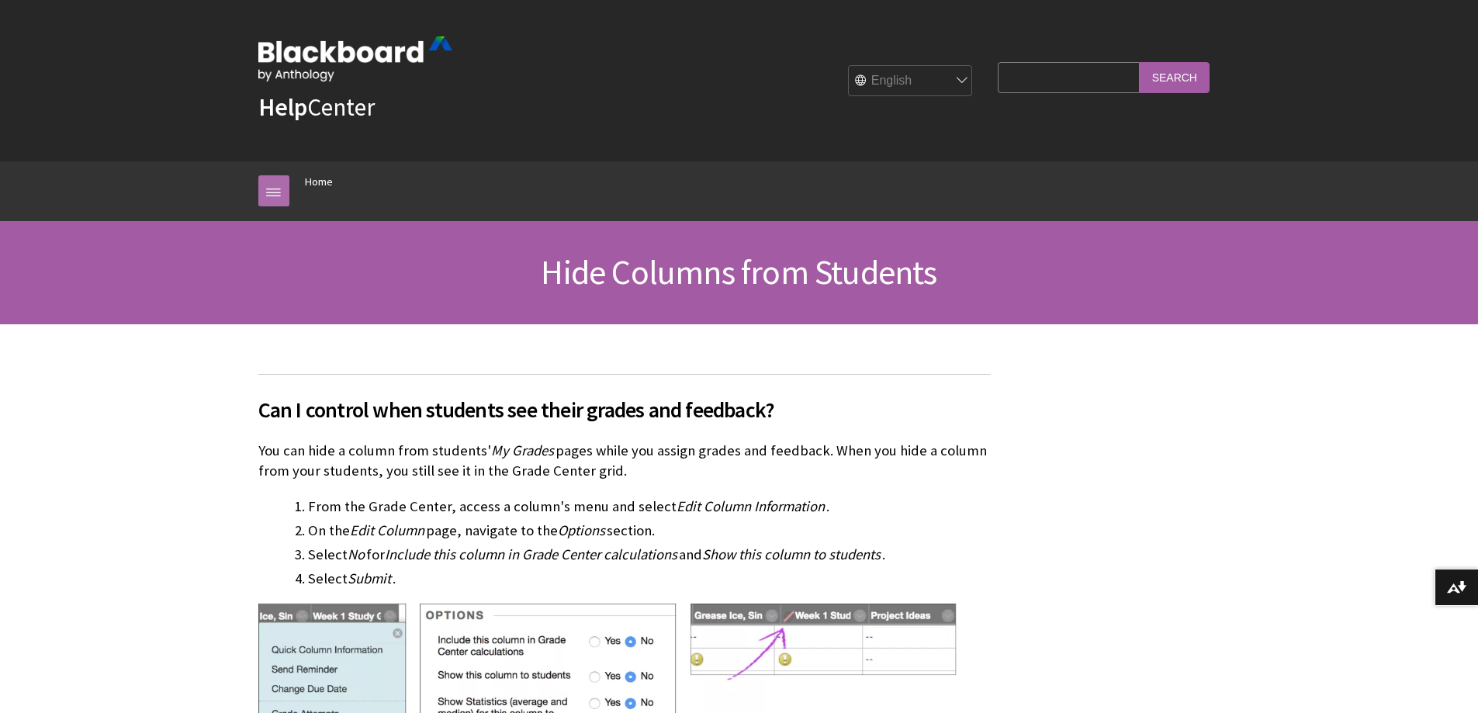
click at [267, 187] on link at bounding box center [273, 190] width 31 height 31
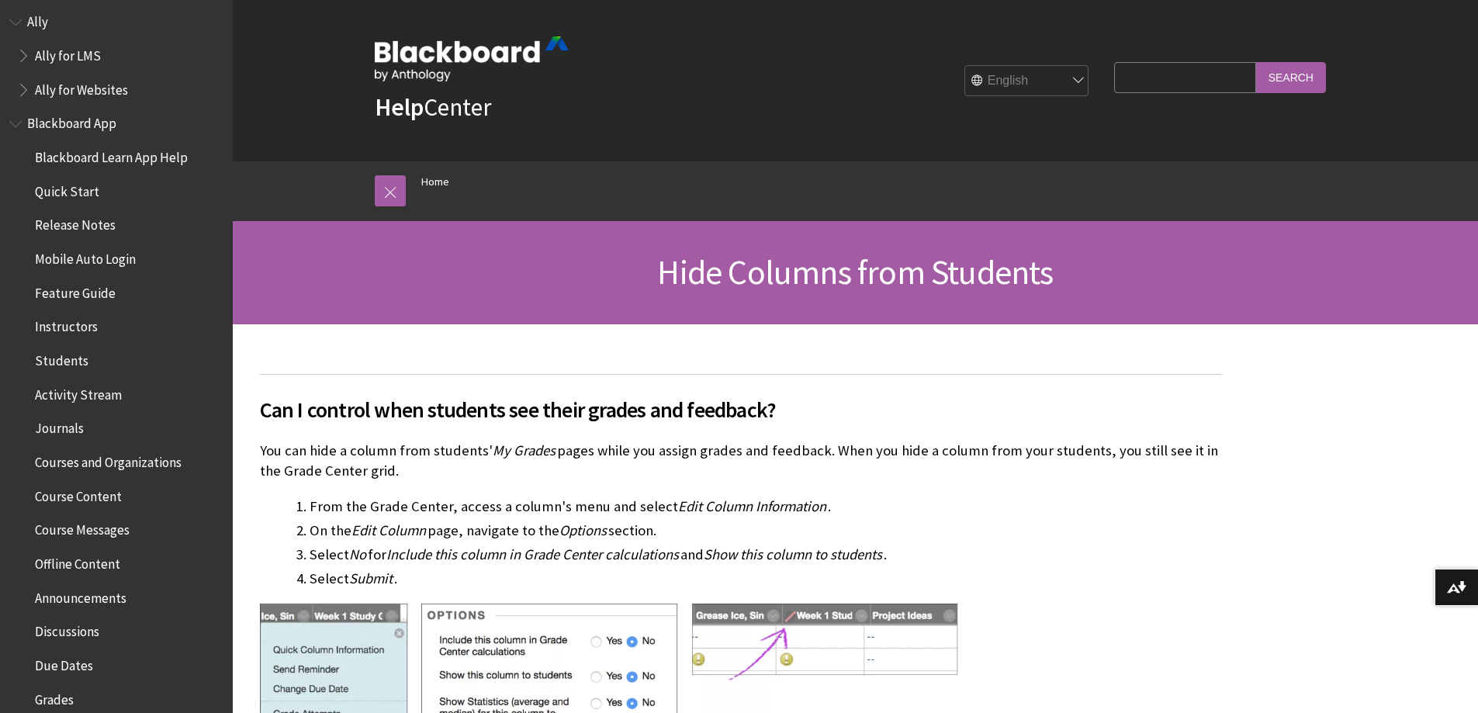
scroll to position [44, 0]
click at [18, 123] on span "Book outline for Blackboard App Help" at bounding box center [17, 118] width 16 height 19
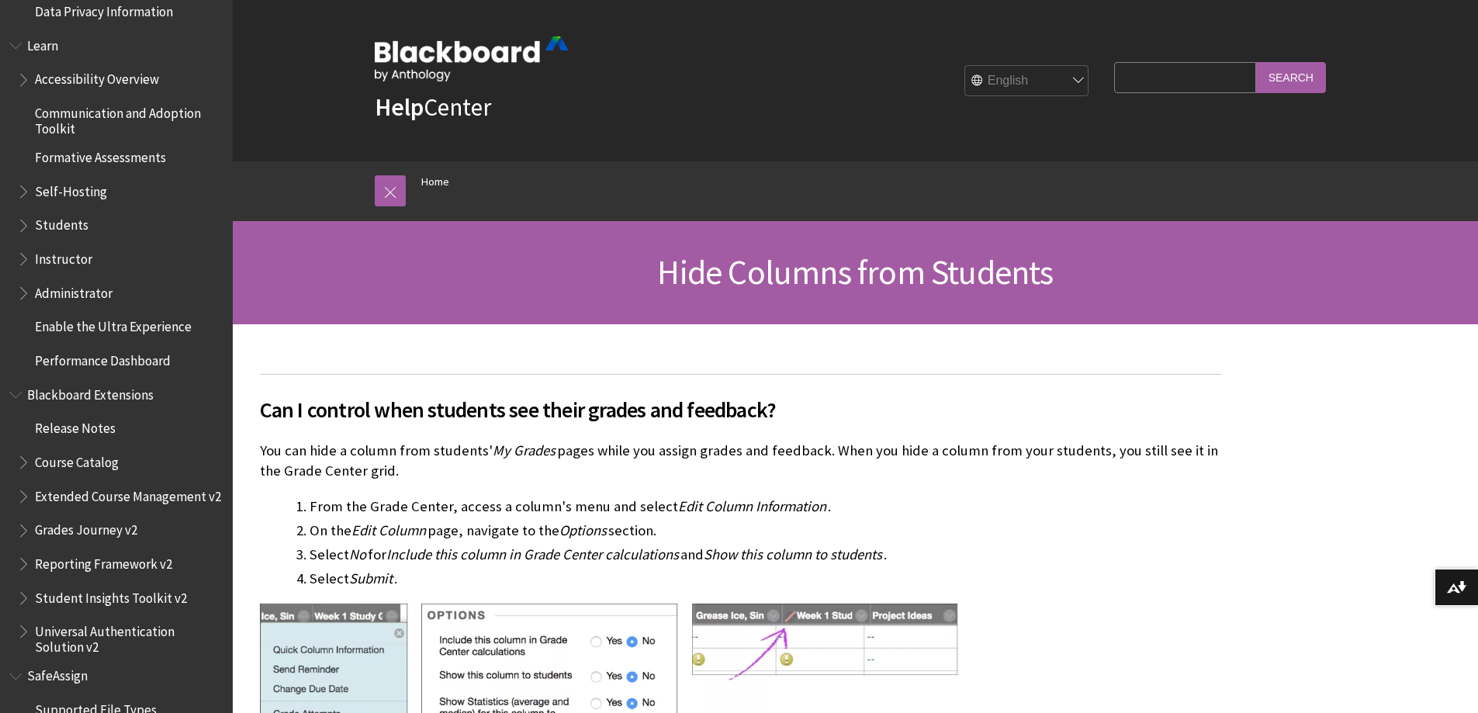
scroll to position [510, 0]
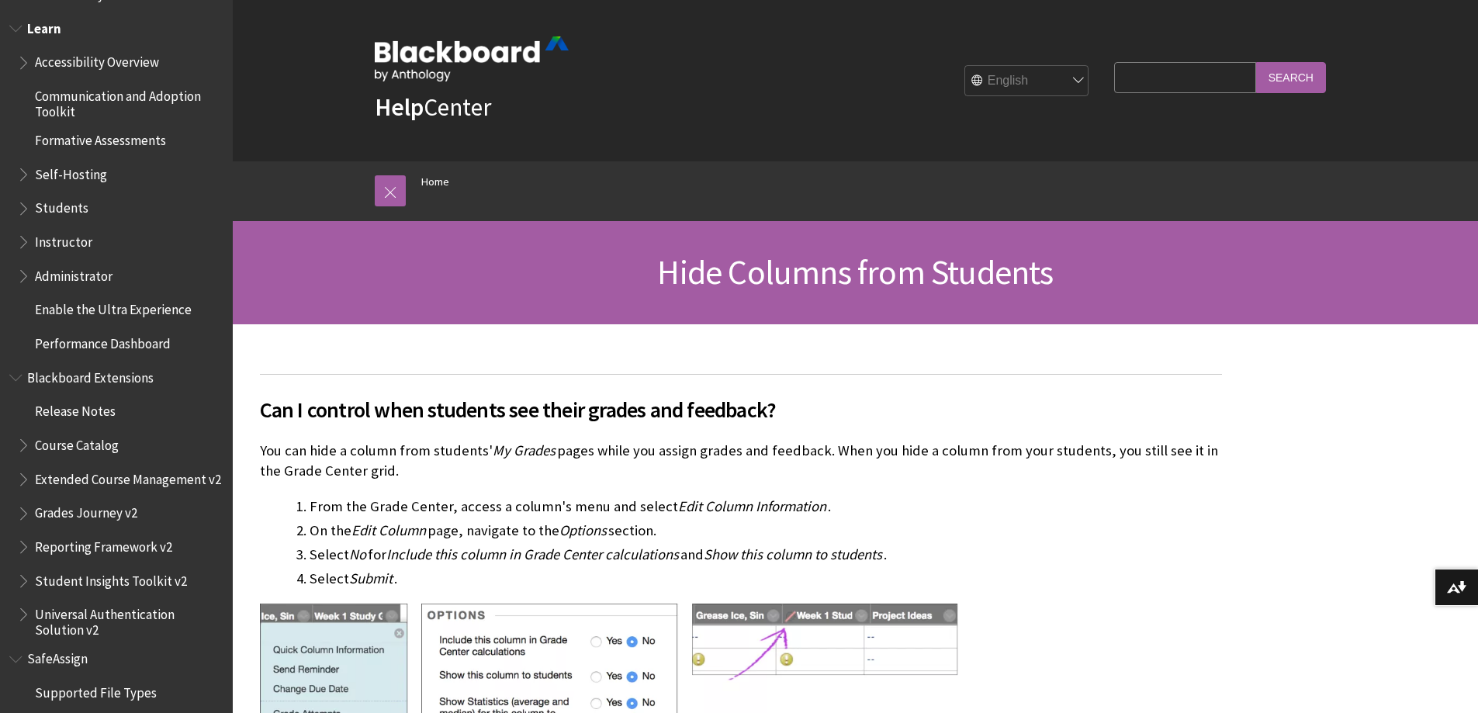
click at [22, 240] on span "Book outline for Blackboard Learn Help" at bounding box center [25, 238] width 16 height 19
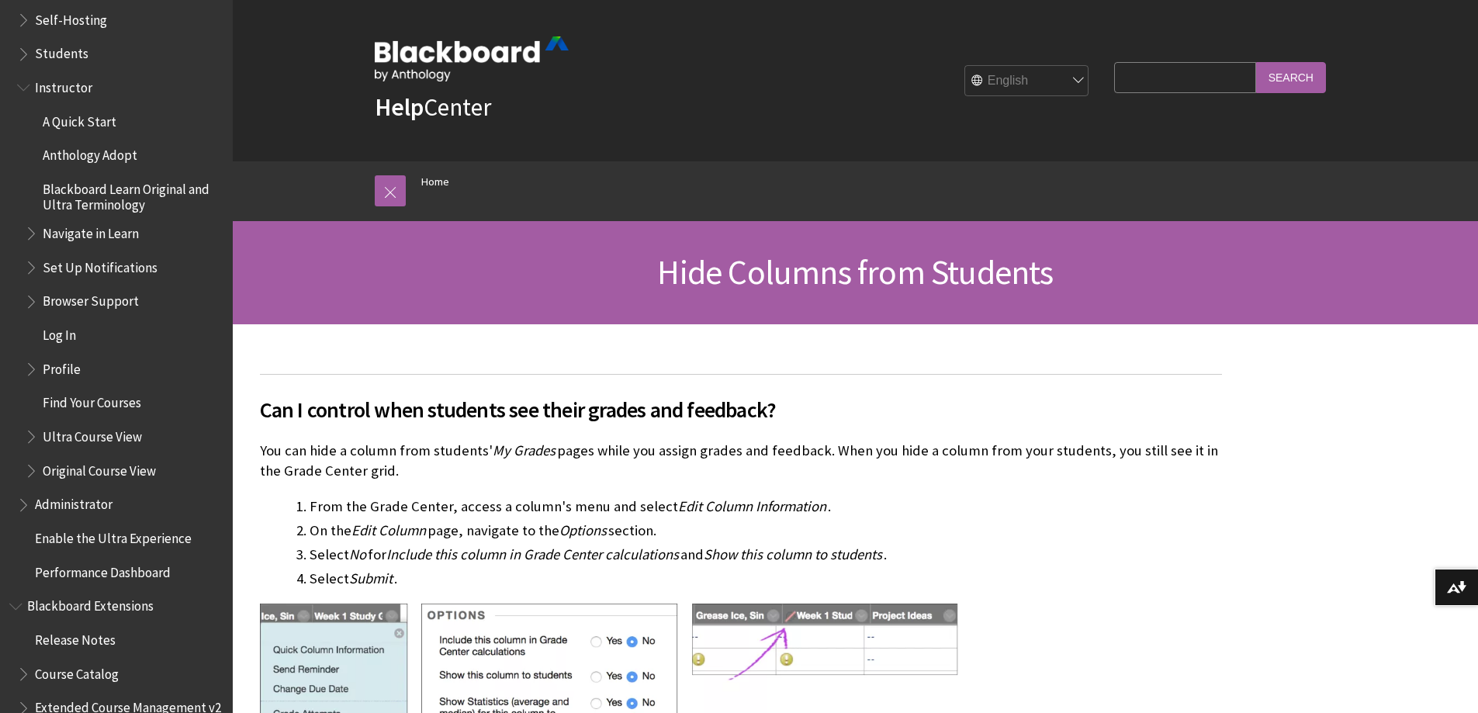
scroll to position [665, 0]
click at [24, 236] on ul "A Quick Start Anthology Adopt Blackboard Learn Original and Ultra Terminology N…" at bounding box center [120, 295] width 206 height 375
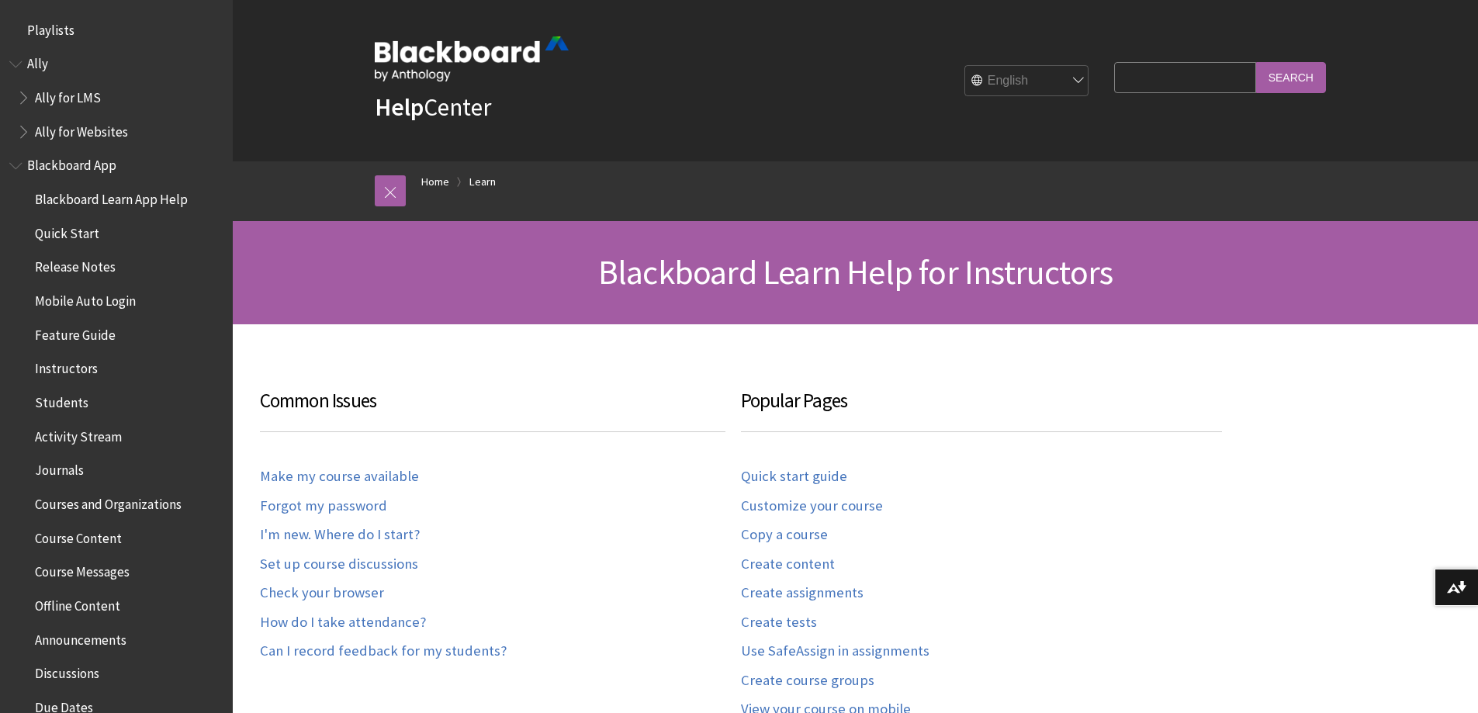
scroll to position [1528, 0]
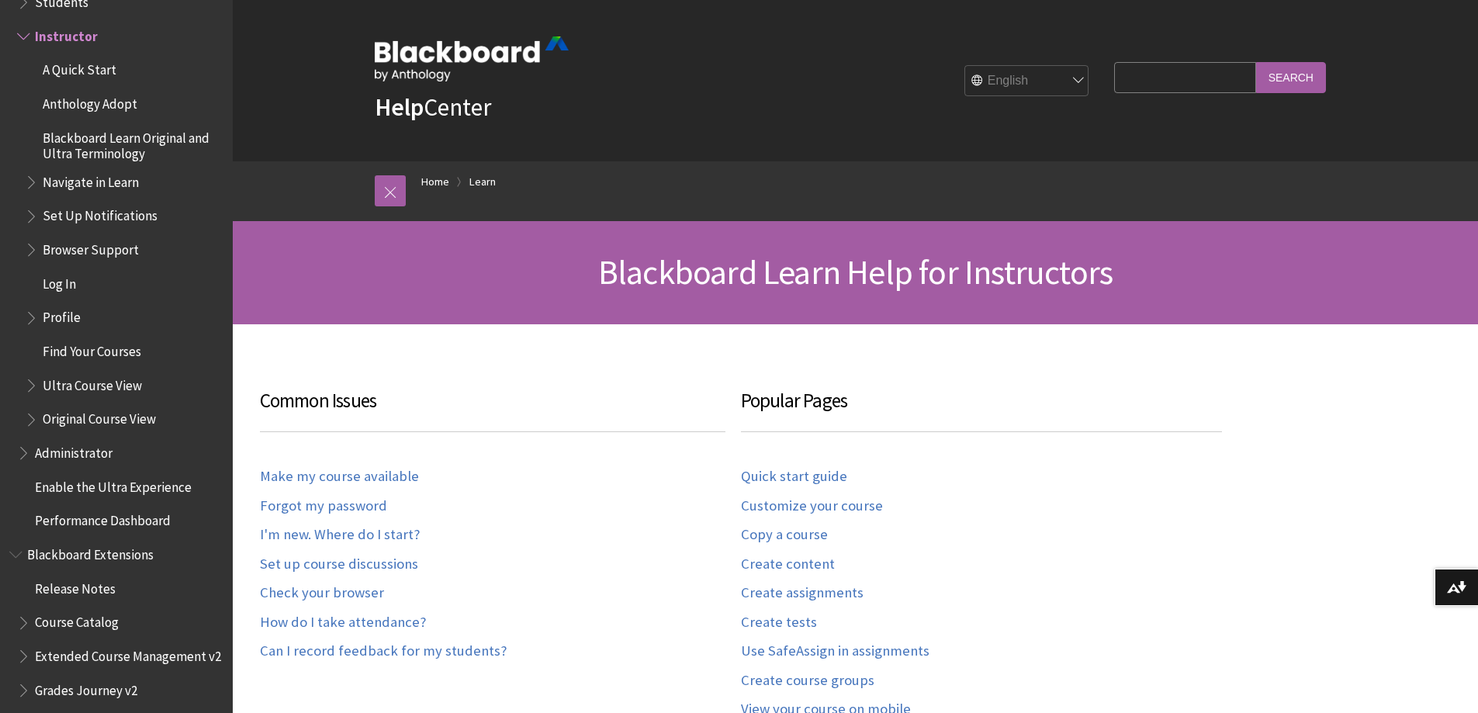
click at [587, 406] on h3 "Common Issues" at bounding box center [492, 409] width 465 height 46
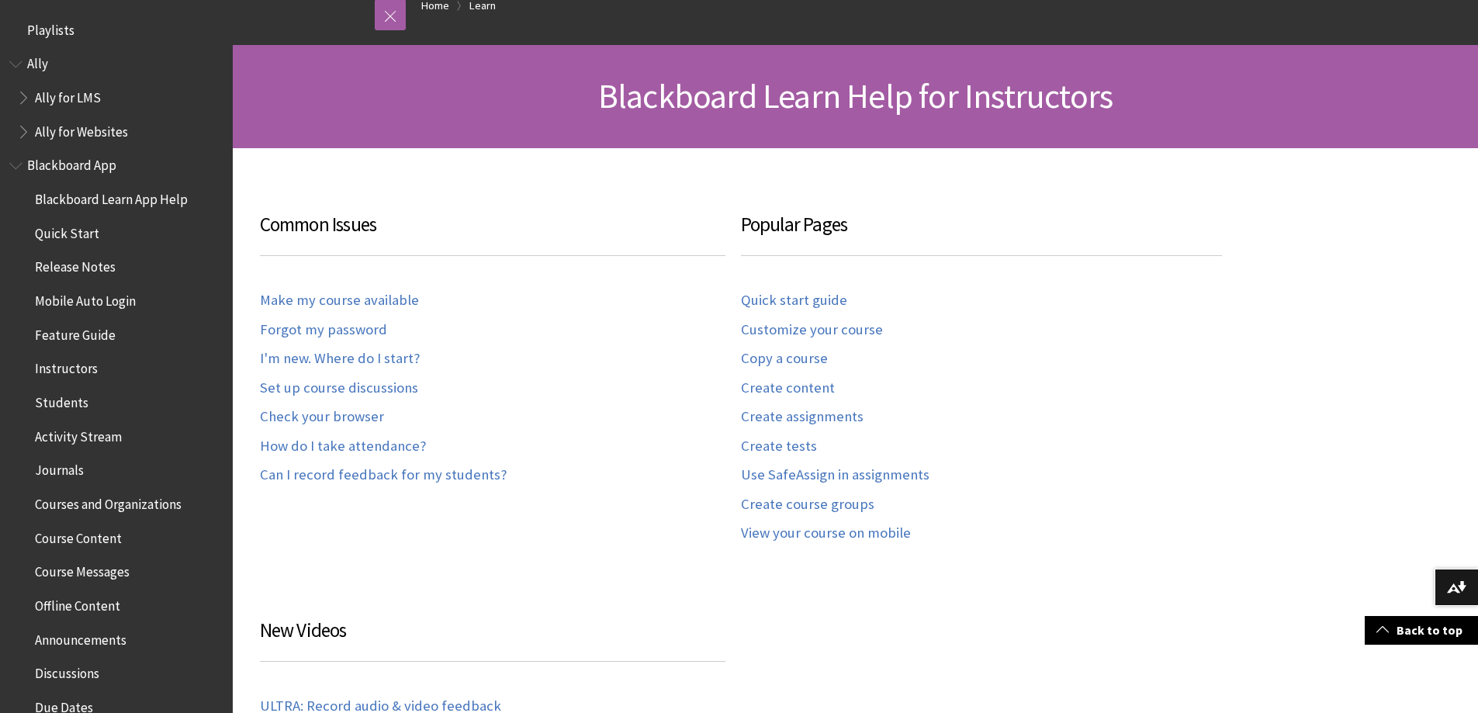
scroll to position [155, 0]
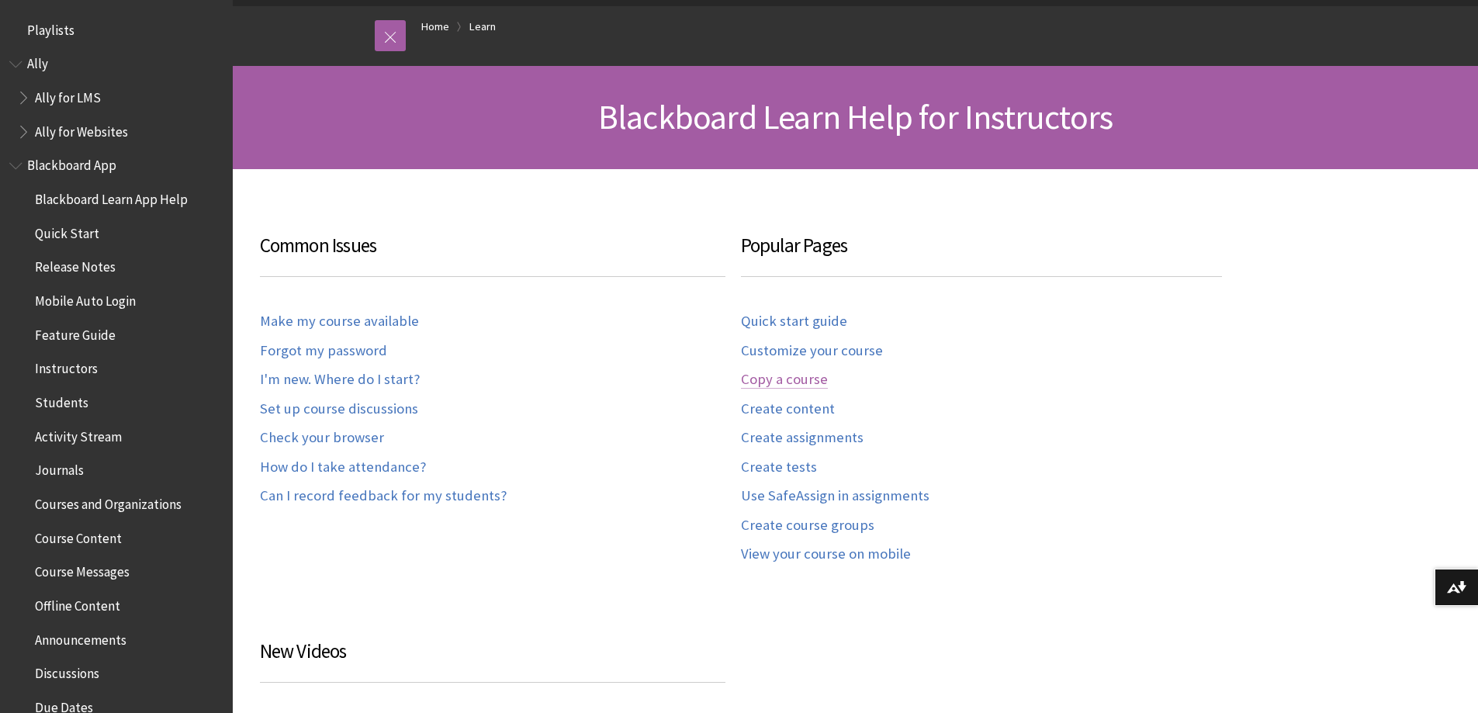
click at [768, 381] on link "Copy a course" at bounding box center [784, 380] width 87 height 18
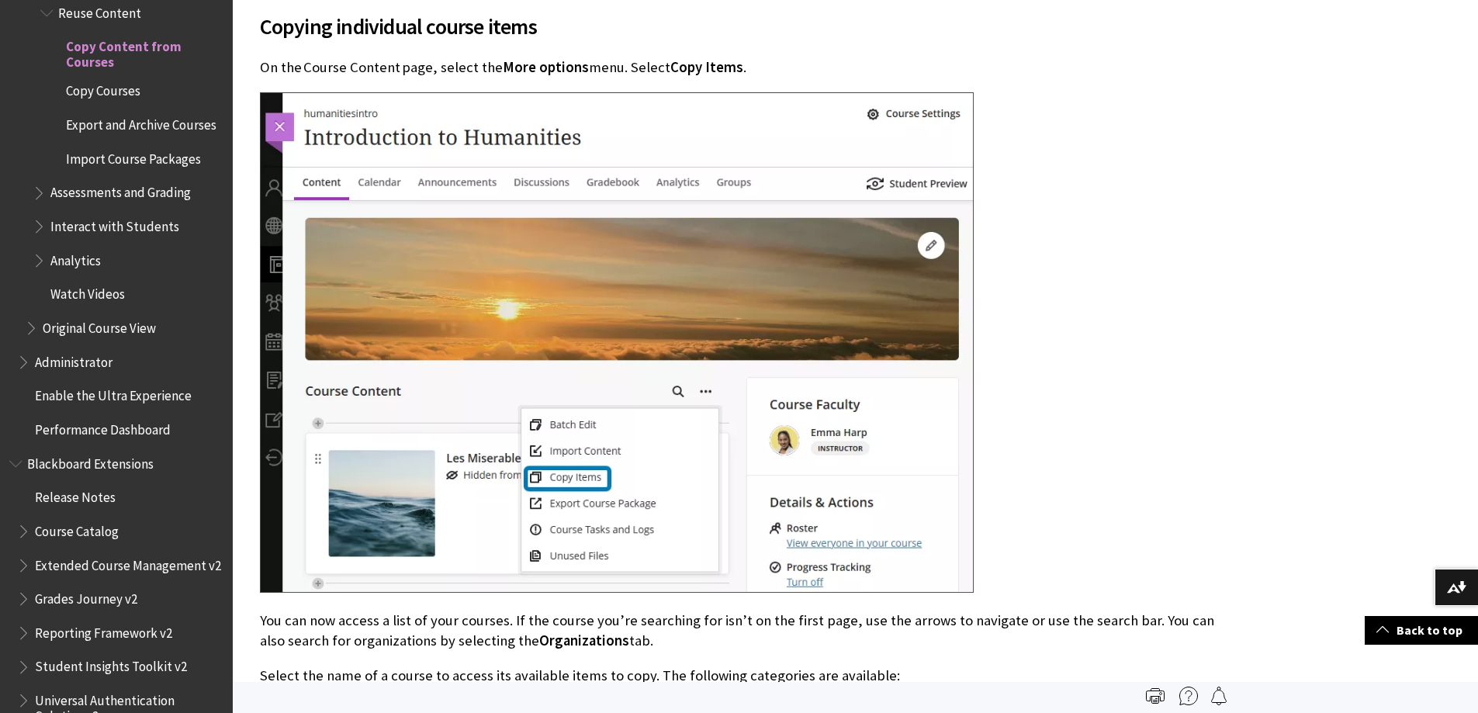
scroll to position [3025, 0]
